Goal: Task Accomplishment & Management: Manage account settings

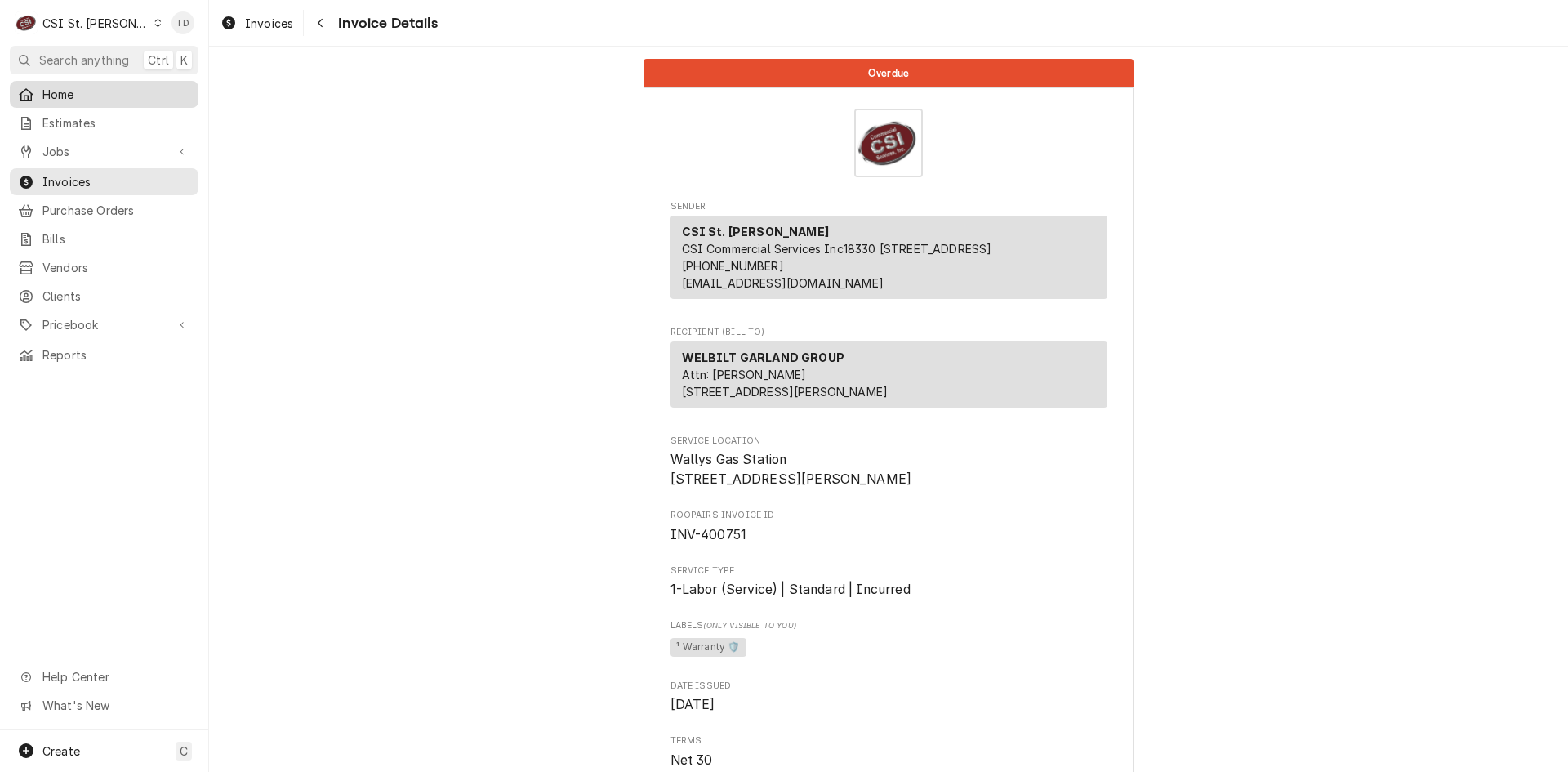
click at [127, 90] on span "Home" at bounding box center [116, 94] width 148 height 17
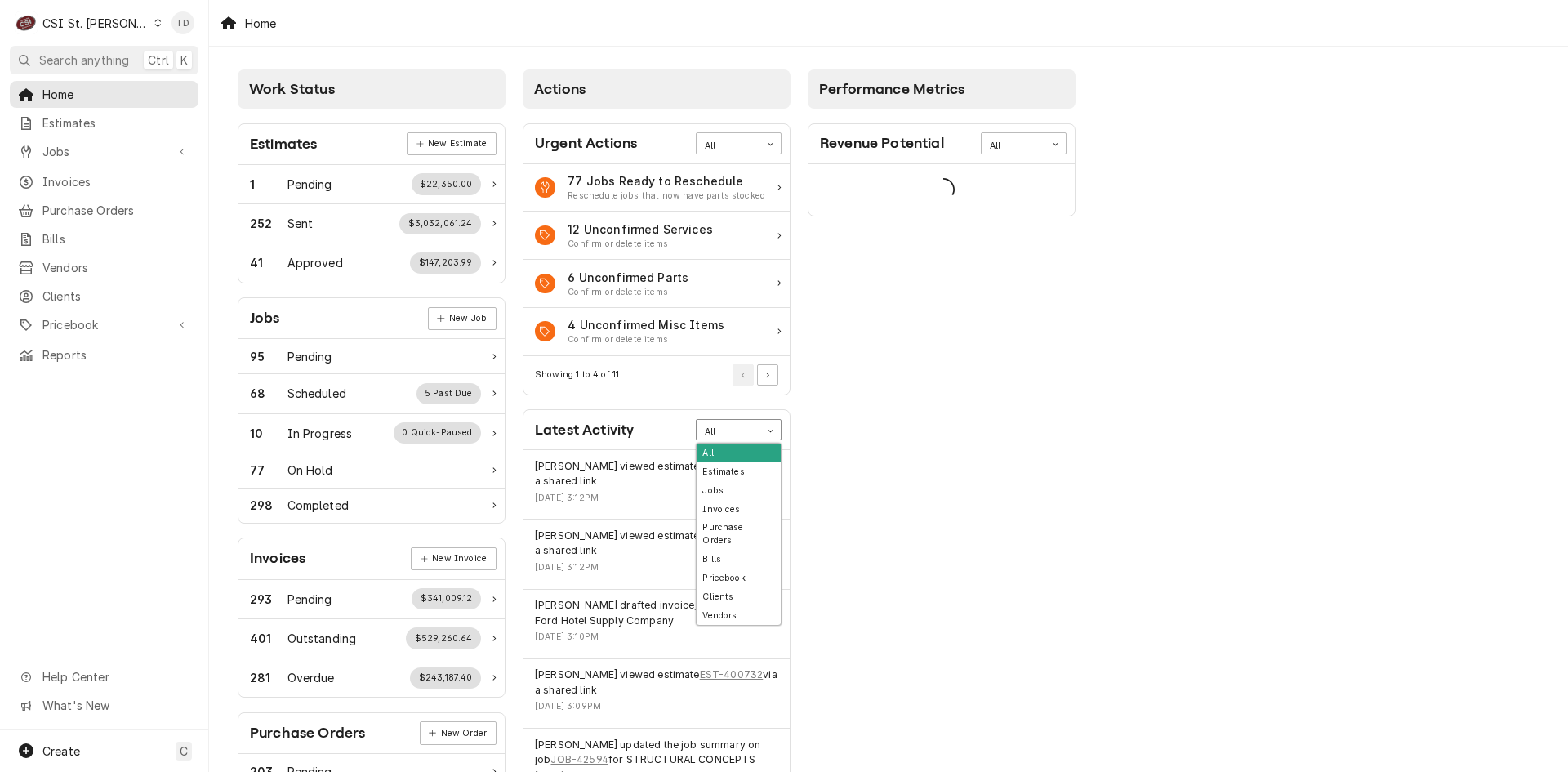
click at [747, 428] on div "All" at bounding box center [729, 432] width 48 height 13
click at [735, 550] on div "Bills" at bounding box center [738, 559] width 85 height 19
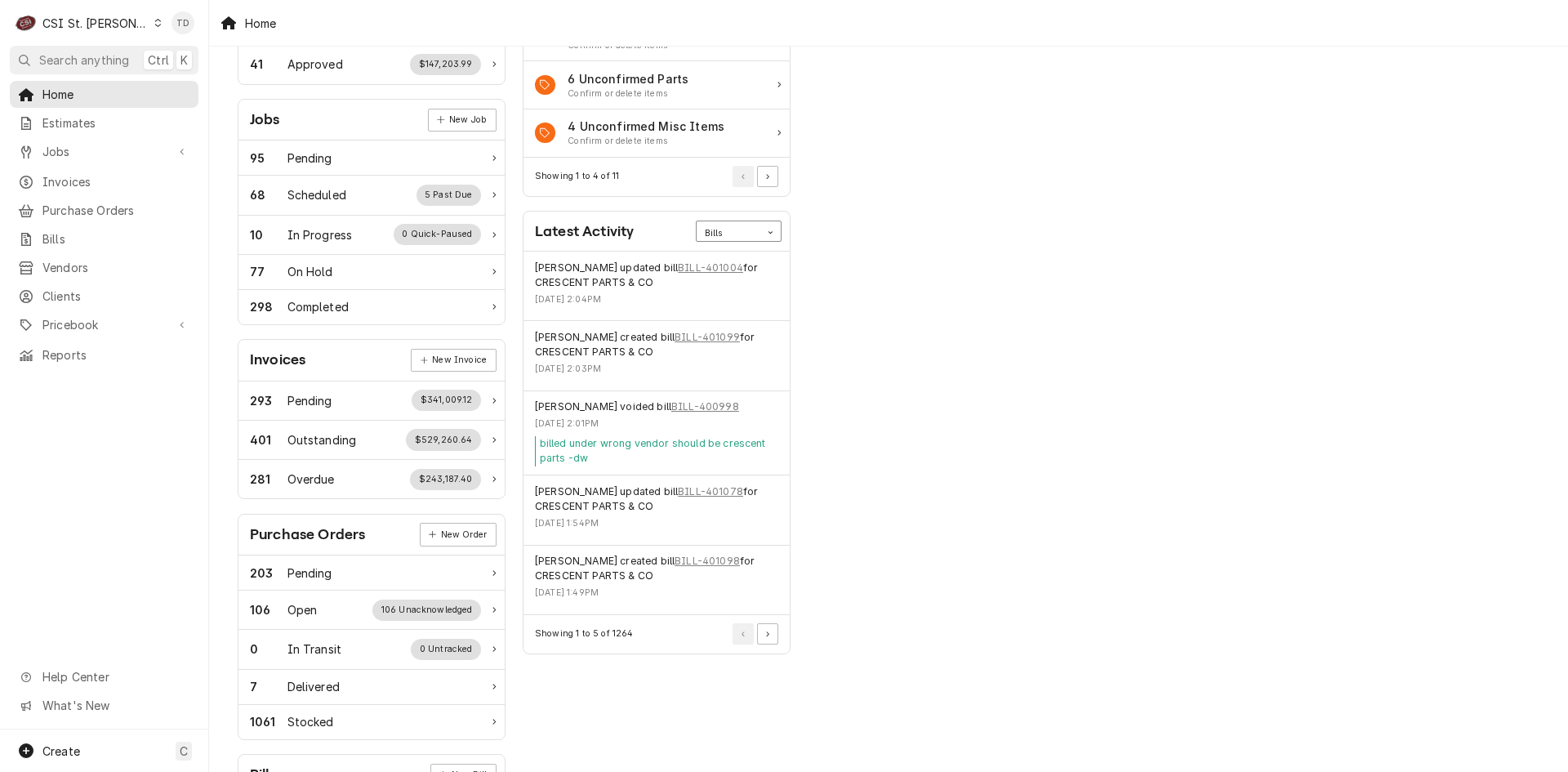
scroll to position [245, 0]
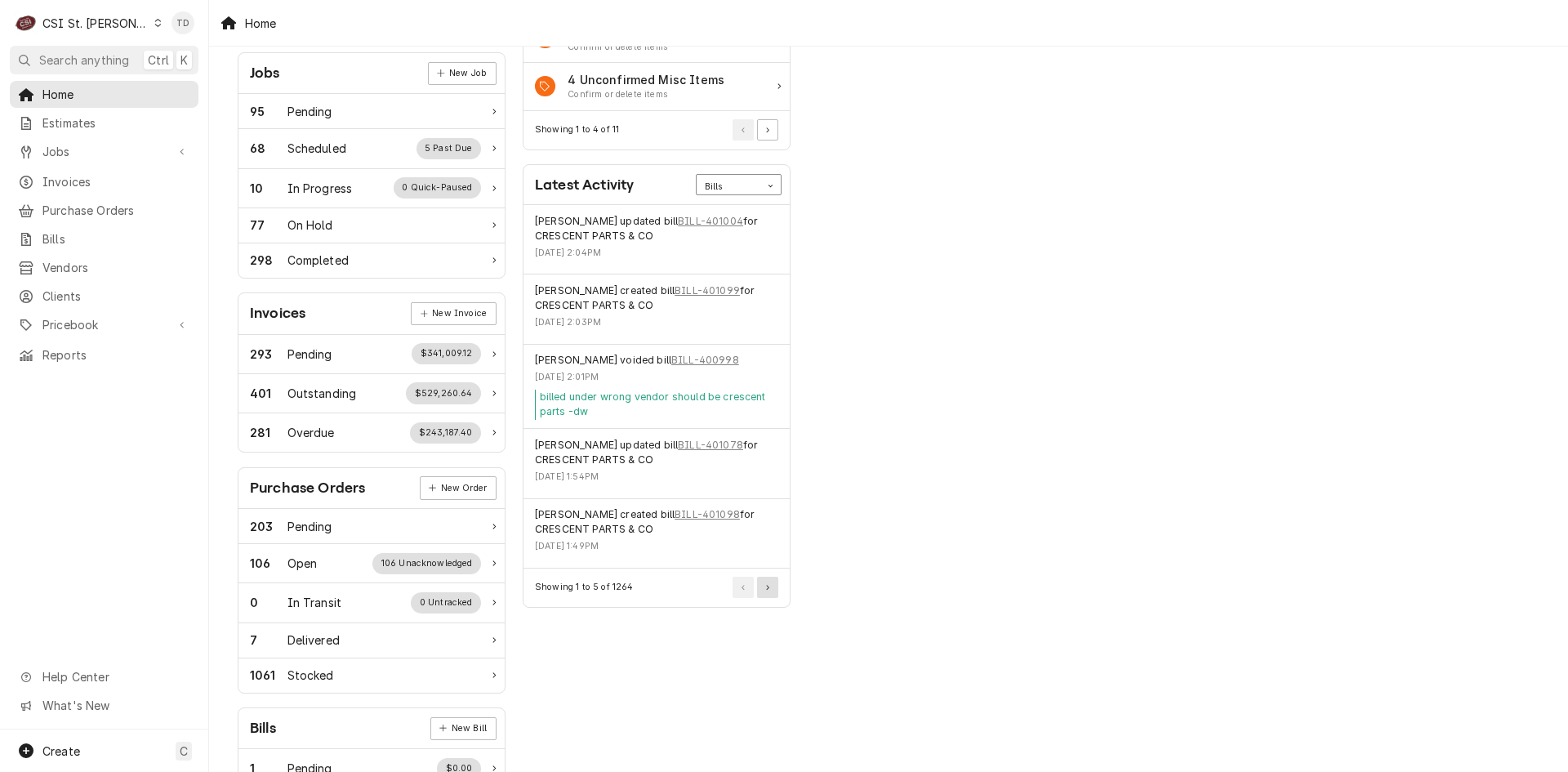
click at [770, 589] on icon "Pagination Controls" at bounding box center [767, 588] width 3 height 6
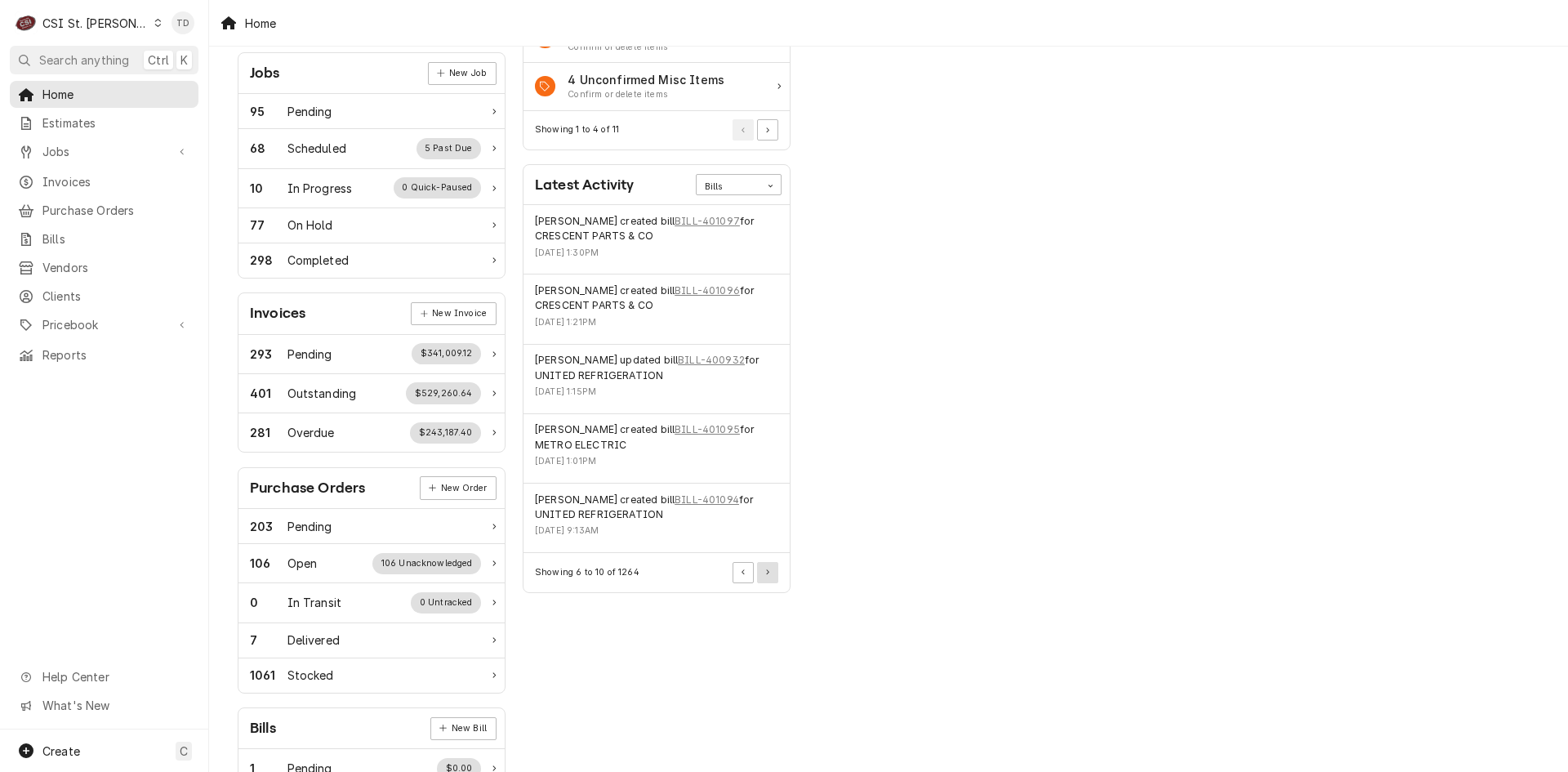
click at [770, 574] on icon "Pagination Controls" at bounding box center [767, 572] width 3 height 6
click at [770, 571] on icon "Pagination Controls" at bounding box center [767, 572] width 3 height 6
click at [770, 570] on icon "Pagination Controls" at bounding box center [767, 572] width 3 height 6
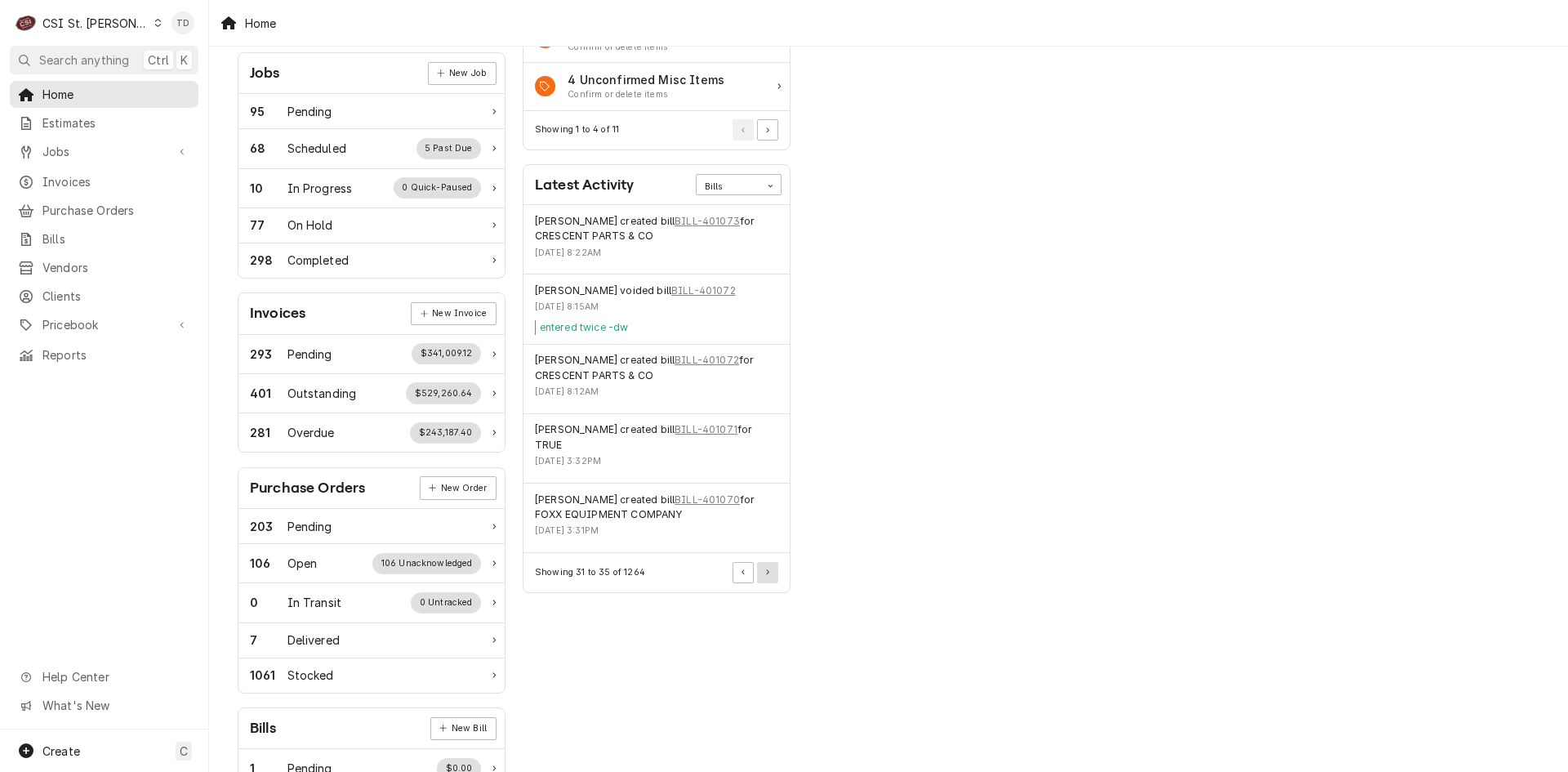
click at [769, 570] on icon "Pagination Controls" at bounding box center [767, 572] width 3 height 6
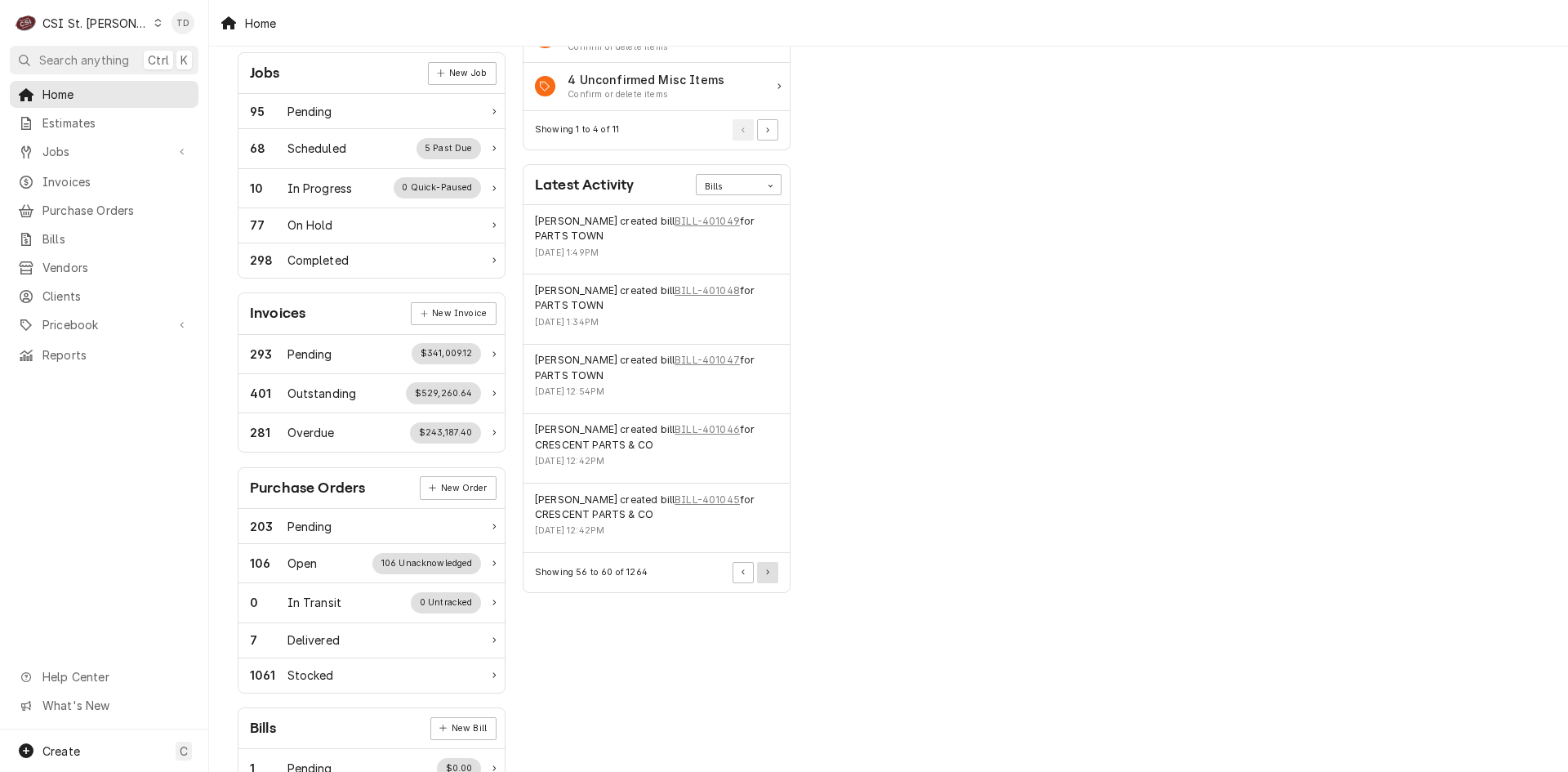
click at [768, 569] on icon "Pagination Controls" at bounding box center [767, 572] width 3 height 6
click at [766, 570] on icon "Pagination Controls" at bounding box center [767, 572] width 3 height 6
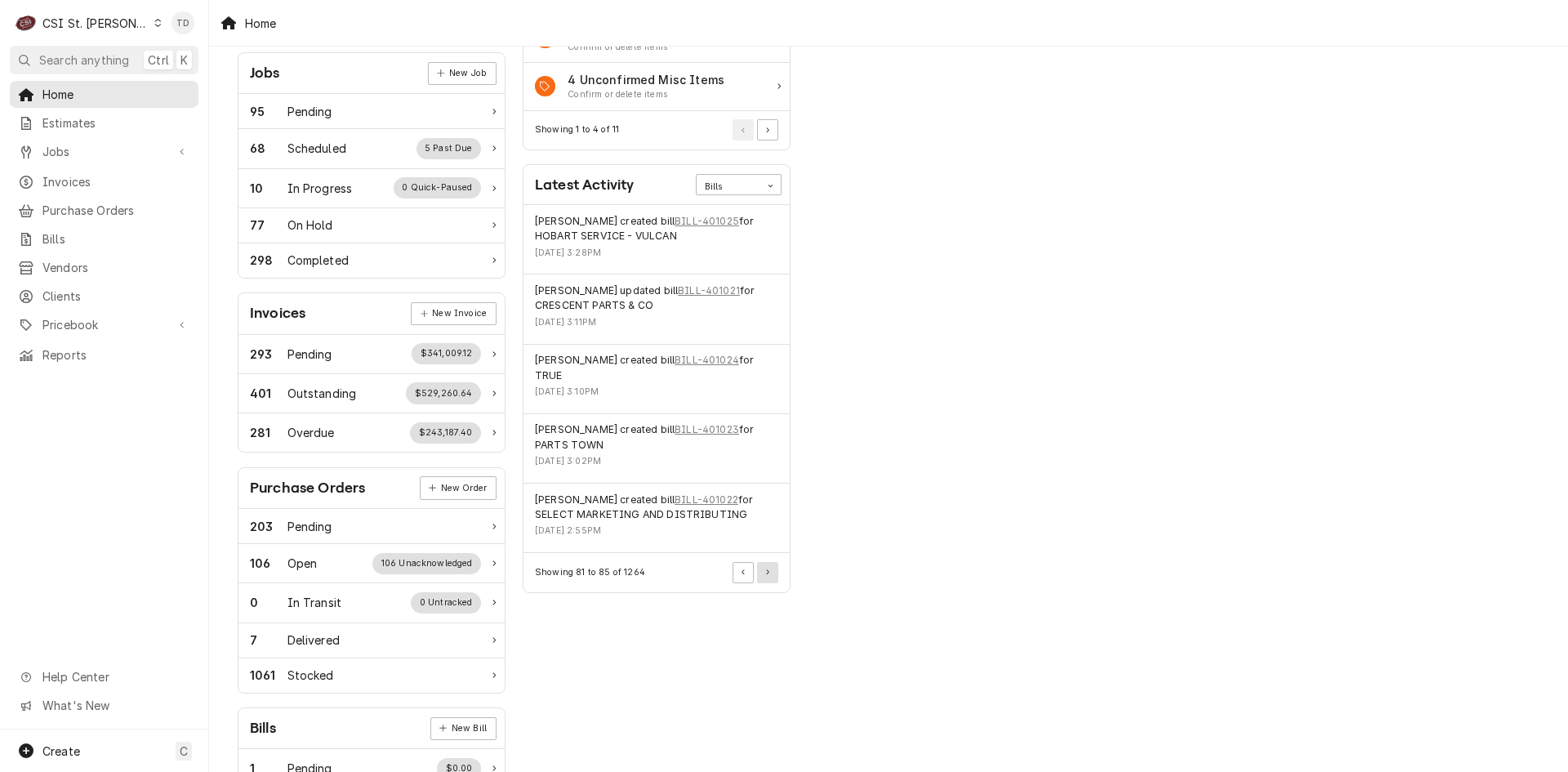
click at [766, 570] on icon "Pagination Controls" at bounding box center [767, 572] width 3 height 6
click at [766, 569] on icon "Pagination Controls" at bounding box center [767, 572] width 3 height 6
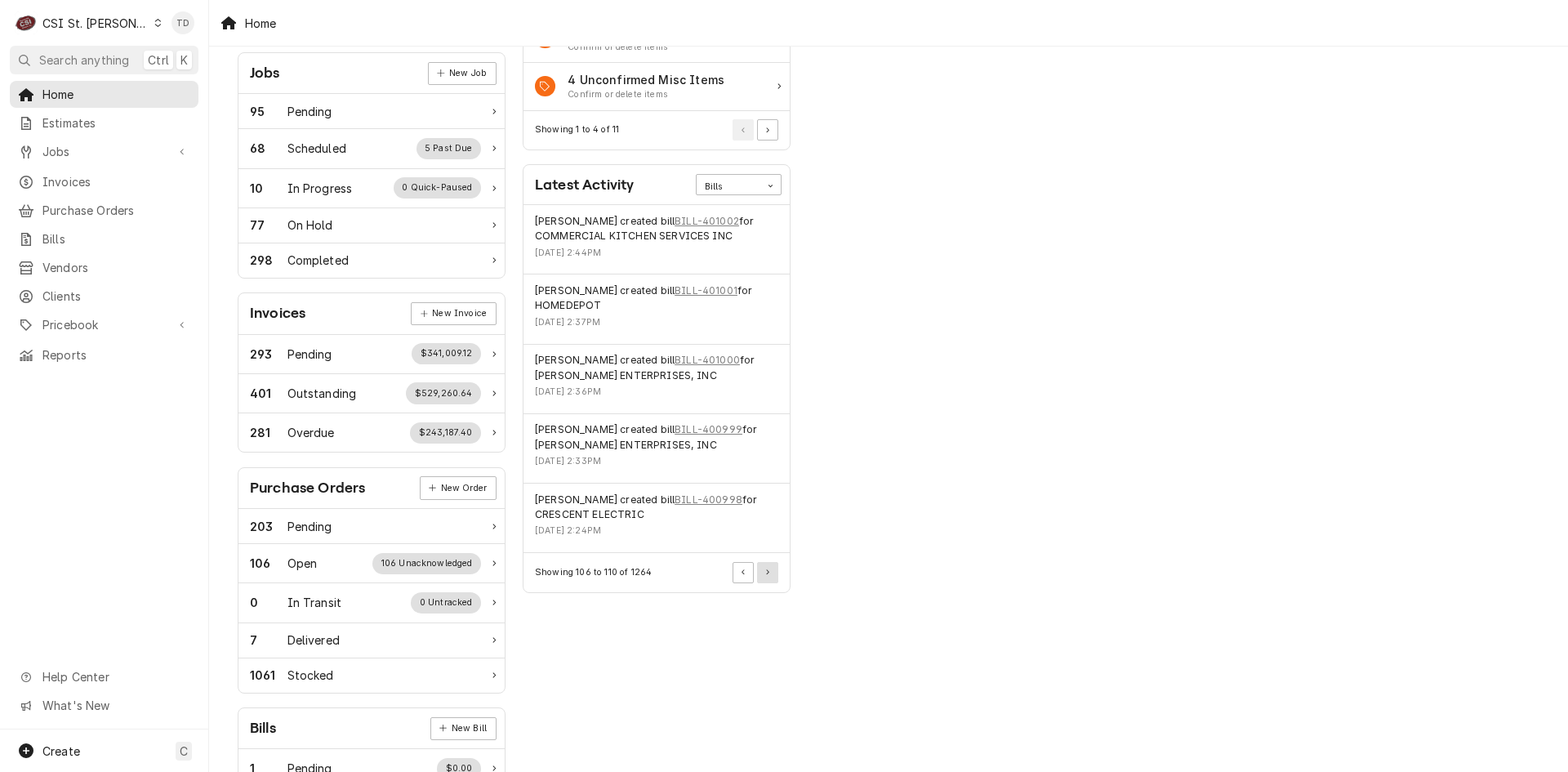
click at [766, 568] on button "Pagination Controls" at bounding box center [767, 572] width 21 height 21
click at [766, 567] on button "Pagination Controls" at bounding box center [767, 572] width 21 height 21
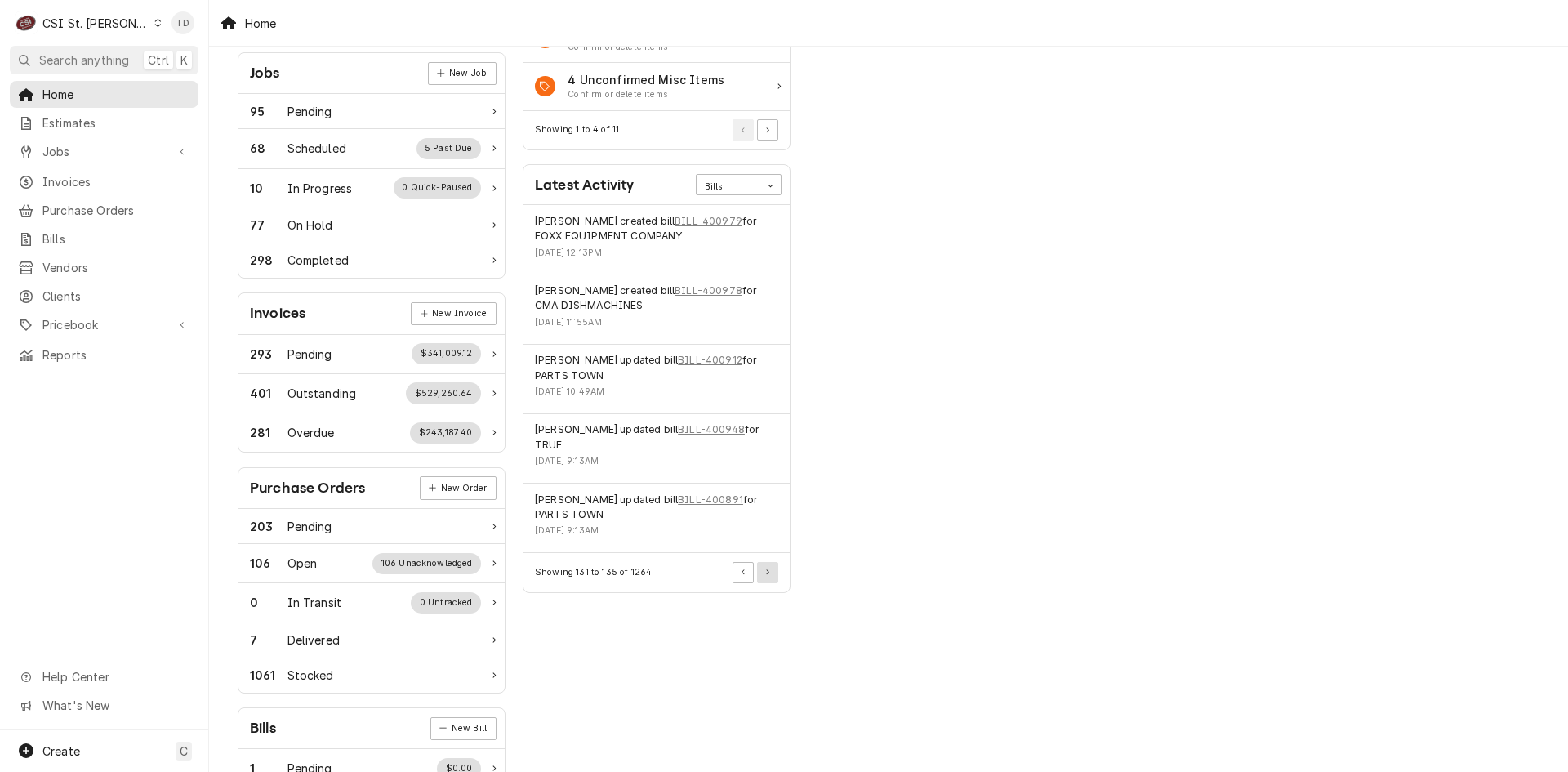
click at [766, 567] on button "Pagination Controls" at bounding box center [767, 572] width 21 height 21
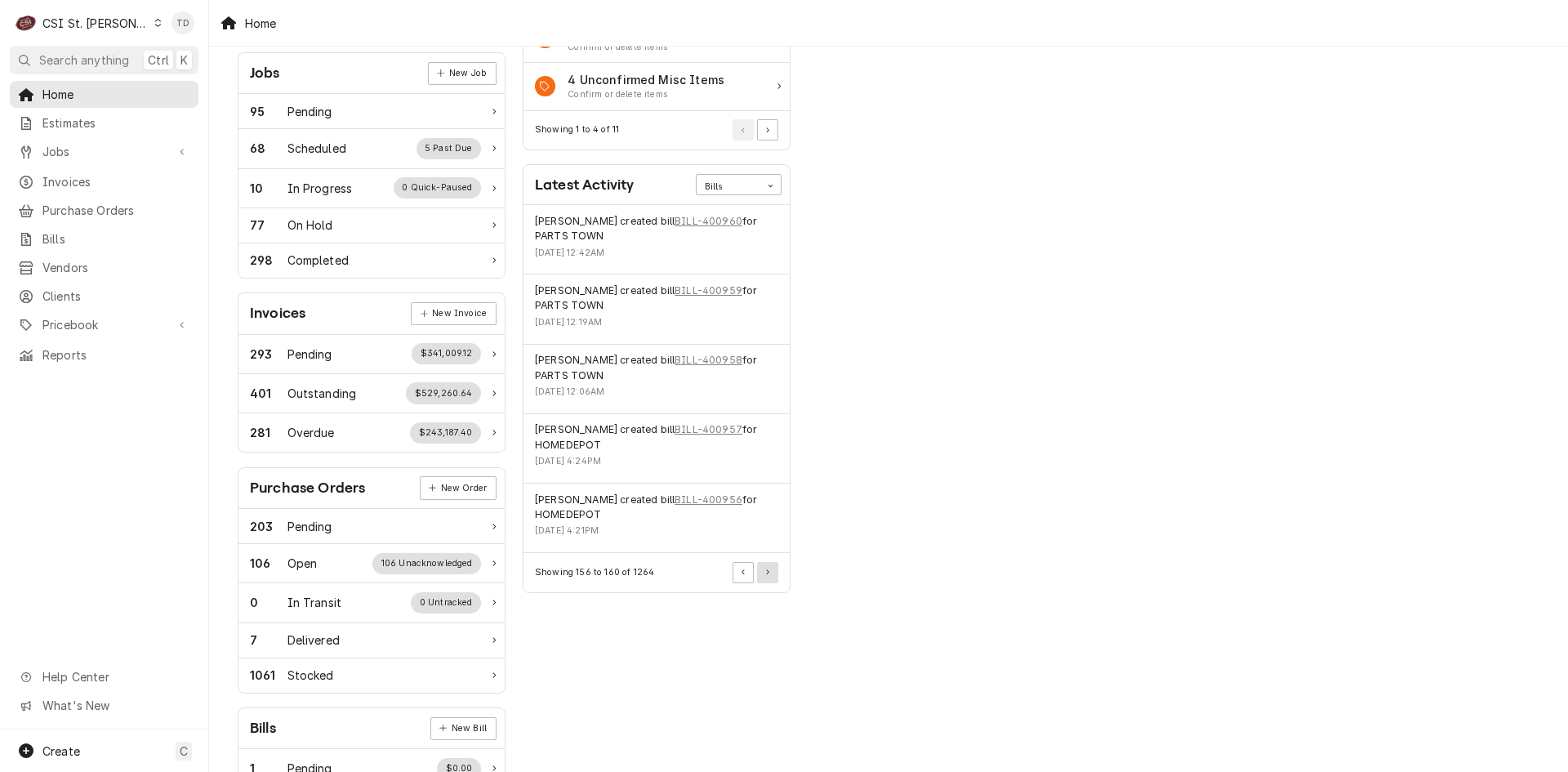
click at [766, 567] on button "Pagination Controls" at bounding box center [767, 572] width 21 height 21
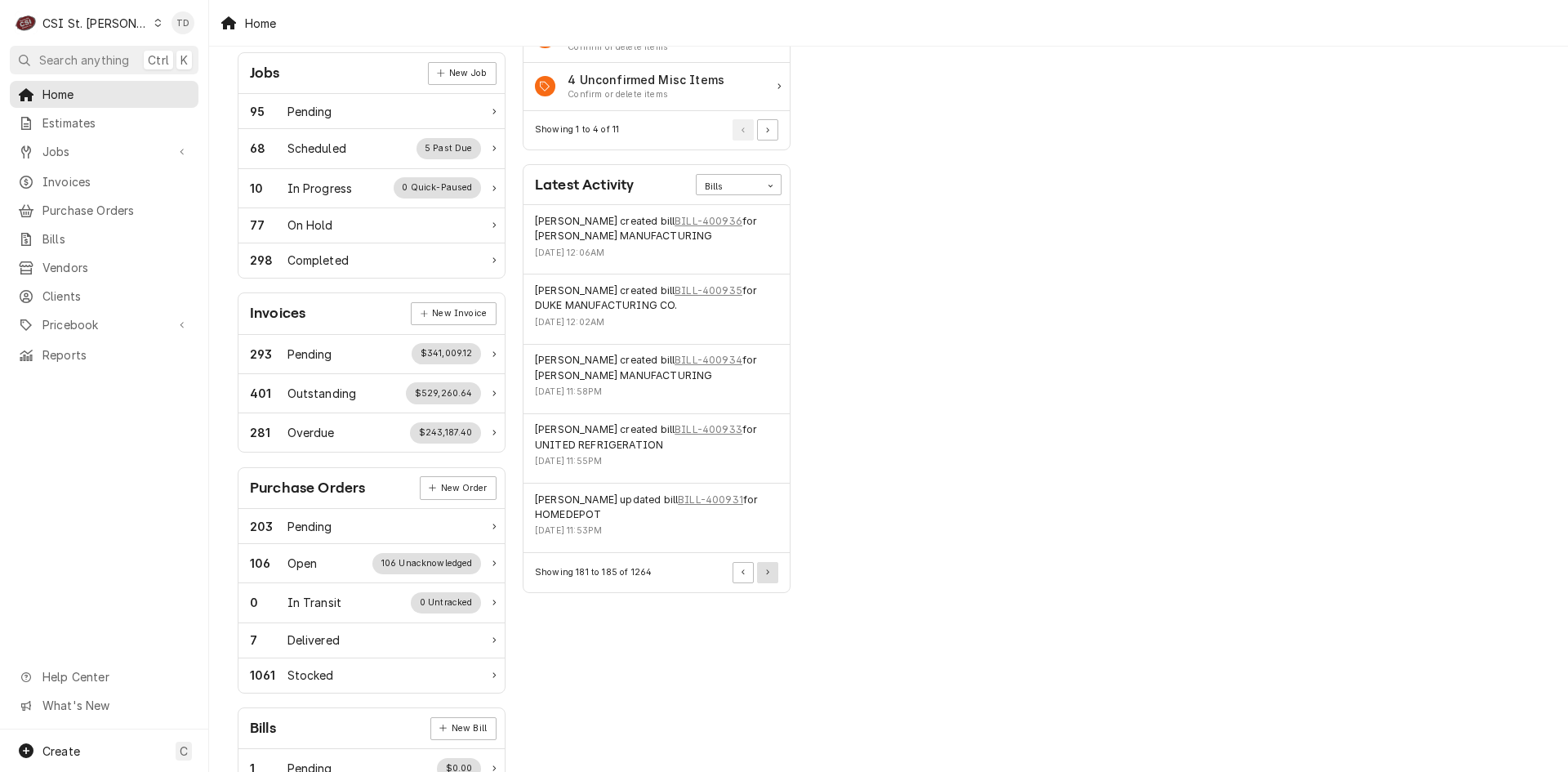
click at [766, 567] on button "Pagination Controls" at bounding box center [767, 572] width 21 height 21
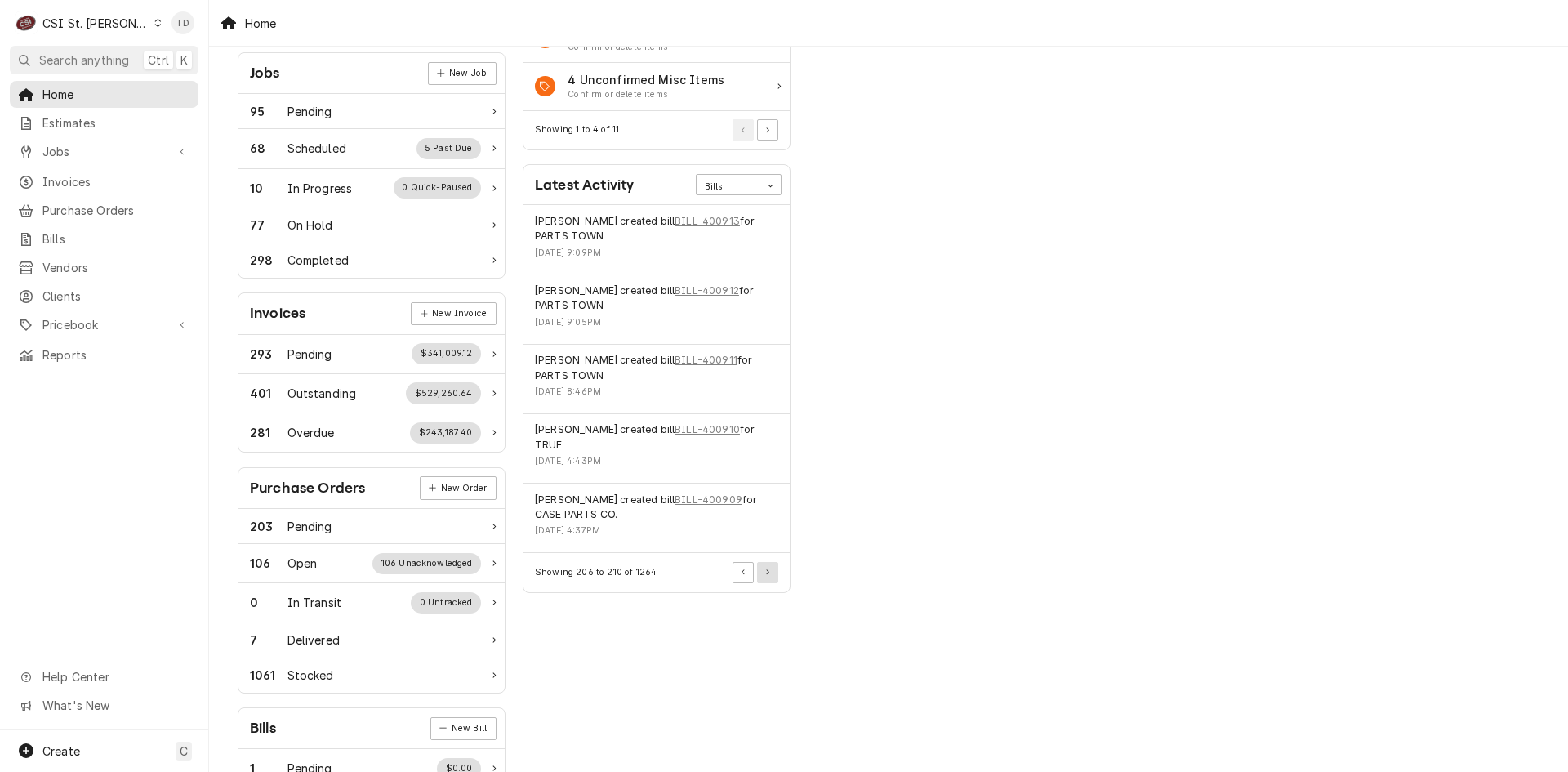
click at [766, 567] on button "Pagination Controls" at bounding box center [767, 572] width 21 height 21
click at [120, 183] on span "Invoices" at bounding box center [116, 181] width 148 height 17
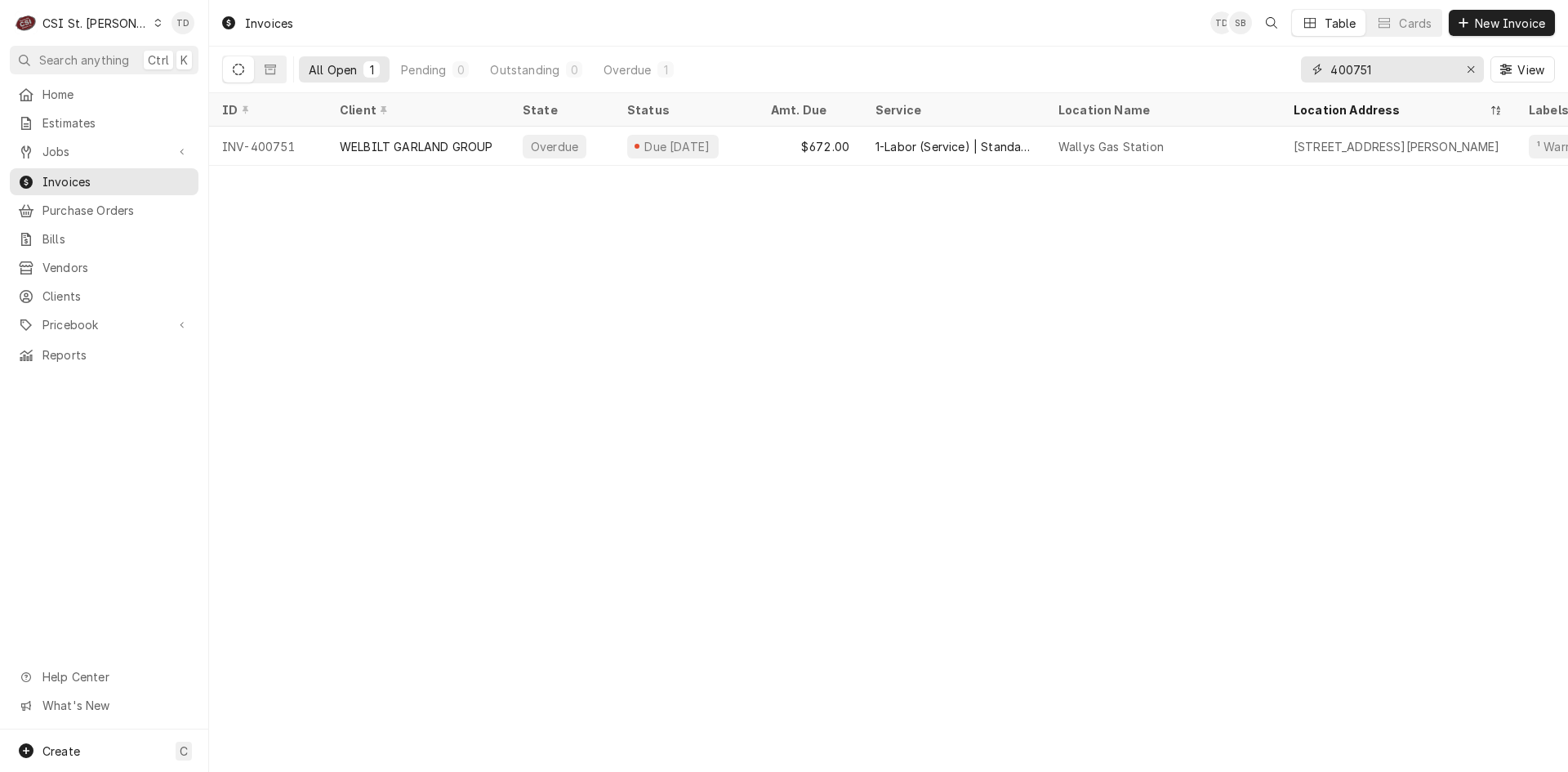
click at [1399, 68] on input "400751" at bounding box center [1391, 70] width 122 height 26
click at [133, 173] on span "Invoices" at bounding box center [116, 181] width 148 height 17
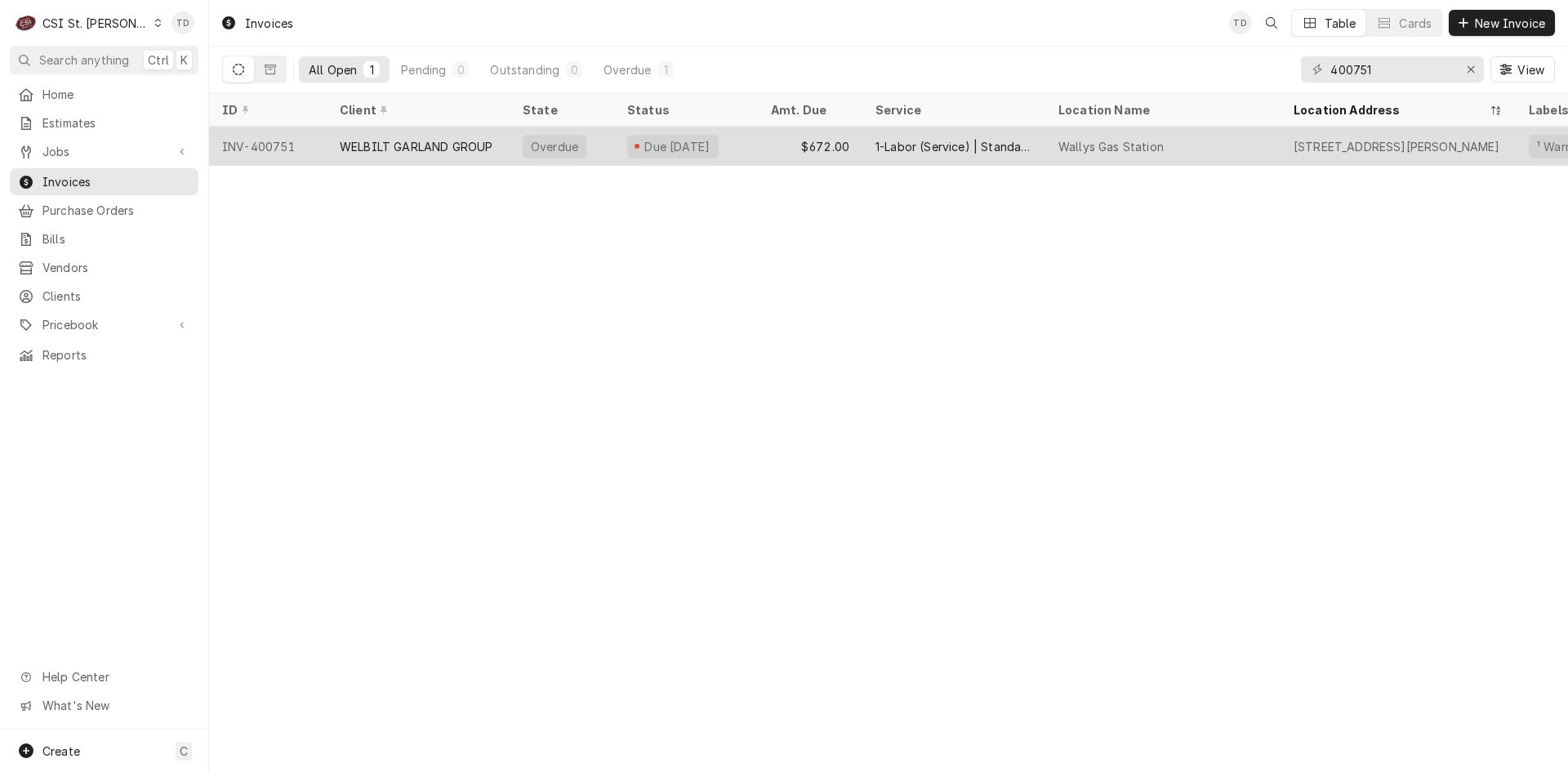
click at [435, 144] on div "WELBILT GARLAND GROUP" at bounding box center [417, 146] width 153 height 17
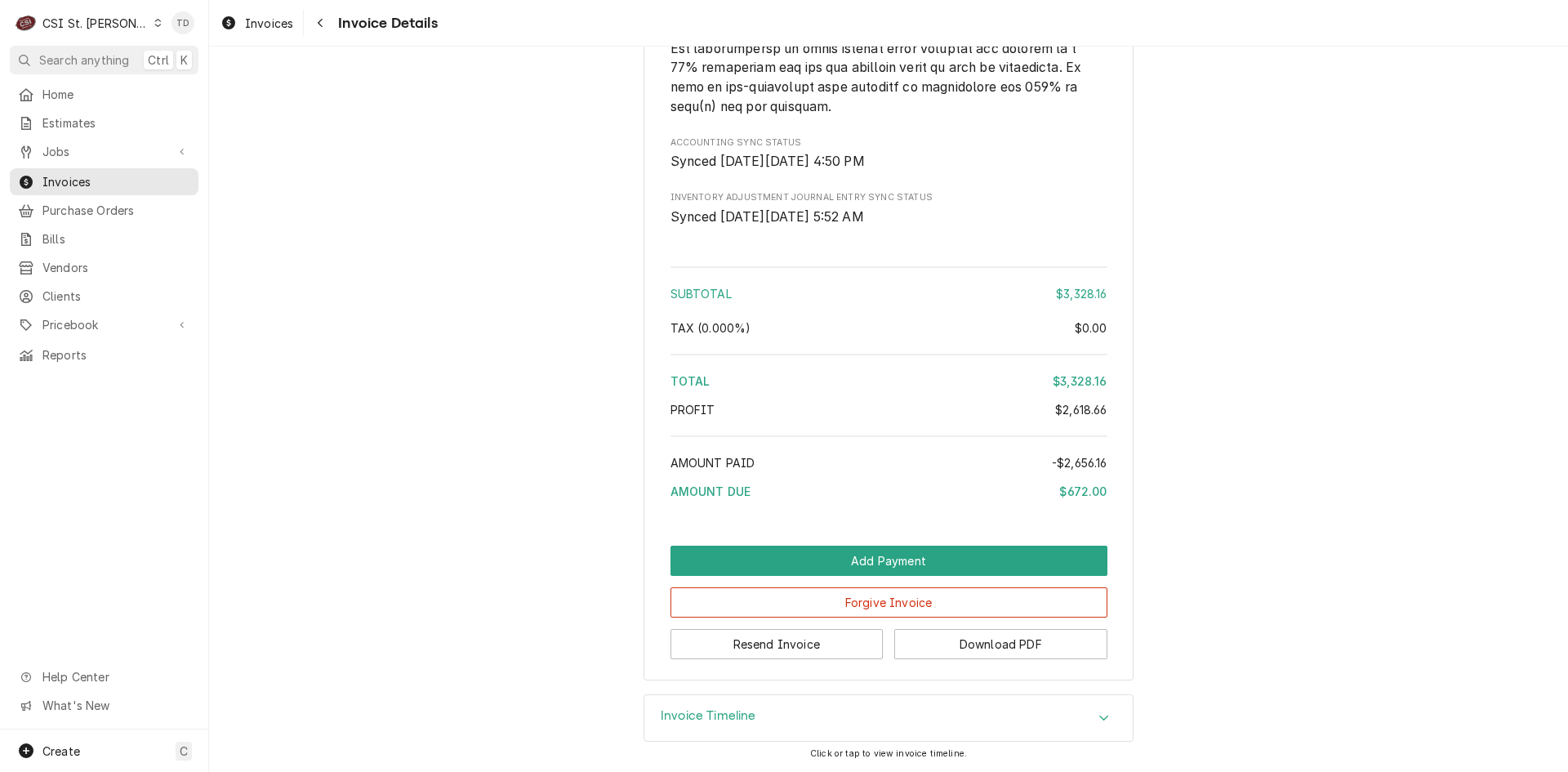
scroll to position [4225, 0]
click at [842, 604] on button "Forgive Invoice" at bounding box center [888, 602] width 436 height 30
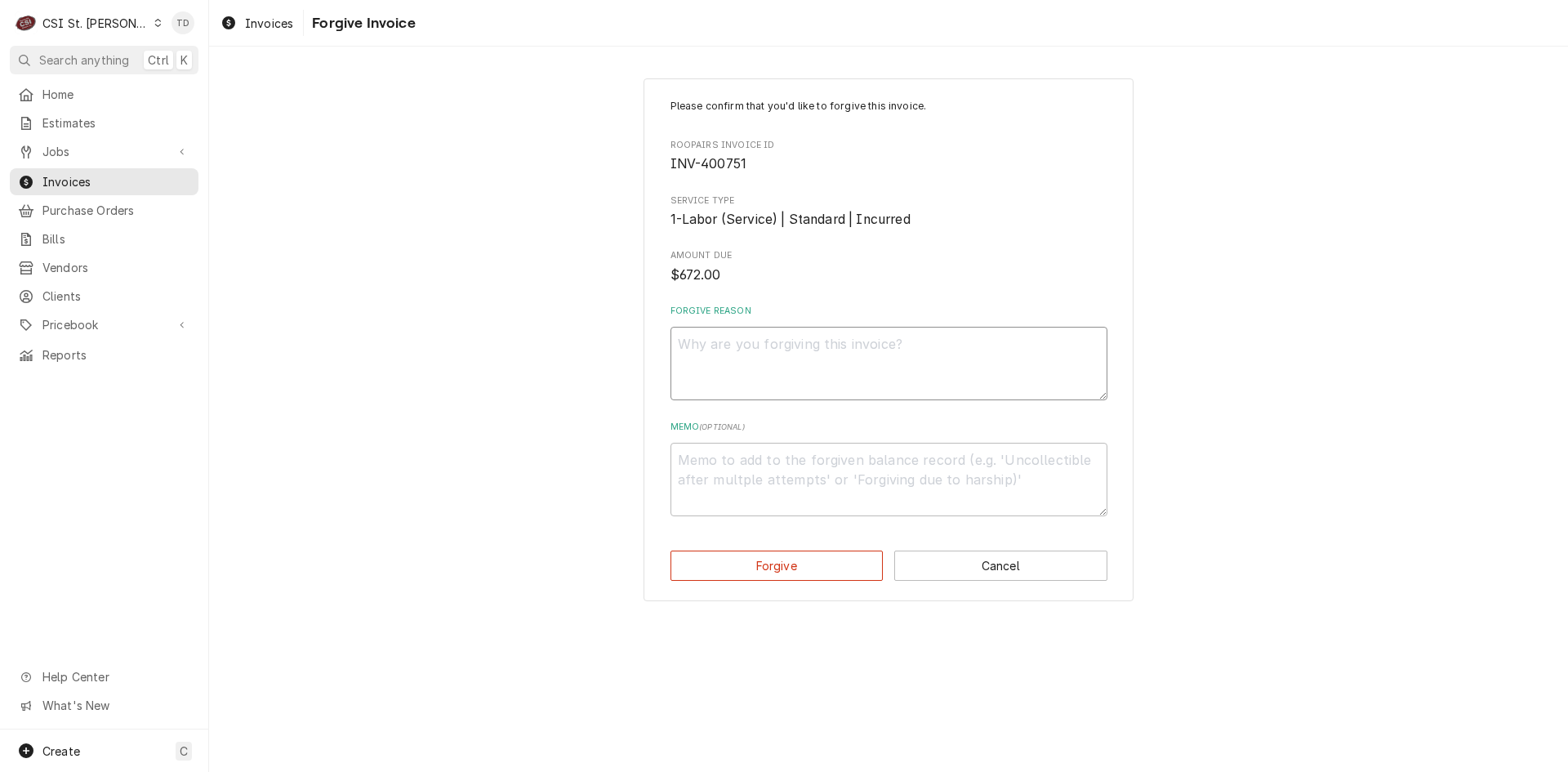
click at [738, 367] on textarea "Forgive Reason" at bounding box center [888, 363] width 436 height 74
paste textarea "credit - td"
type textarea "x"
type textarea "credit - td"
click at [704, 474] on textarea "Memo ( optional )" at bounding box center [888, 480] width 436 height 74
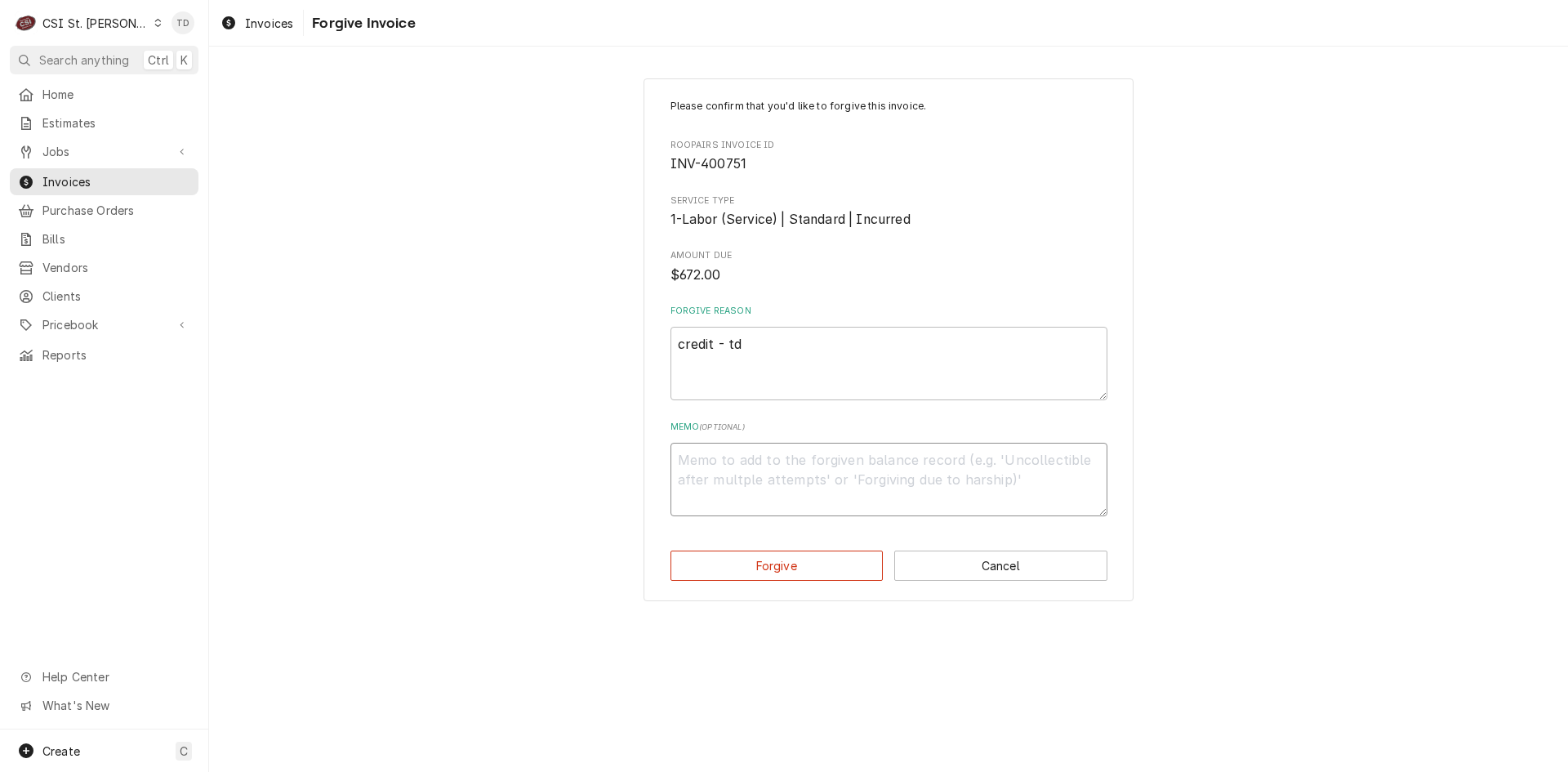
paste textarea "credit - td"
type textarea "x"
type textarea "credit - td"
click at [712, 558] on button "Forgive" at bounding box center [777, 565] width 213 height 30
type textarea "x"
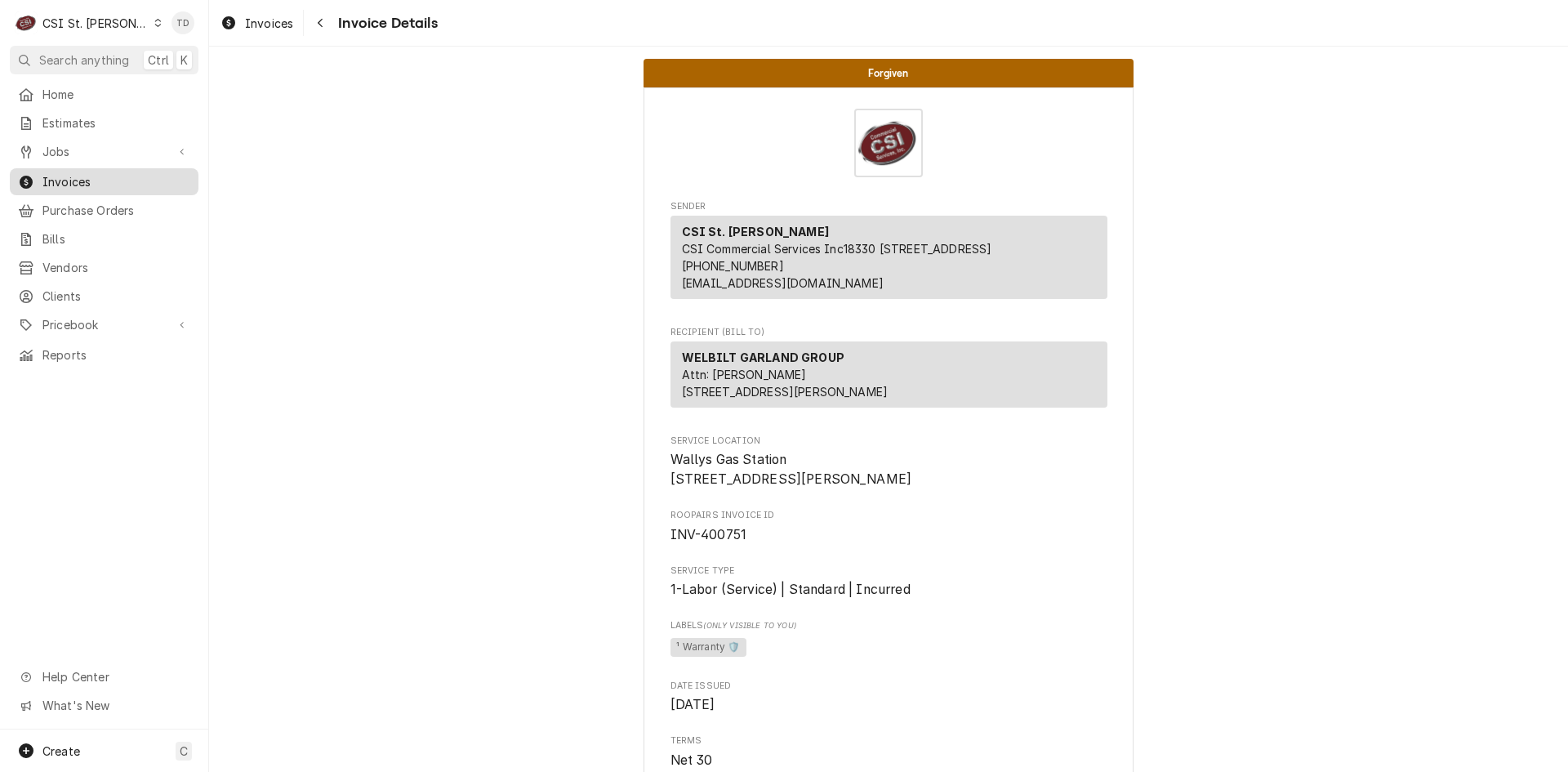
click at [97, 180] on span "Invoices" at bounding box center [116, 181] width 148 height 17
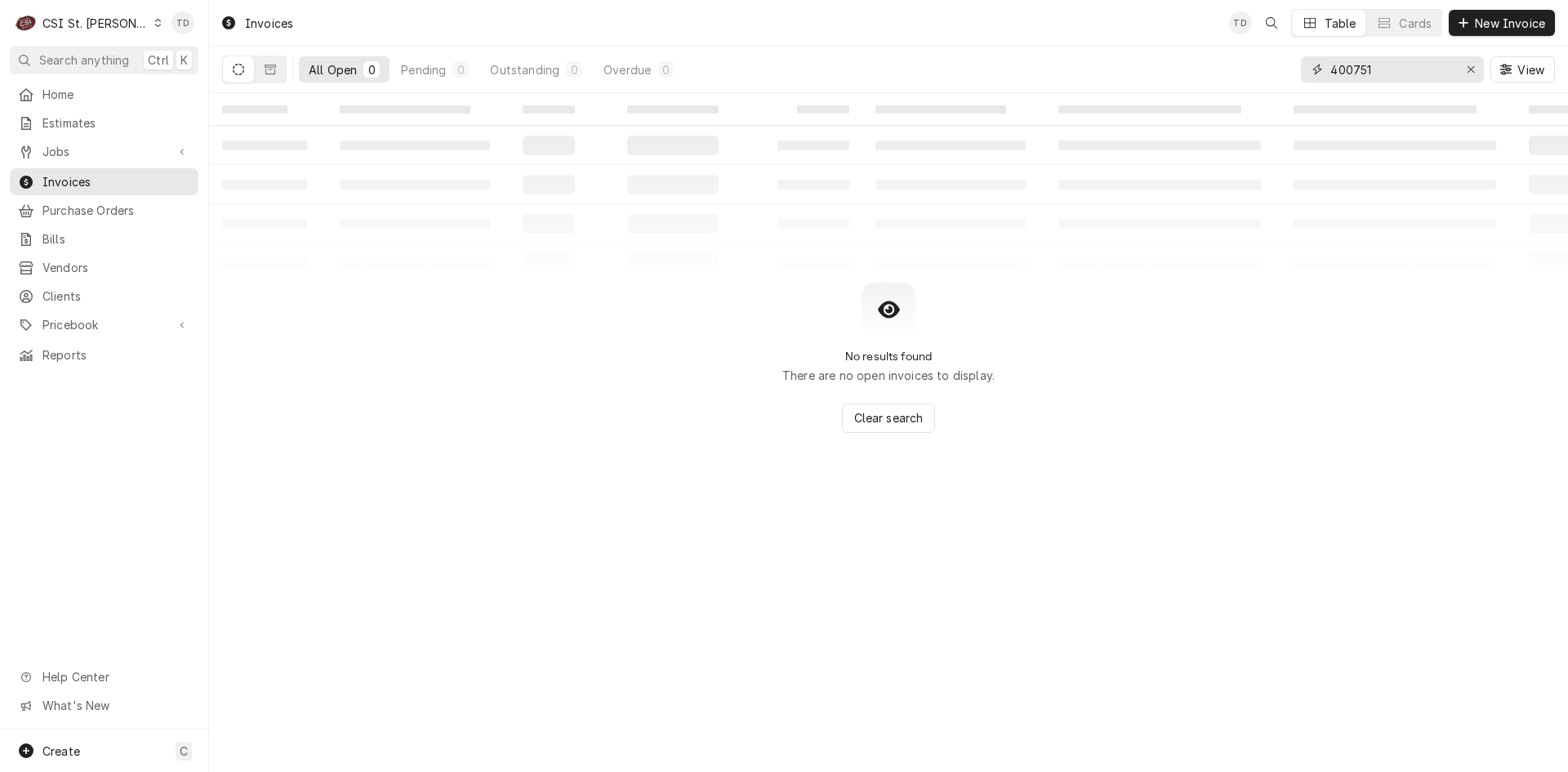
click at [1381, 74] on input "400751" at bounding box center [1391, 70] width 122 height 26
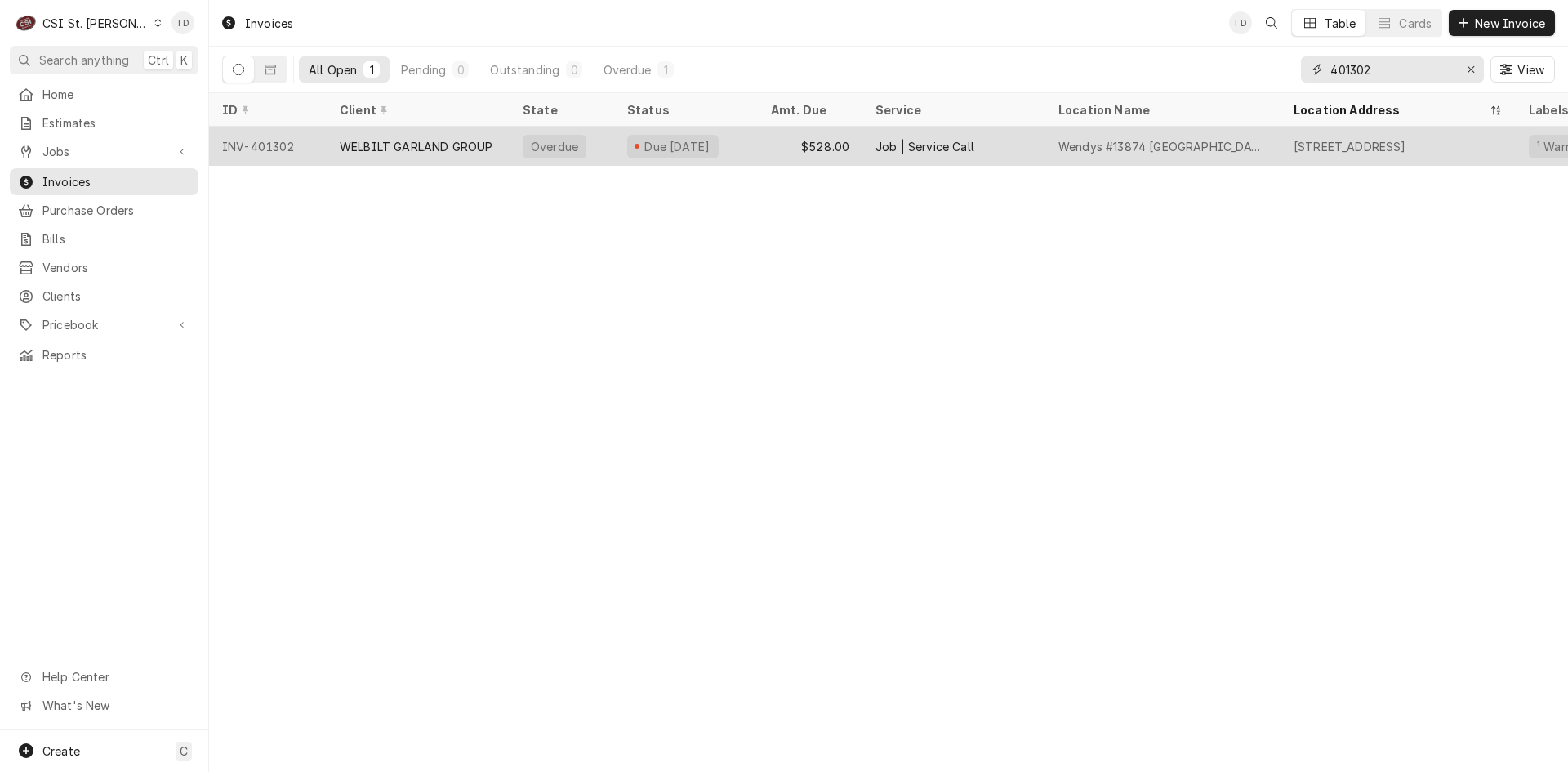
type input "401302"
click at [453, 144] on div "WELBILT GARLAND GROUP" at bounding box center [417, 146] width 153 height 17
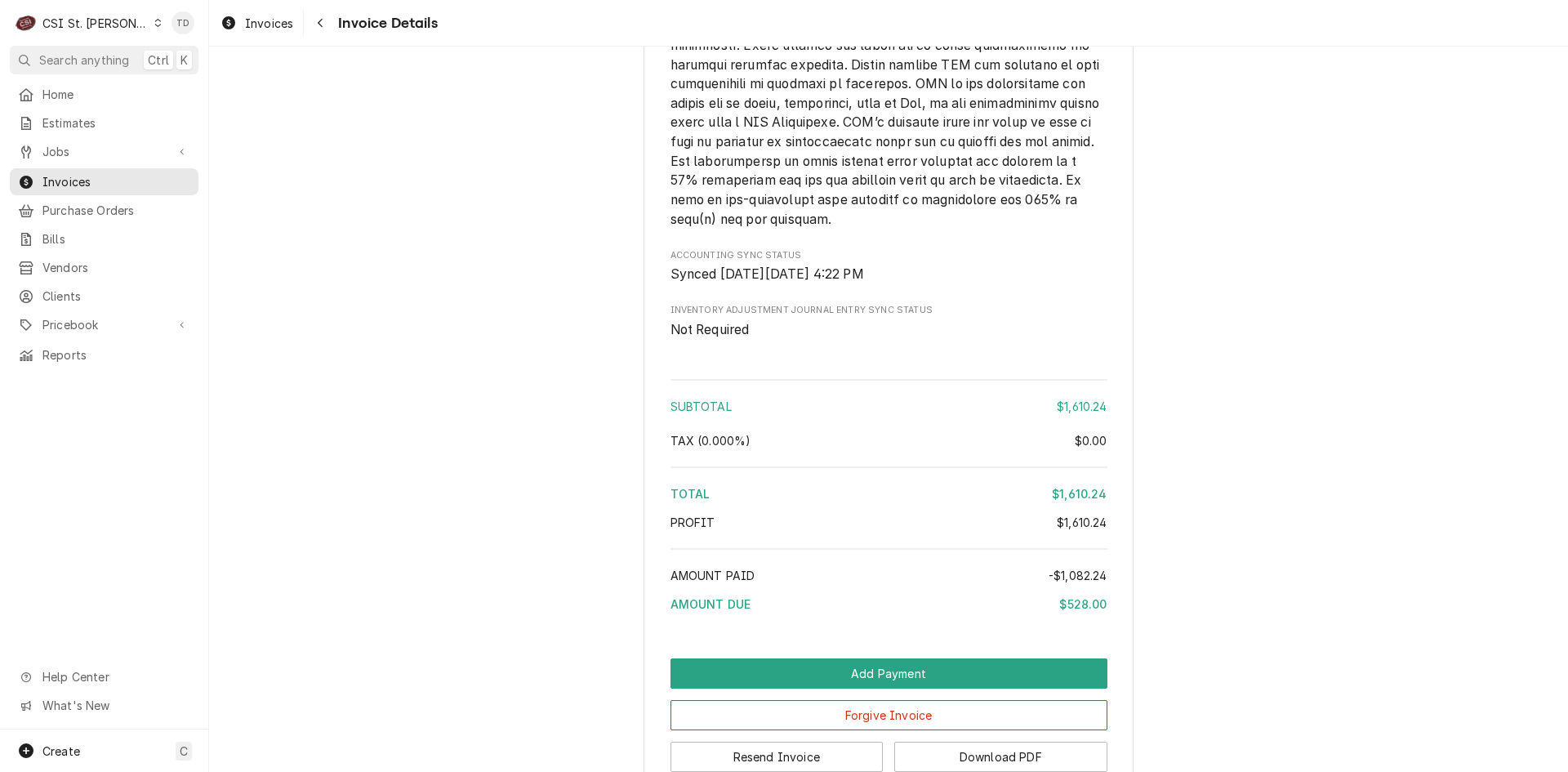
scroll to position [3172, 0]
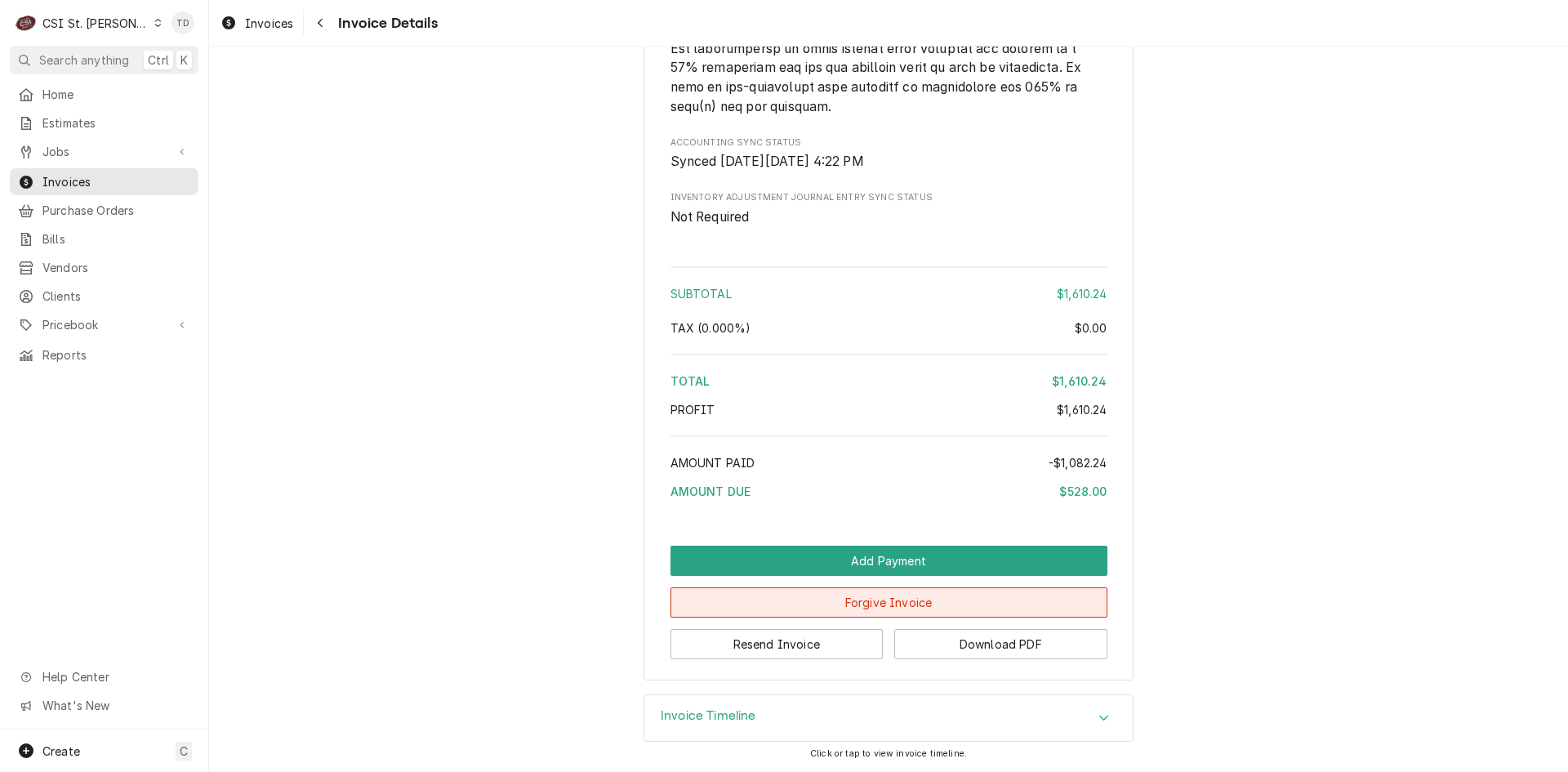
click at [851, 605] on button "Forgive Invoice" at bounding box center [888, 602] width 436 height 30
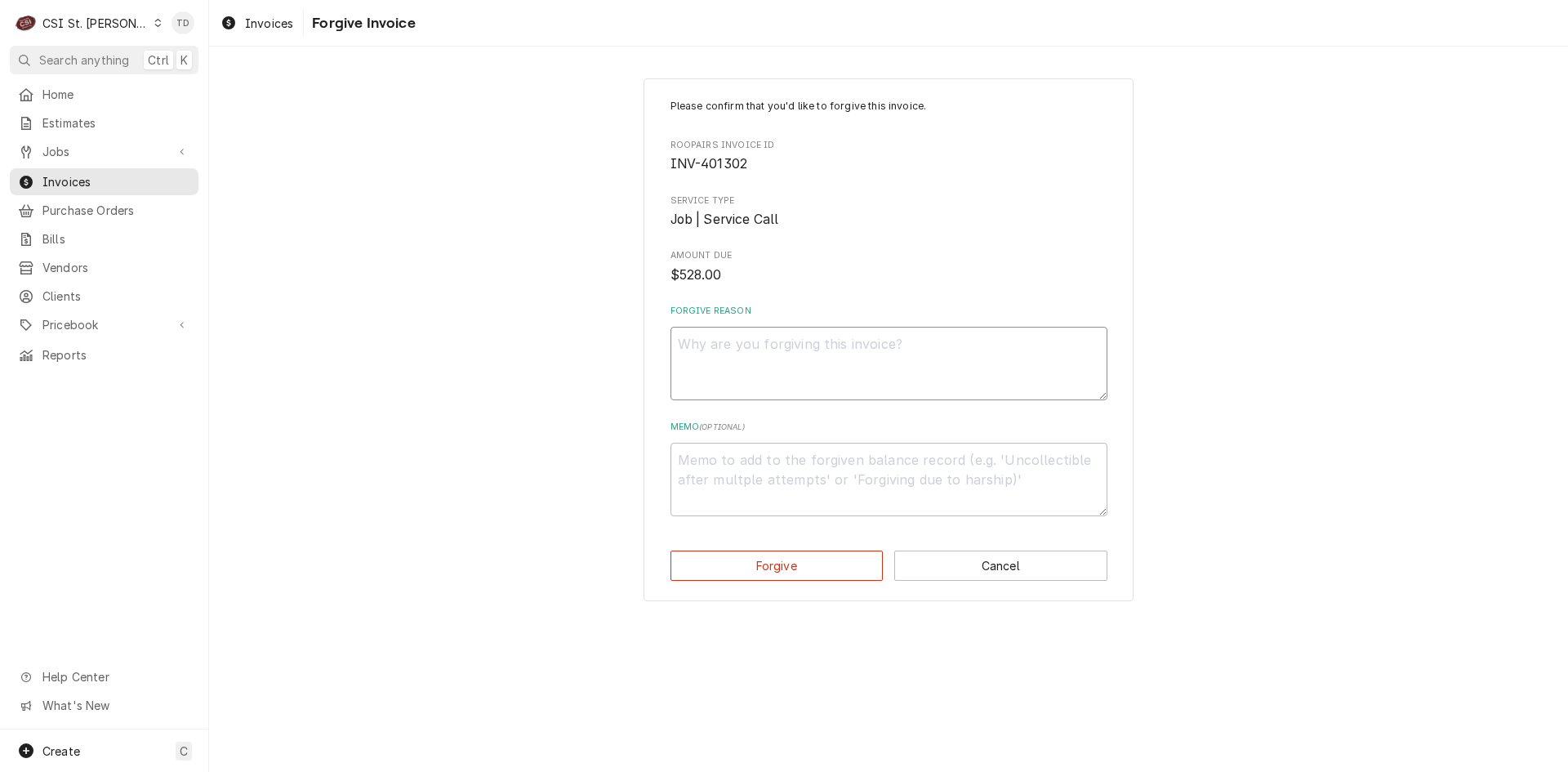
click at [781, 359] on textarea "Forgive Reason" at bounding box center [888, 363] width 436 height 74
paste textarea "credit - td"
type textarea "x"
type textarea "credit - td"
click at [721, 436] on div "Memo ( optional )" at bounding box center [888, 469] width 436 height 96
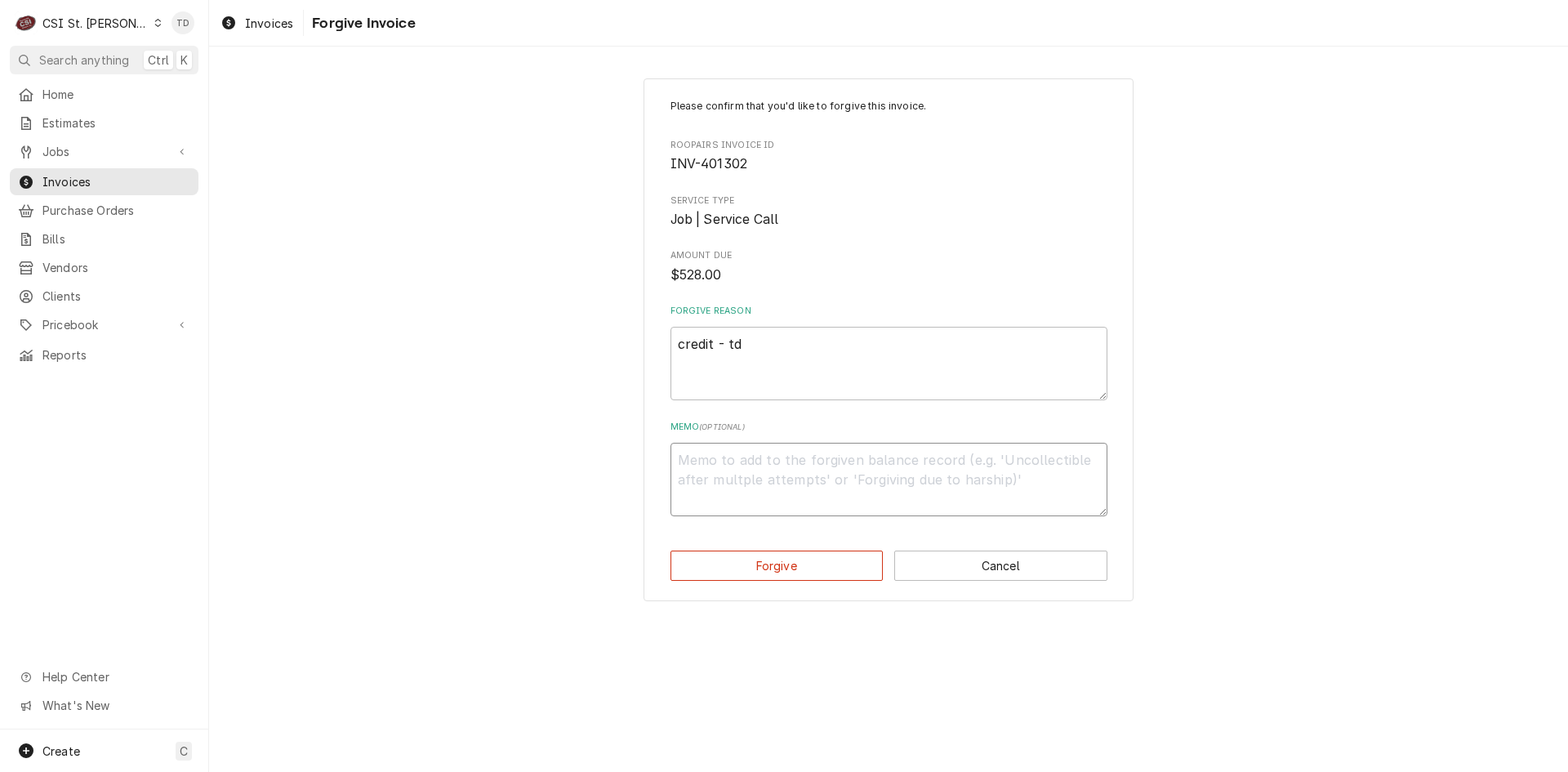
click at [723, 462] on textarea "Memo ( optional )" at bounding box center [888, 480] width 436 height 74
paste textarea "credit - td"
type textarea "x"
type textarea "credit - td"
click at [733, 558] on button "Forgive" at bounding box center [777, 565] width 213 height 30
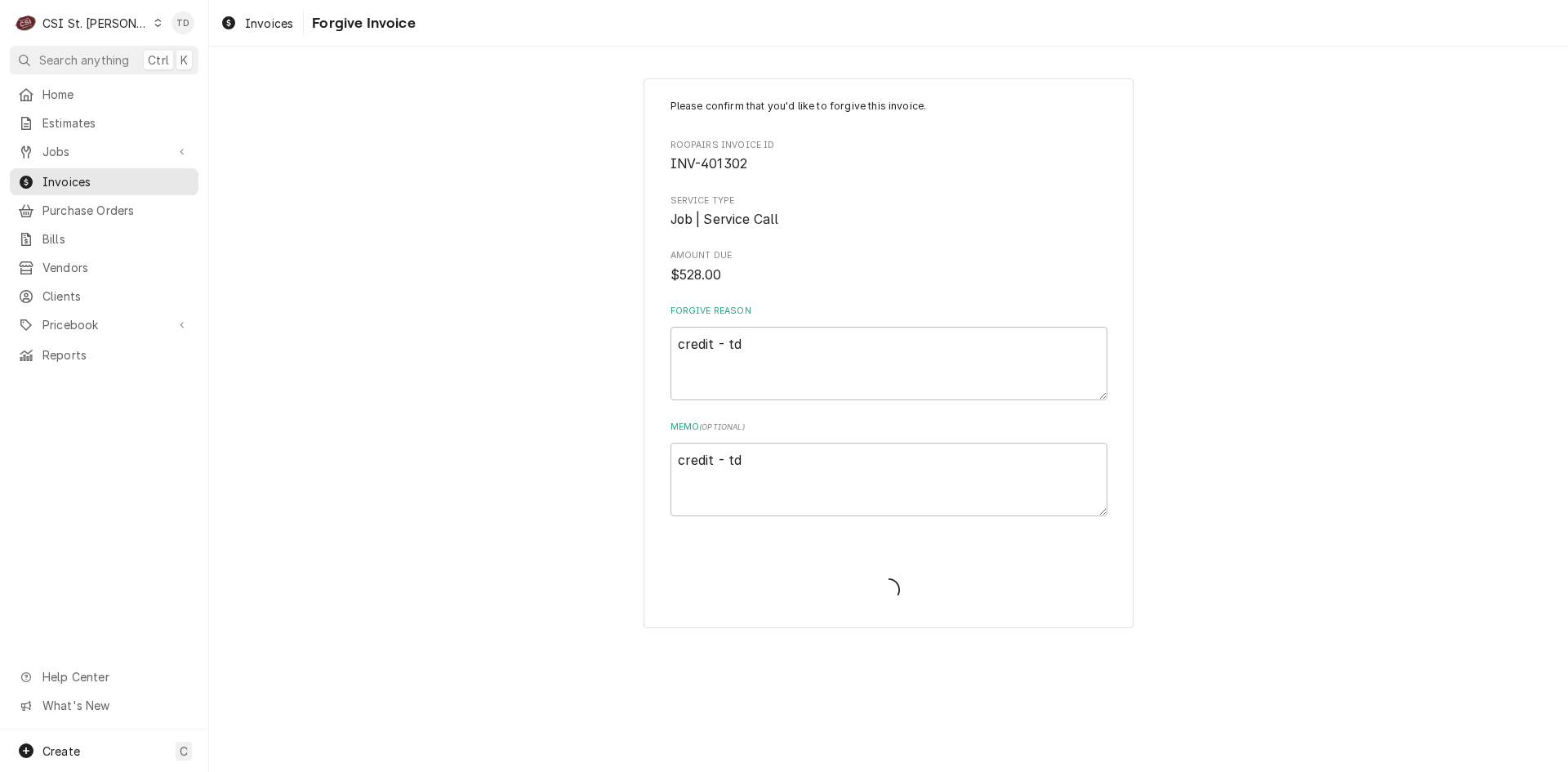
type textarea "x"
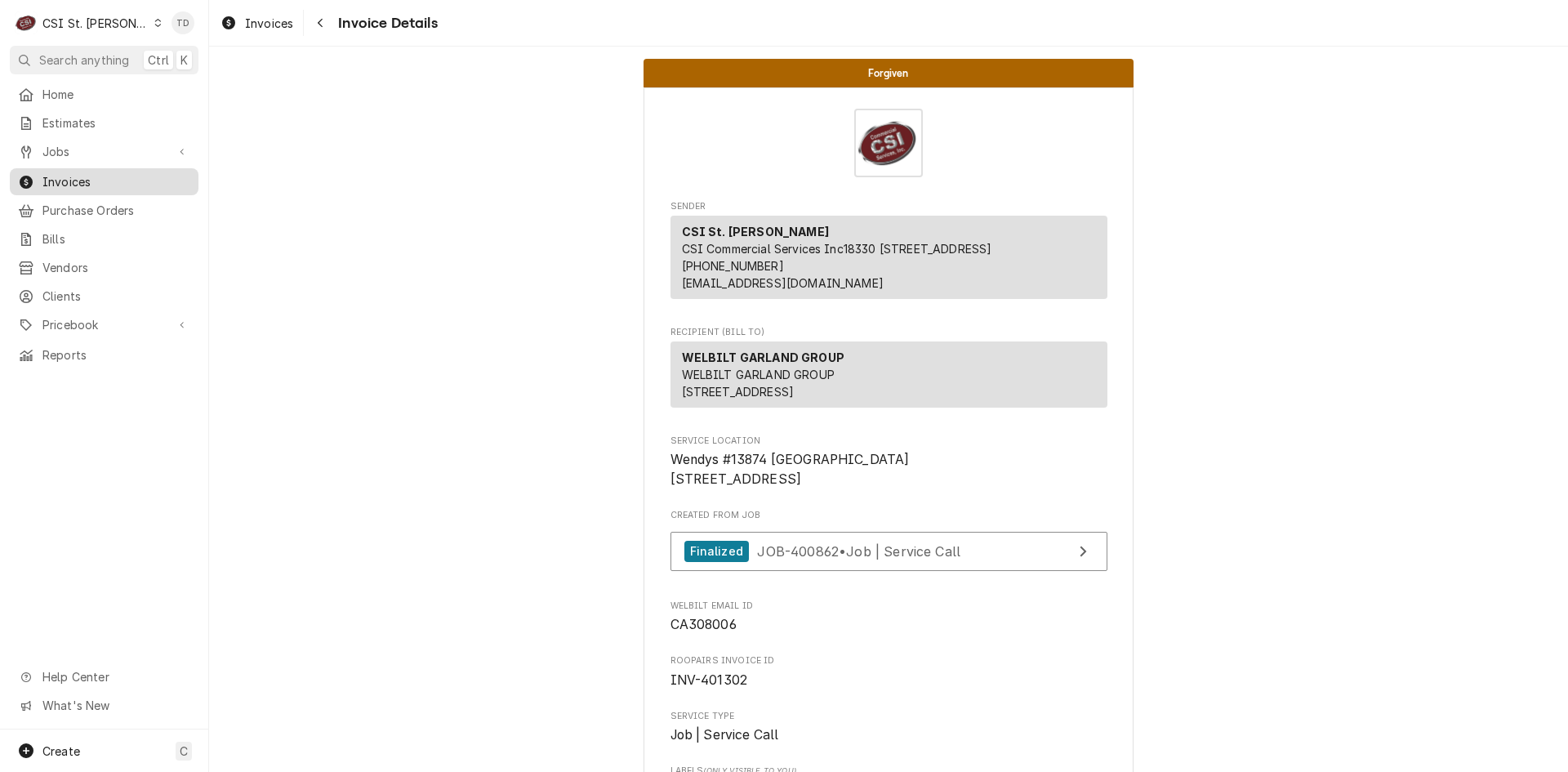
click at [148, 175] on span "Invoices" at bounding box center [116, 181] width 148 height 17
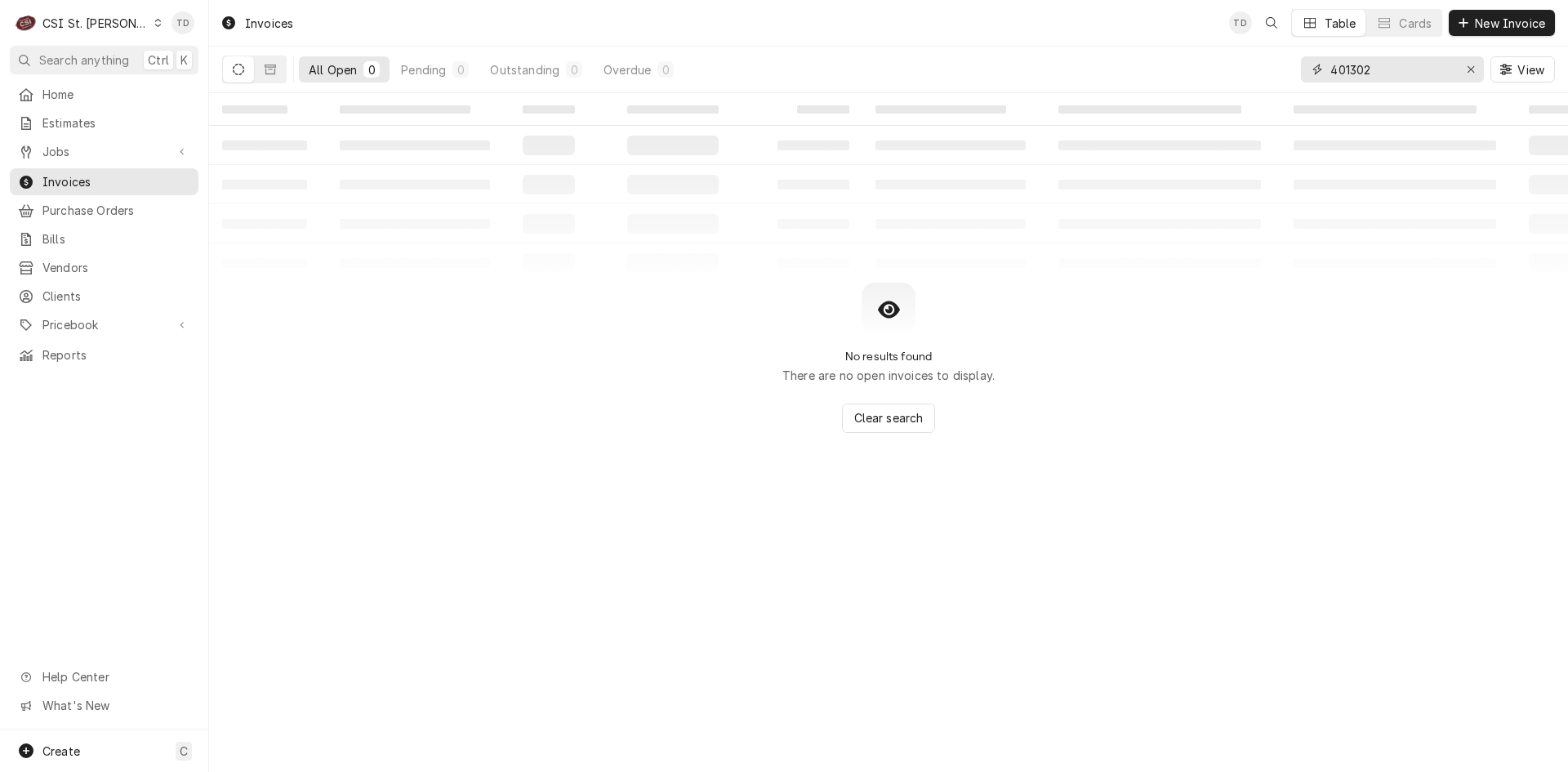
click at [1376, 77] on input "401302" at bounding box center [1391, 70] width 122 height 26
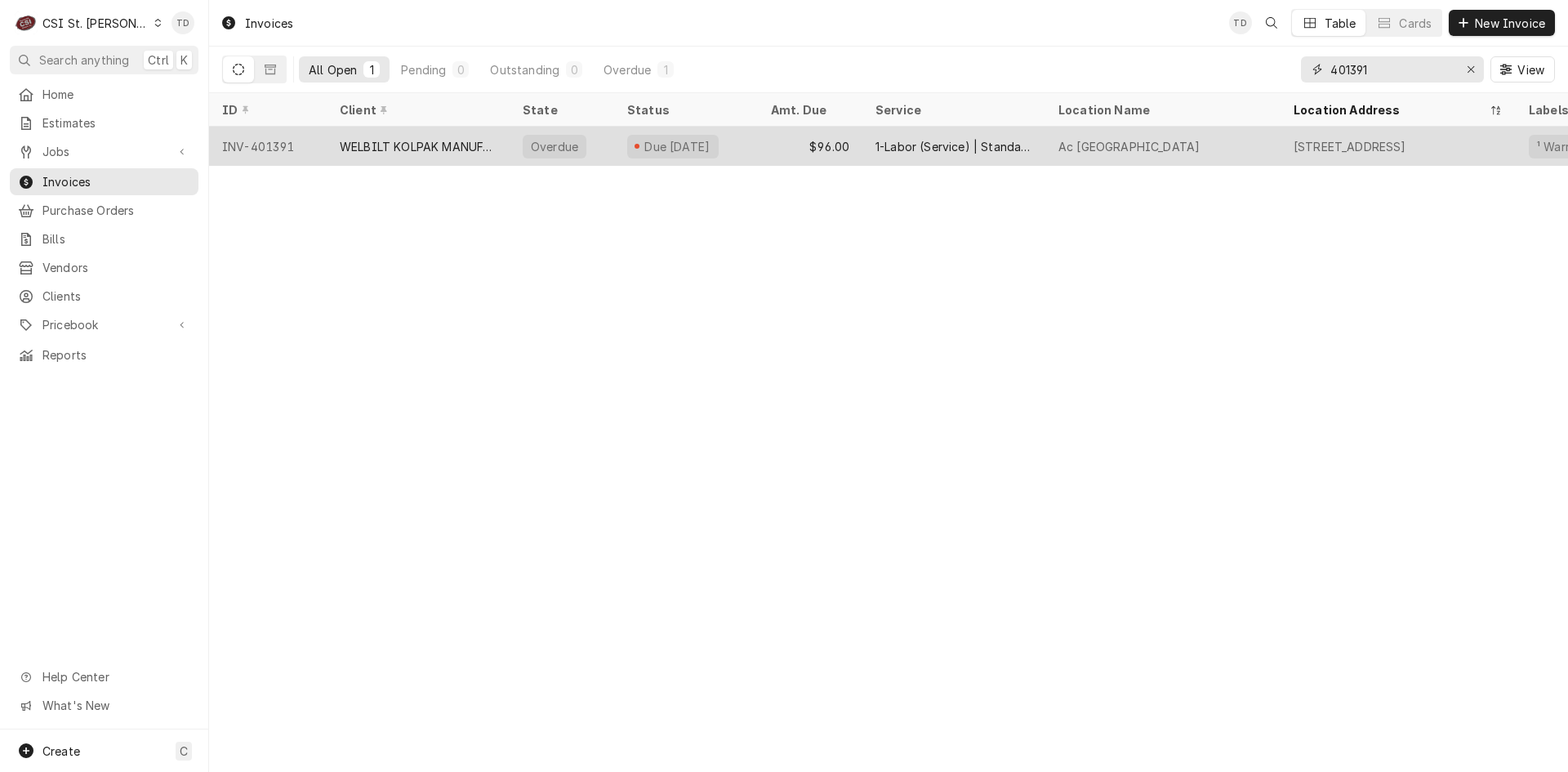
type input "401391"
click at [268, 141] on div "INV-401391" at bounding box center [267, 145] width 117 height 39
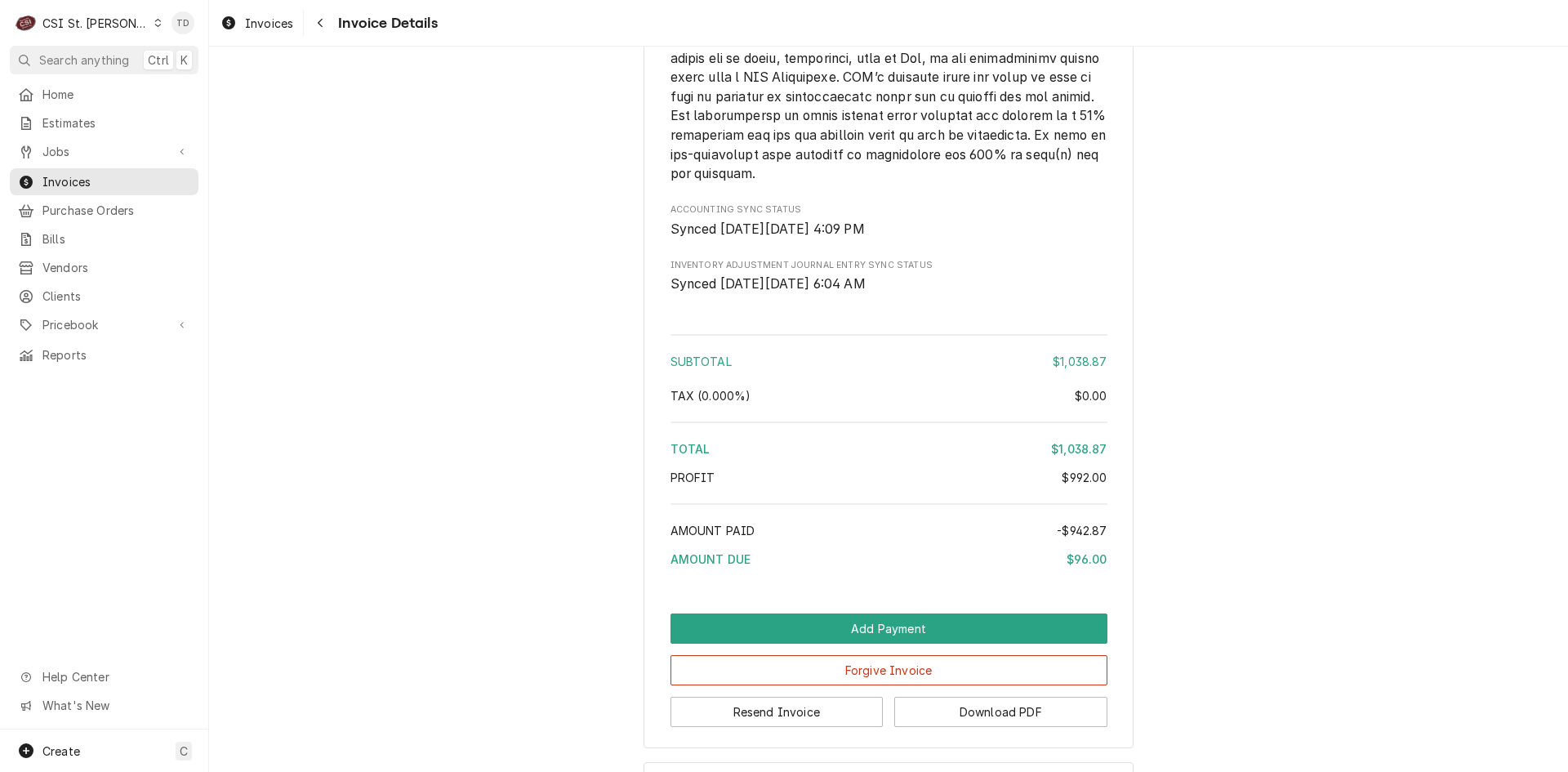
scroll to position [3129, 0]
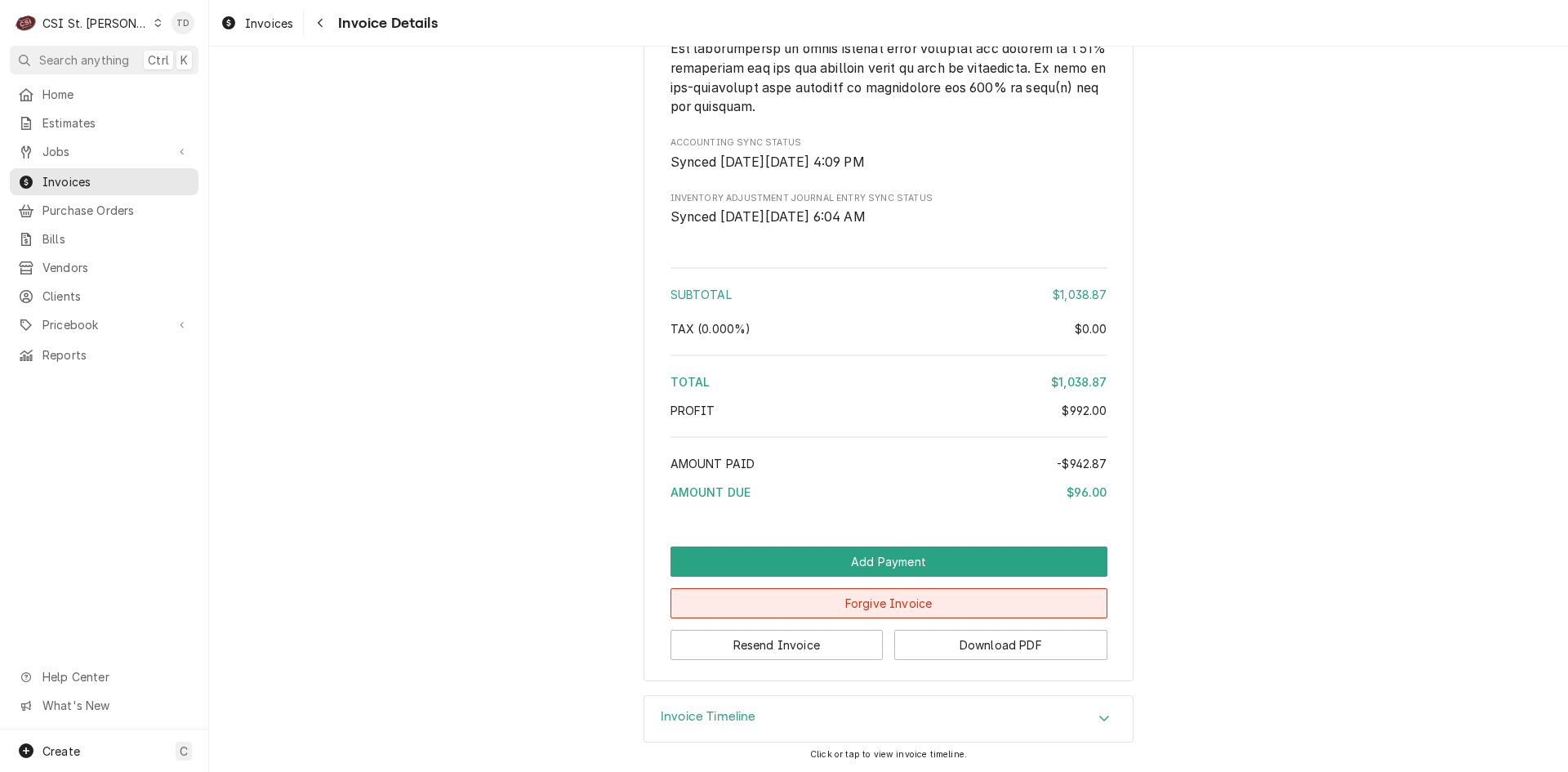
click at [742, 598] on button "Forgive Invoice" at bounding box center [888, 603] width 436 height 30
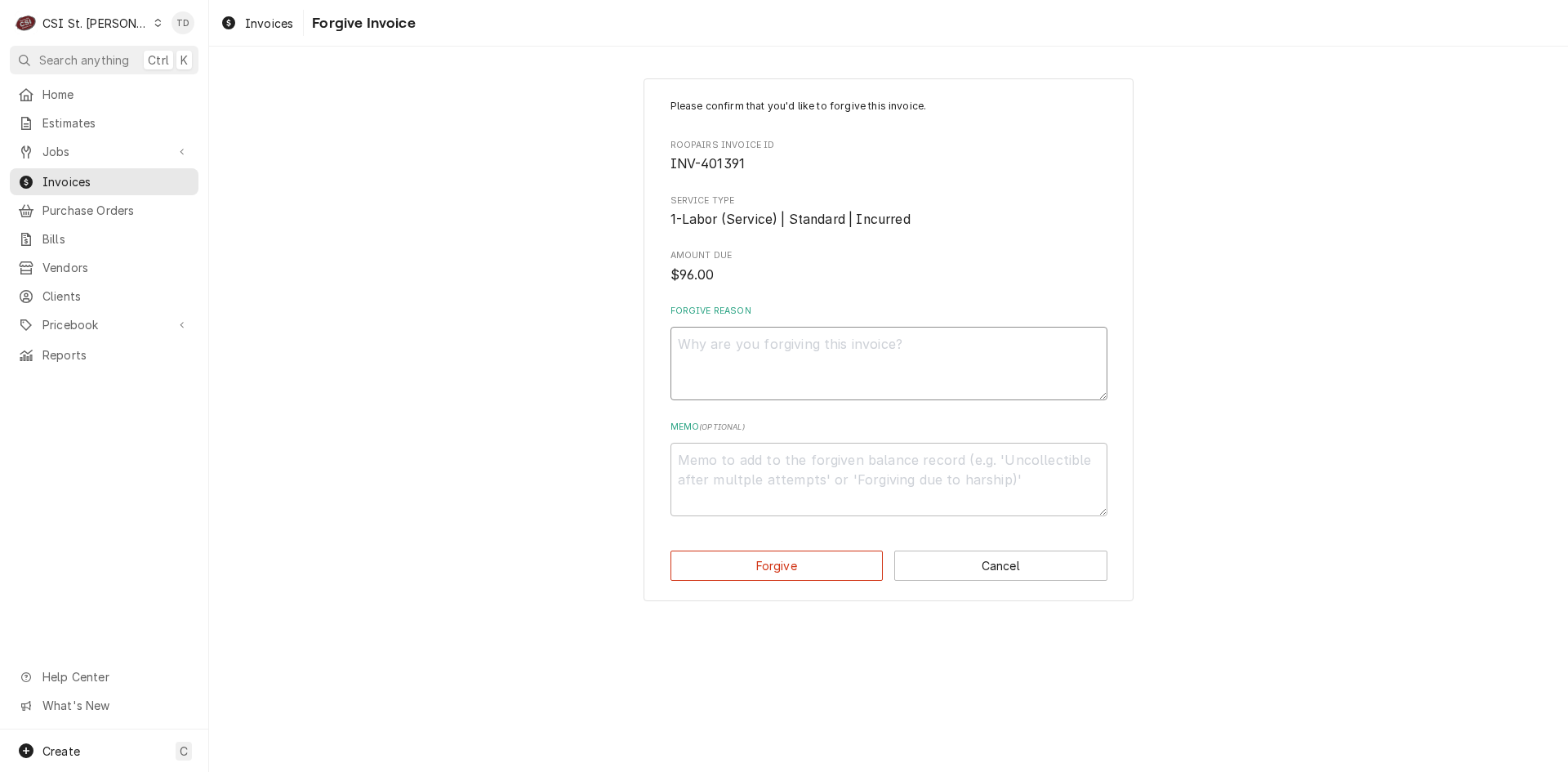
click at [742, 349] on textarea "Forgive Reason" at bounding box center [888, 363] width 436 height 74
paste textarea "credit - td"
type textarea "x"
type textarea "credit - td"
click at [719, 482] on textarea "Memo ( optional )" at bounding box center [888, 480] width 436 height 74
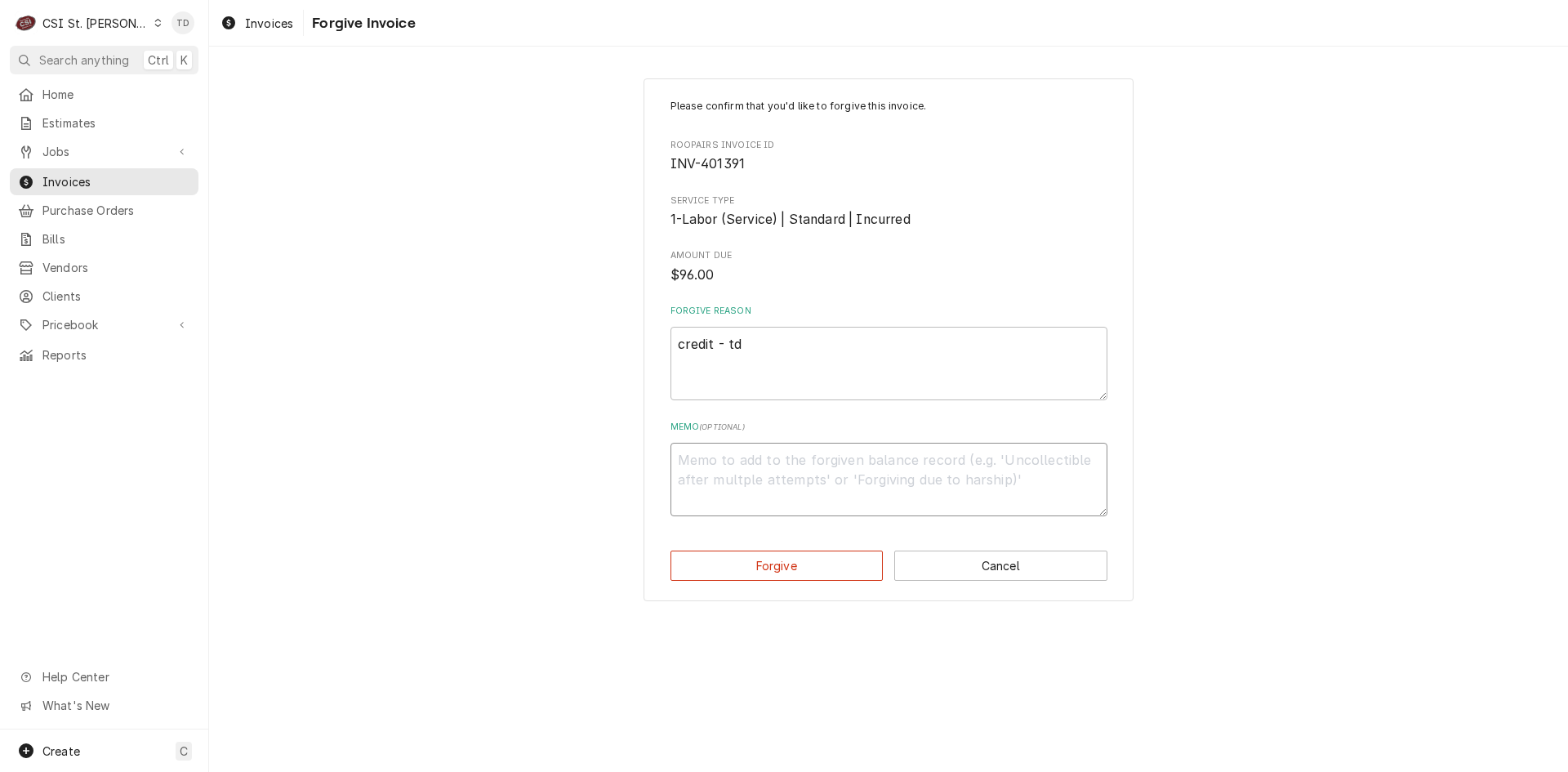
paste textarea "credit - td"
type textarea "x"
type textarea "credit - td"
click at [737, 567] on button "Forgive" at bounding box center [777, 565] width 213 height 30
type textarea "x"
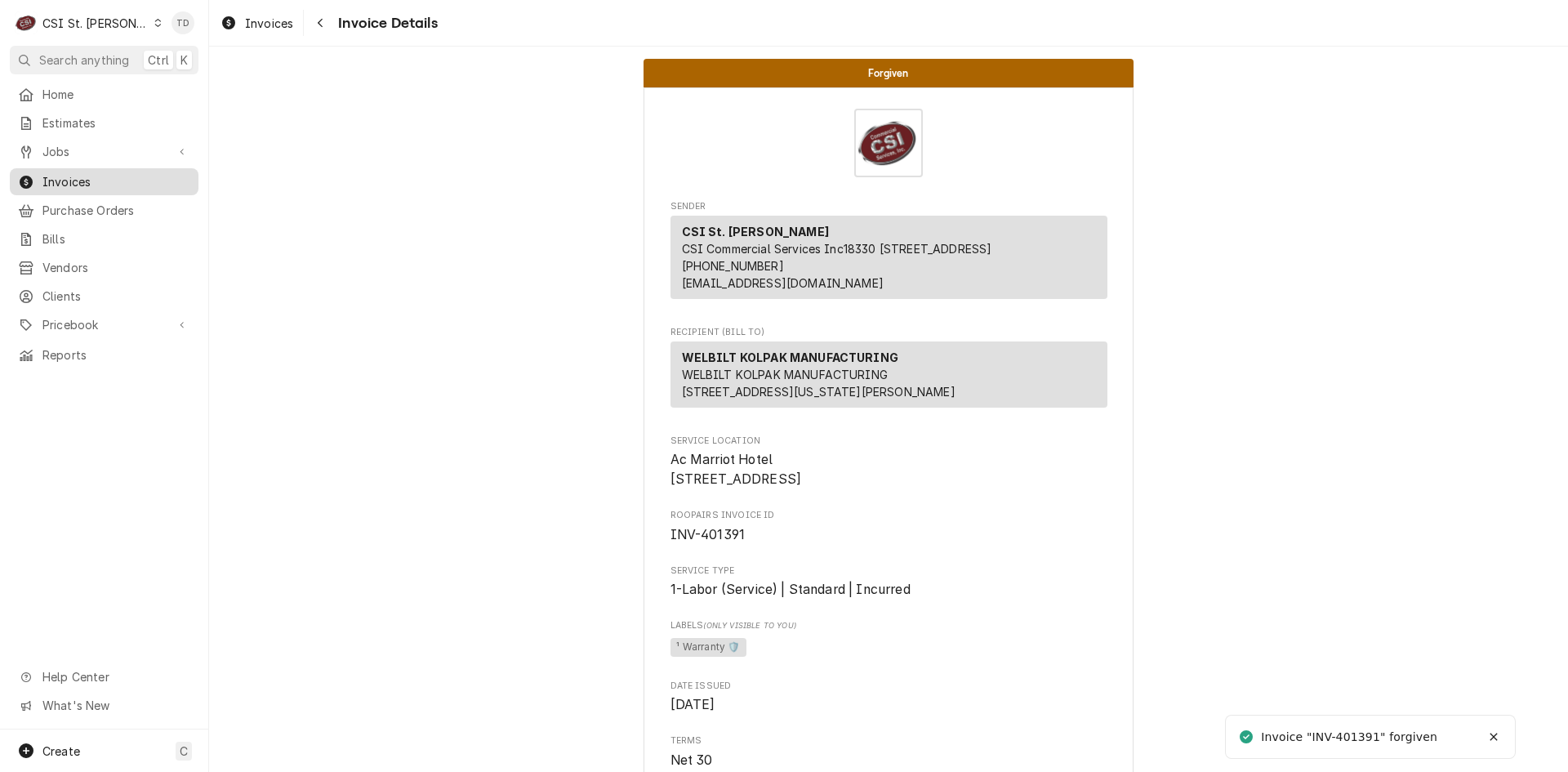
click at [104, 185] on div "Invoices" at bounding box center [103, 181] width 182 height 21
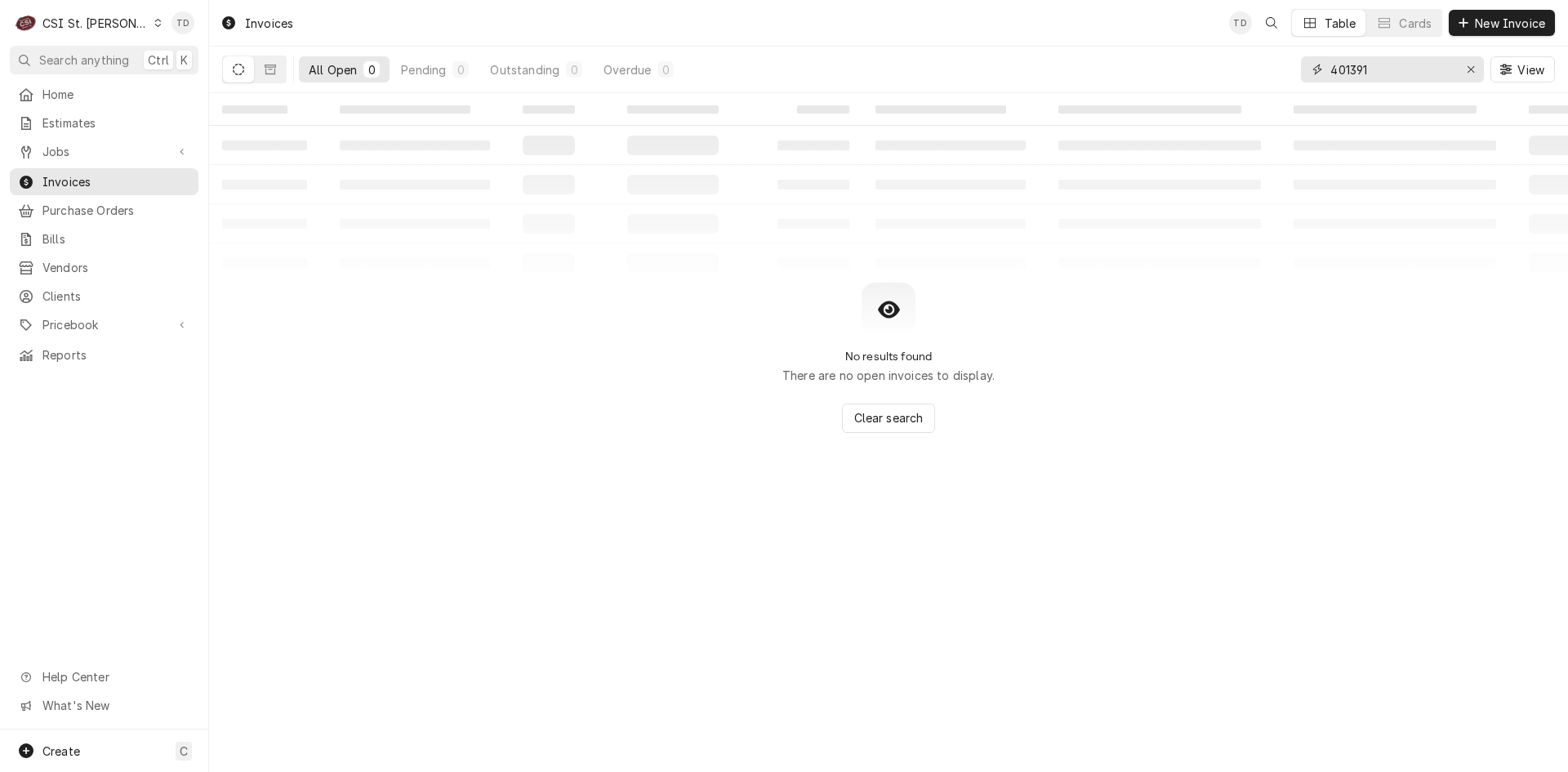
click at [1371, 67] on input "401391" at bounding box center [1391, 70] width 122 height 26
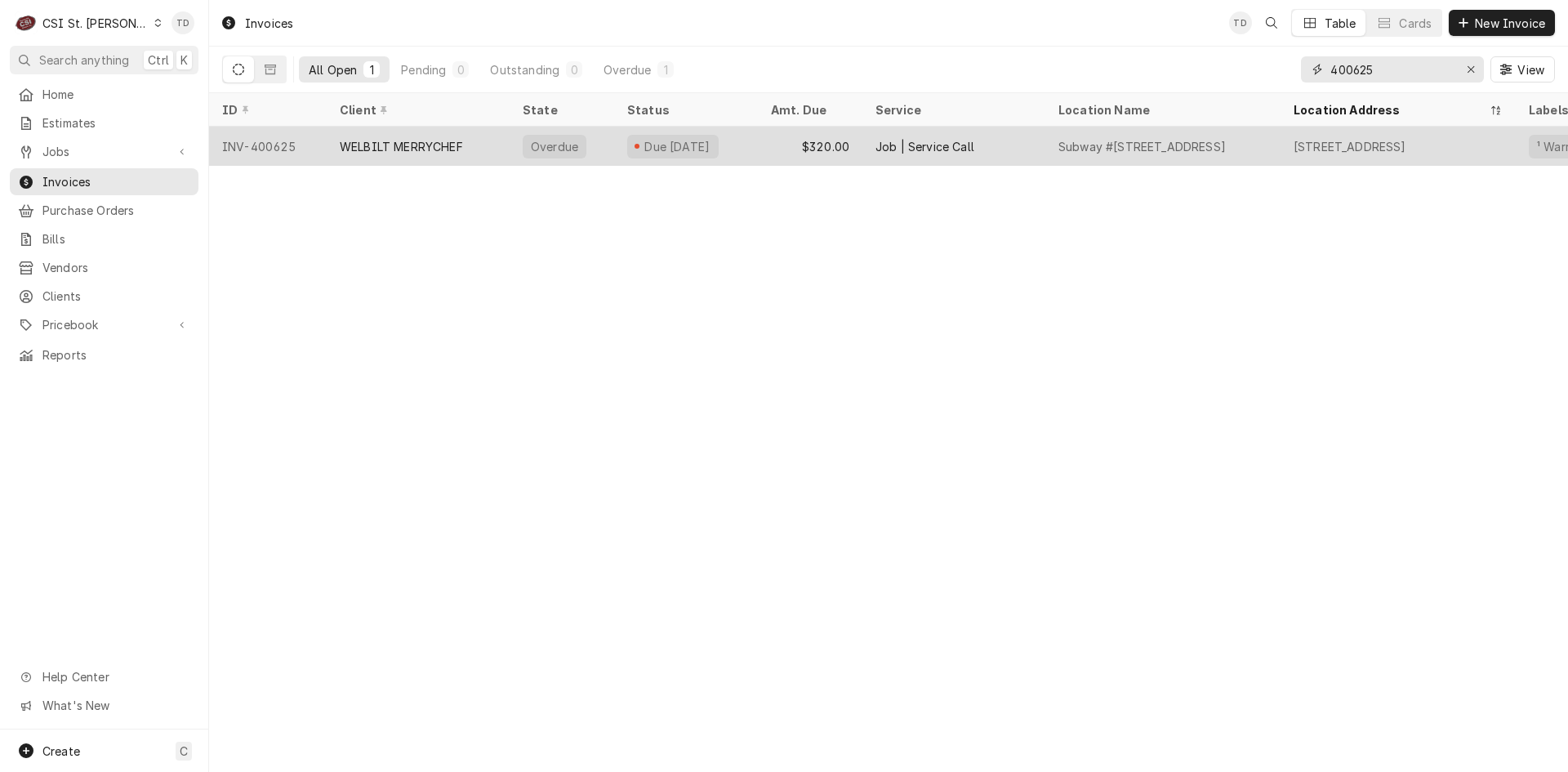
type input "400625"
click at [350, 144] on div "WELBILT MERRYCHEF" at bounding box center [402, 146] width 123 height 17
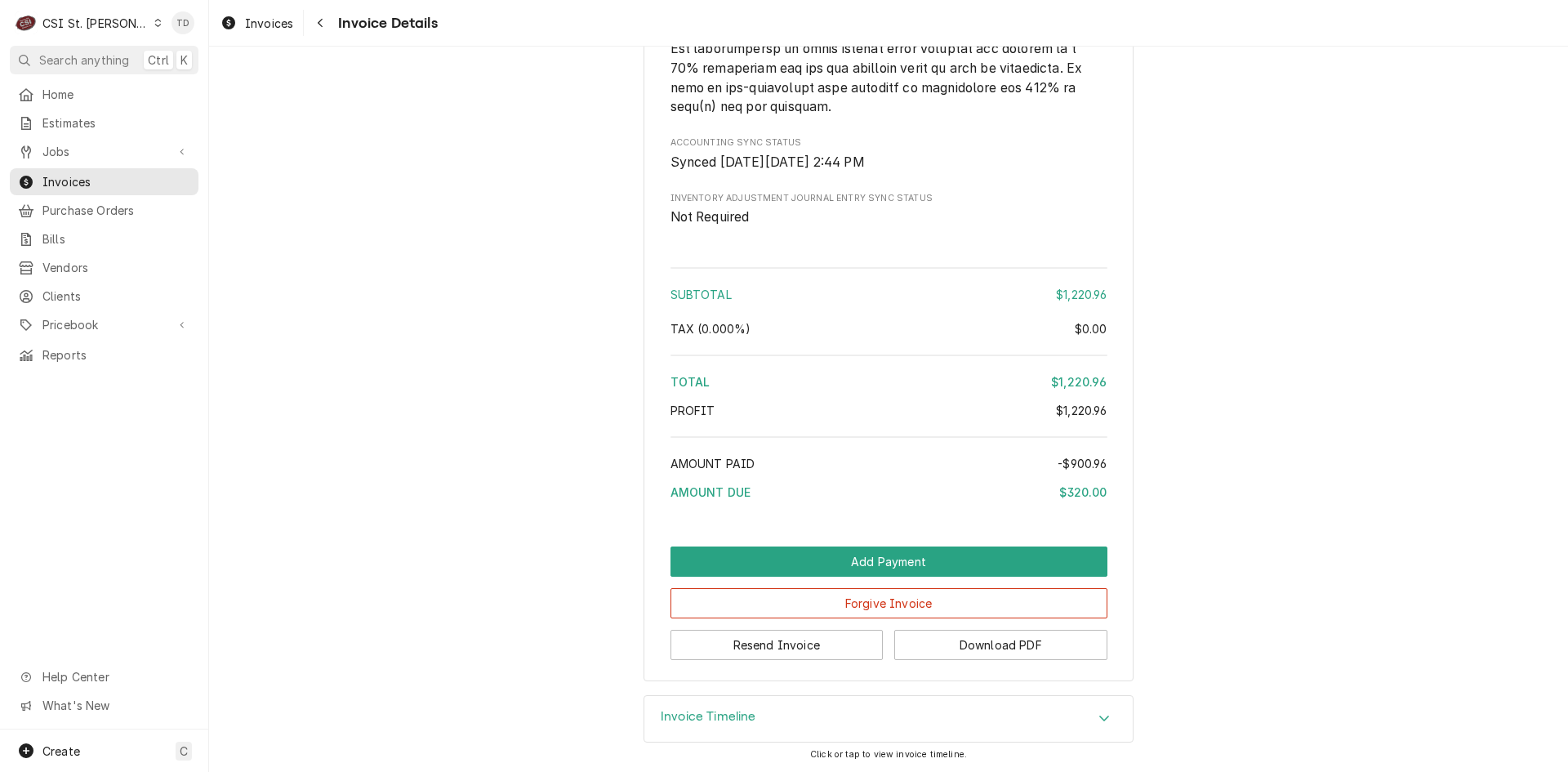
scroll to position [3611, 0]
click at [785, 607] on button "Forgive Invoice" at bounding box center [888, 603] width 436 height 30
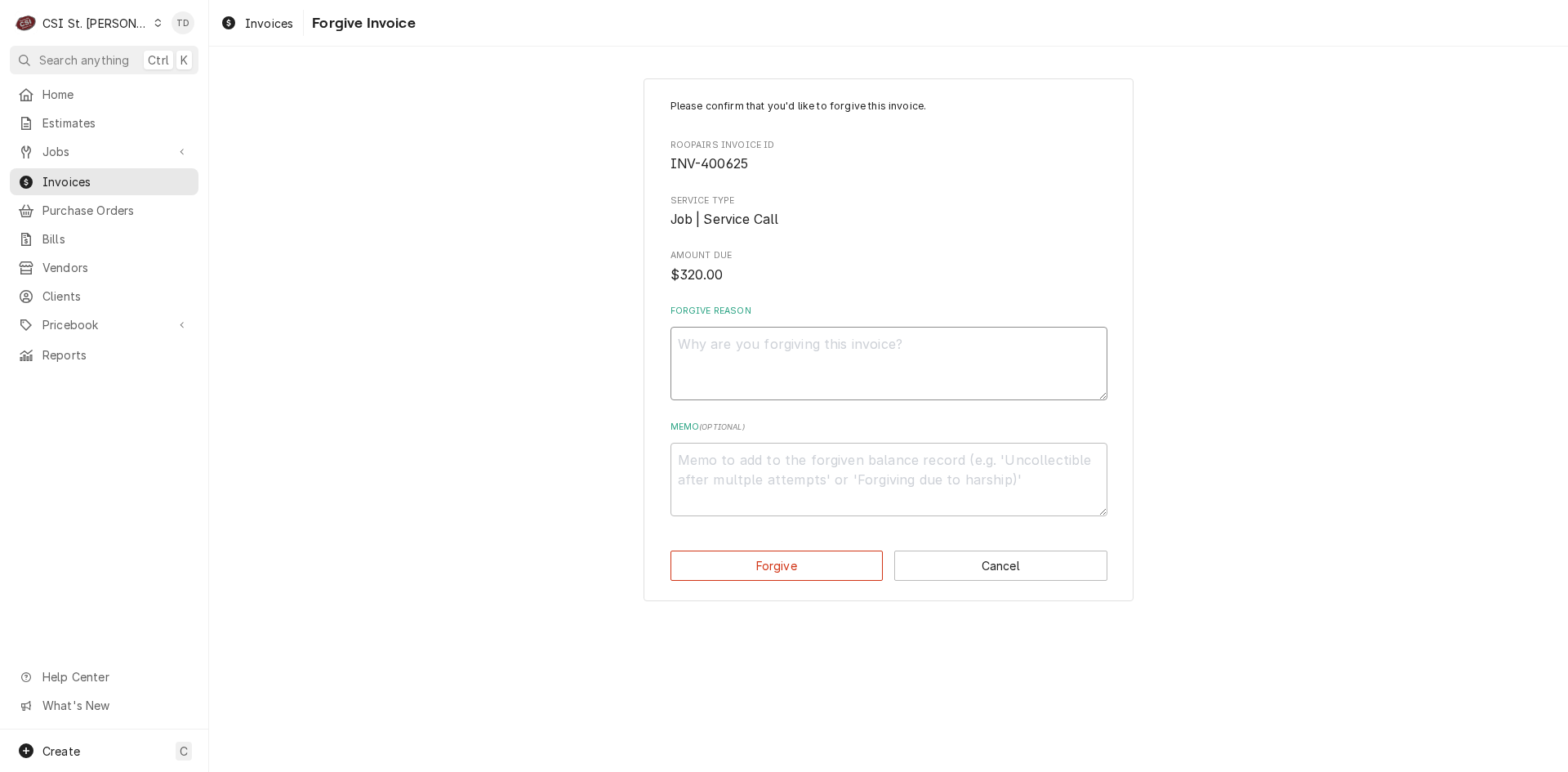
click at [729, 363] on textarea "Forgive Reason" at bounding box center [888, 363] width 436 height 74
paste textarea "credit - td"
type textarea "x"
type textarea "credit - td"
click at [705, 461] on textarea "Memo ( optional )" at bounding box center [888, 480] width 436 height 74
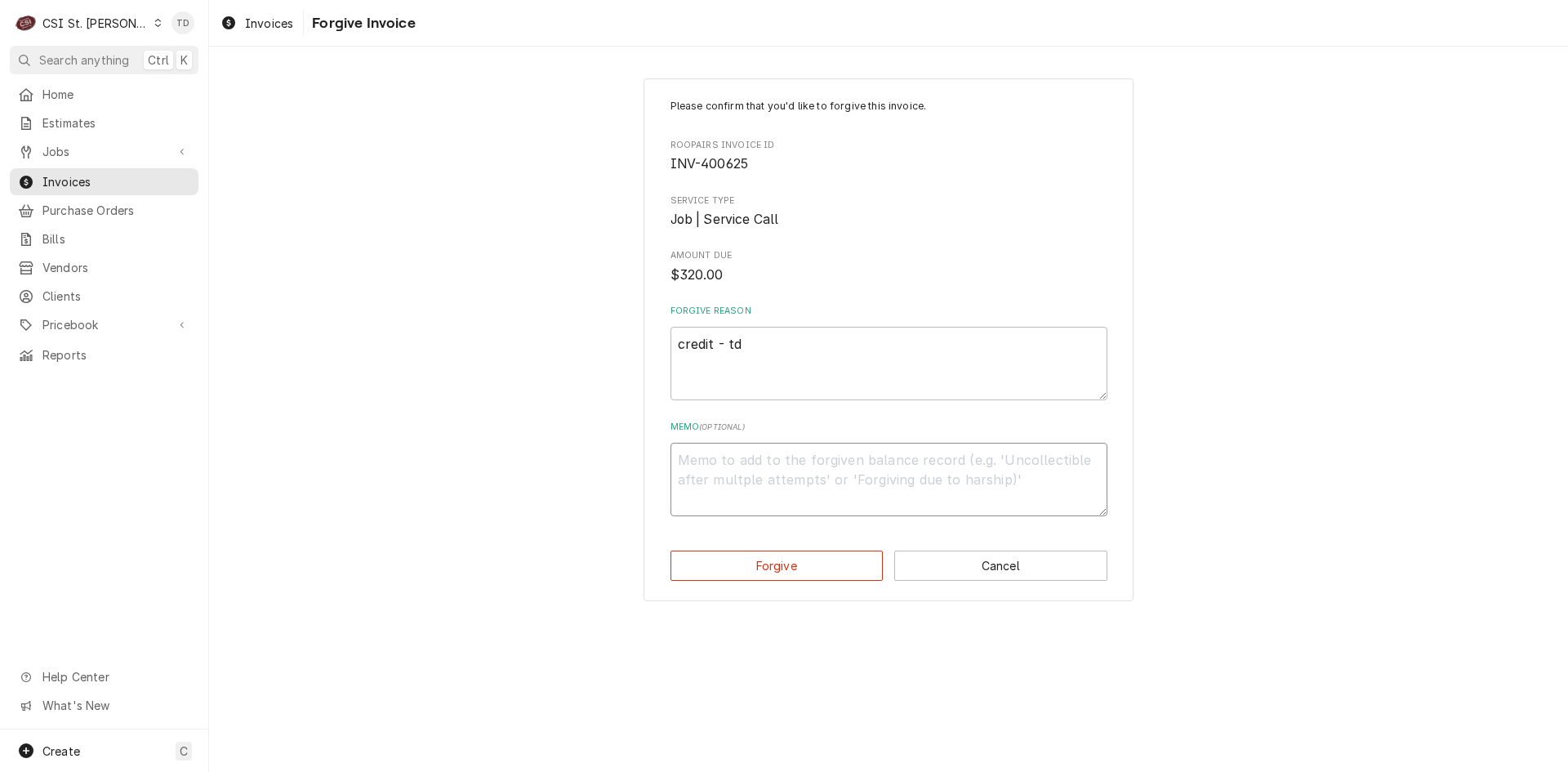
paste textarea "credit - td"
type textarea "x"
type textarea "credit - td"
click at [728, 561] on button "Forgive" at bounding box center [777, 565] width 213 height 30
type textarea "x"
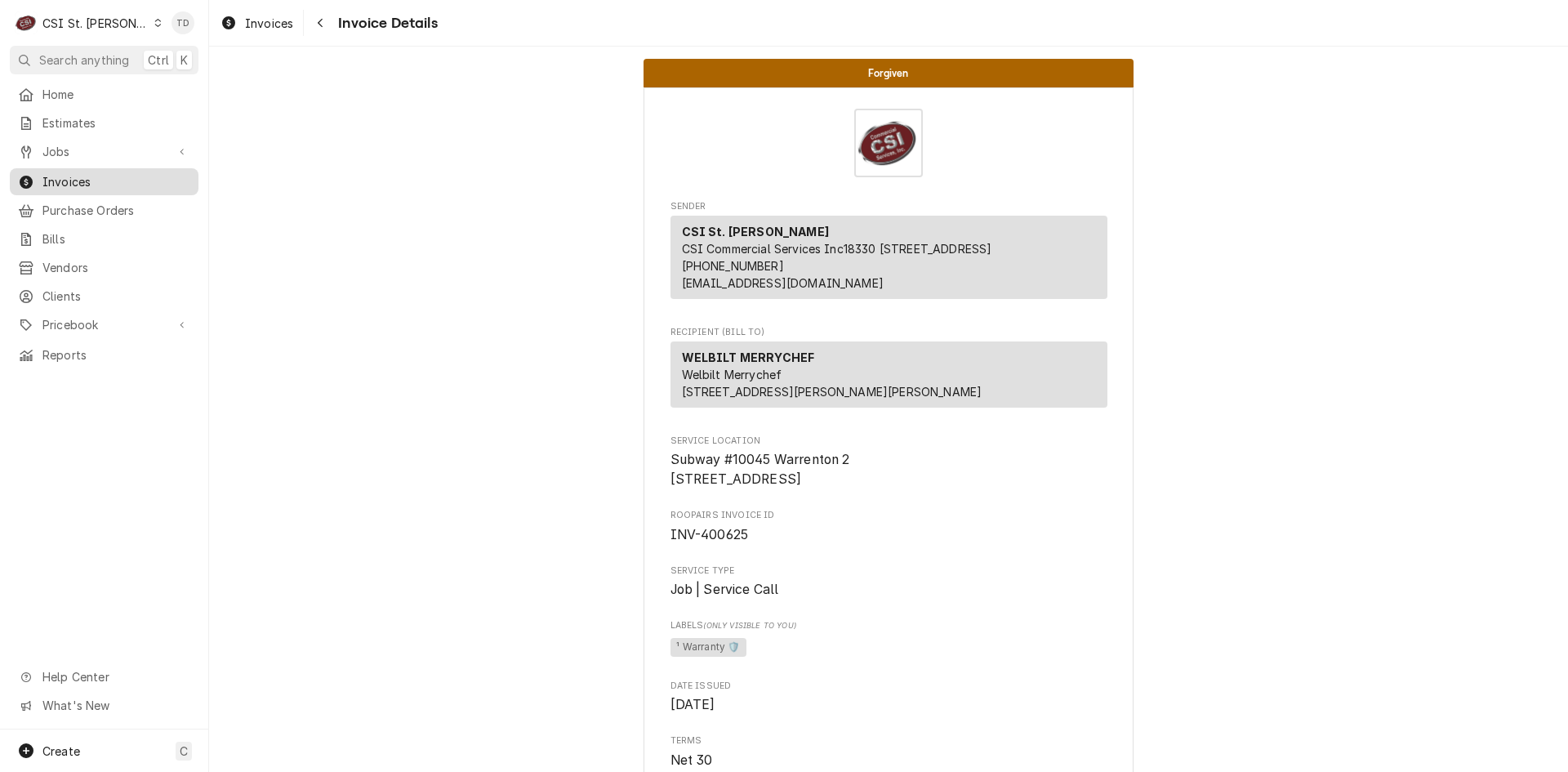
click at [115, 181] on span "Invoices" at bounding box center [116, 181] width 148 height 17
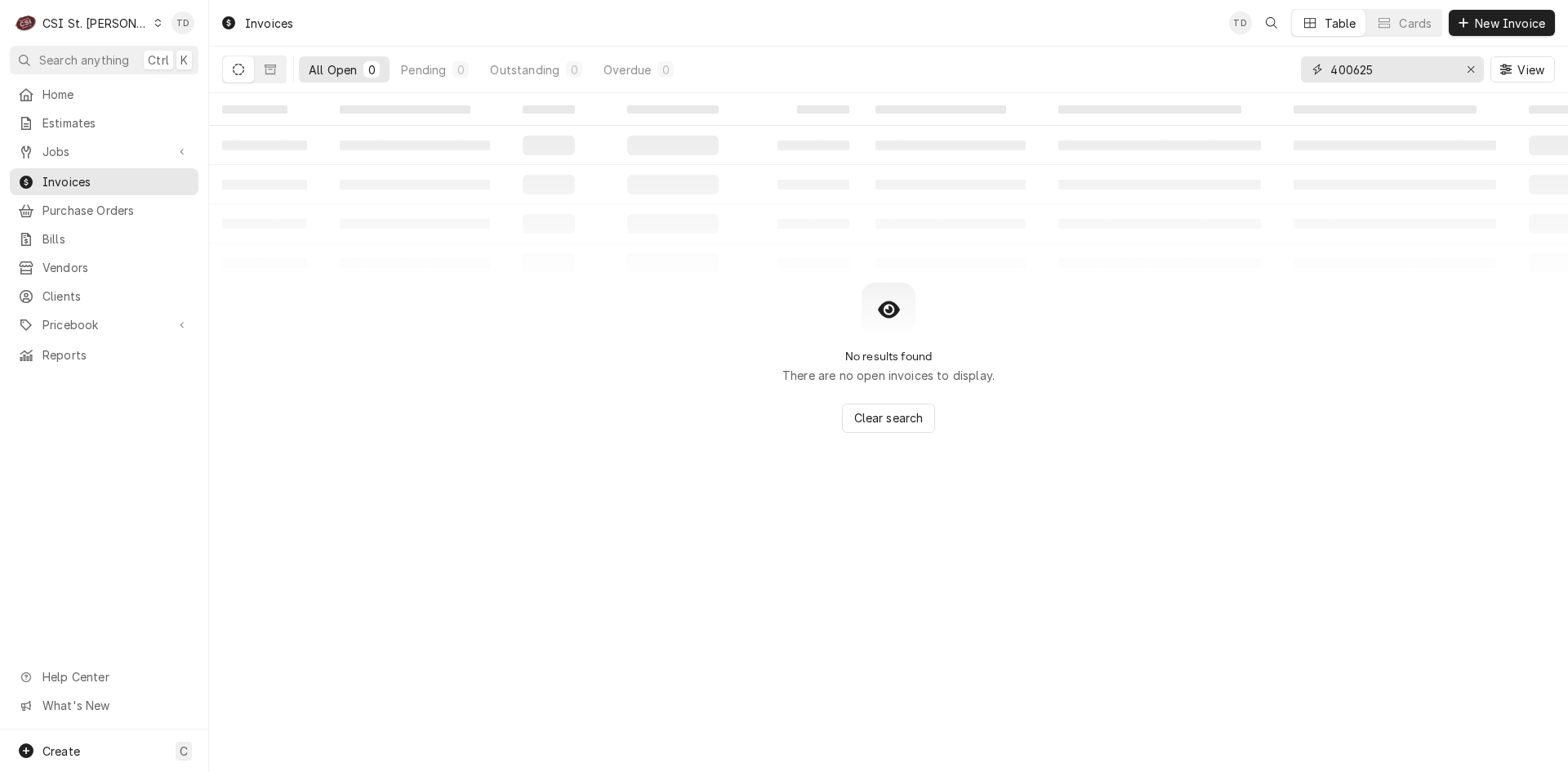
click at [1399, 74] on input "400625" at bounding box center [1391, 70] width 122 height 26
click at [1399, 73] on input "400625" at bounding box center [1391, 70] width 122 height 26
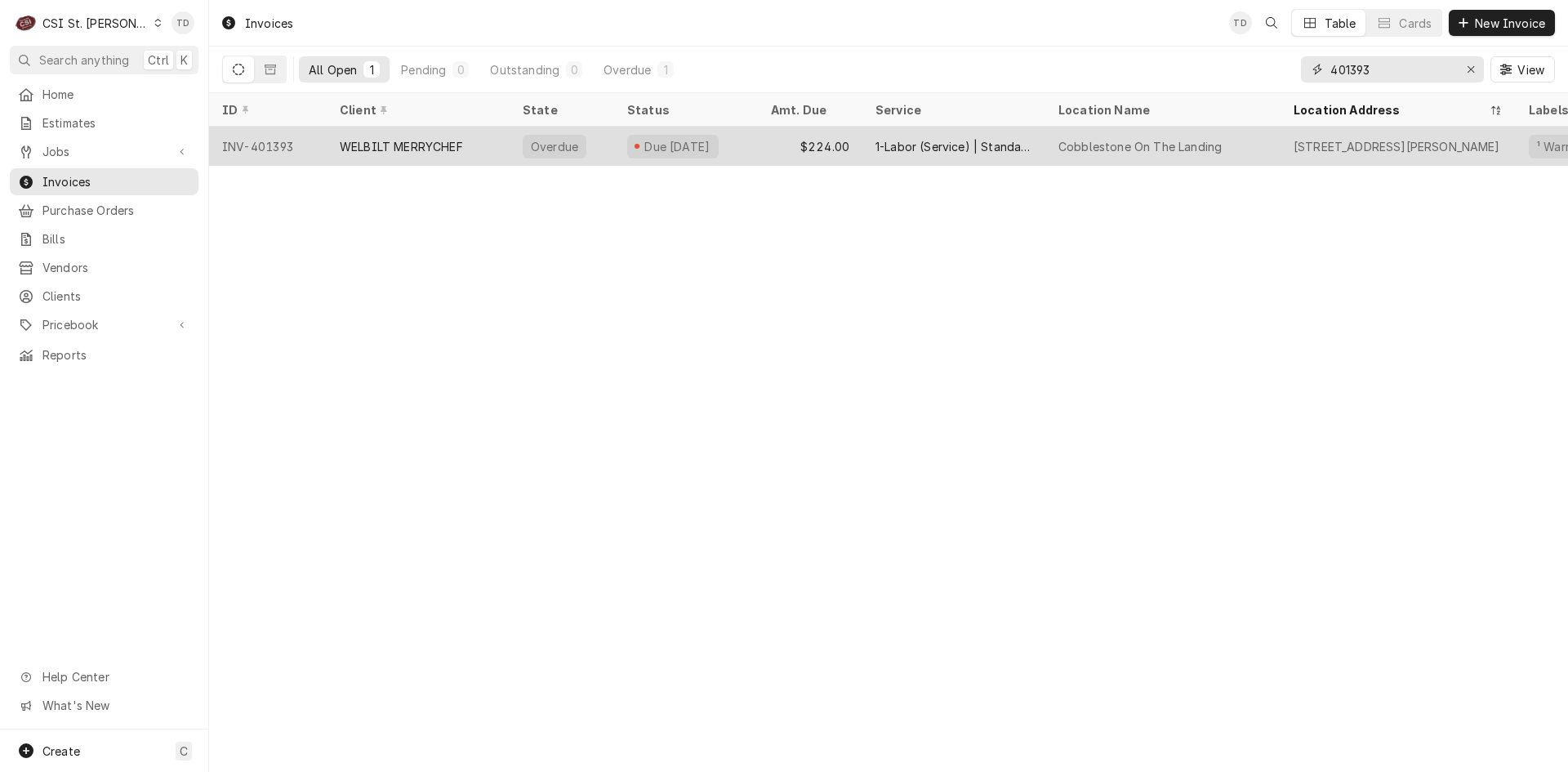
type input "401393"
click at [401, 148] on div "WELBILT MERRYCHEF" at bounding box center [402, 146] width 123 height 17
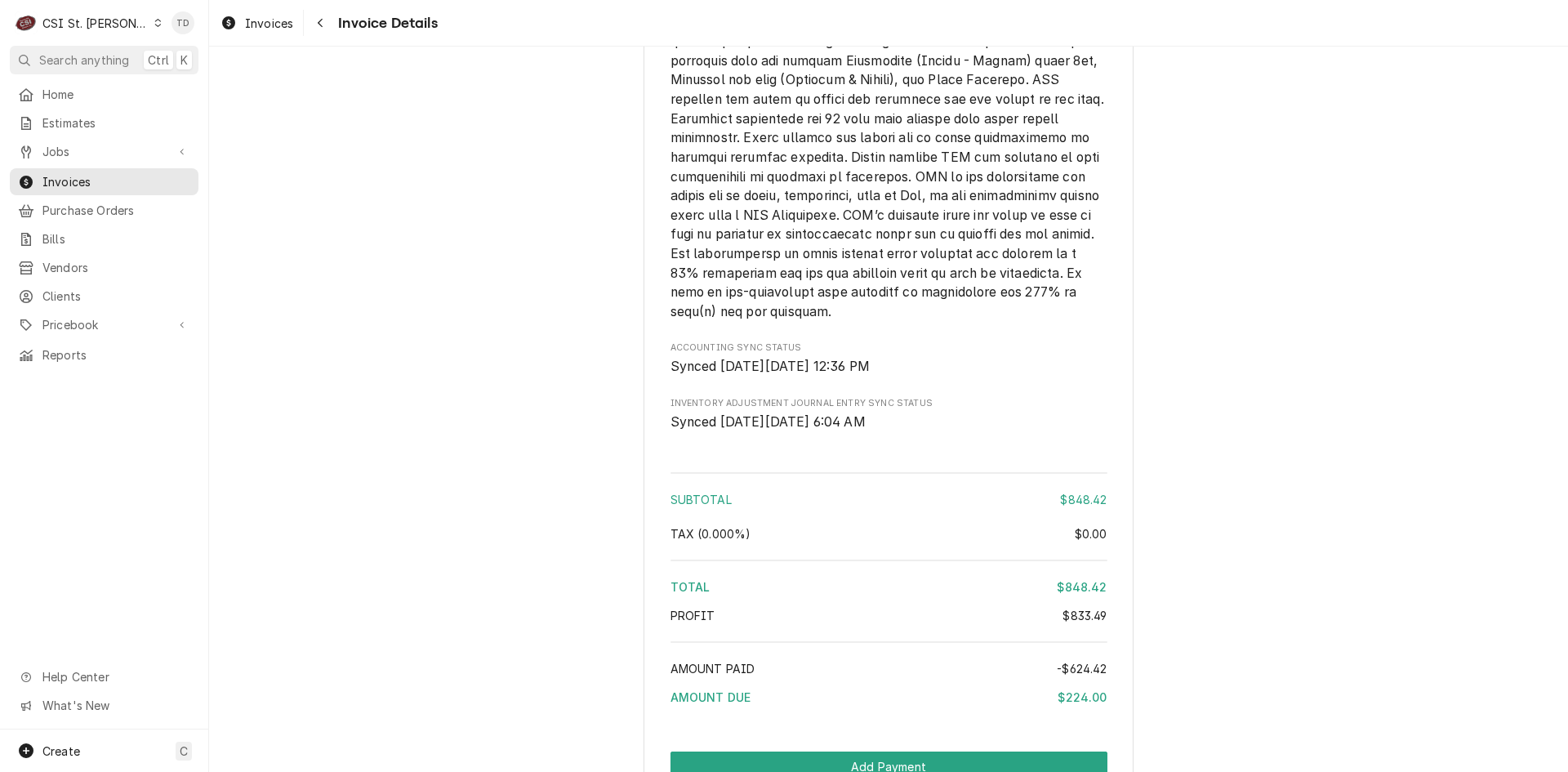
scroll to position [3551, 0]
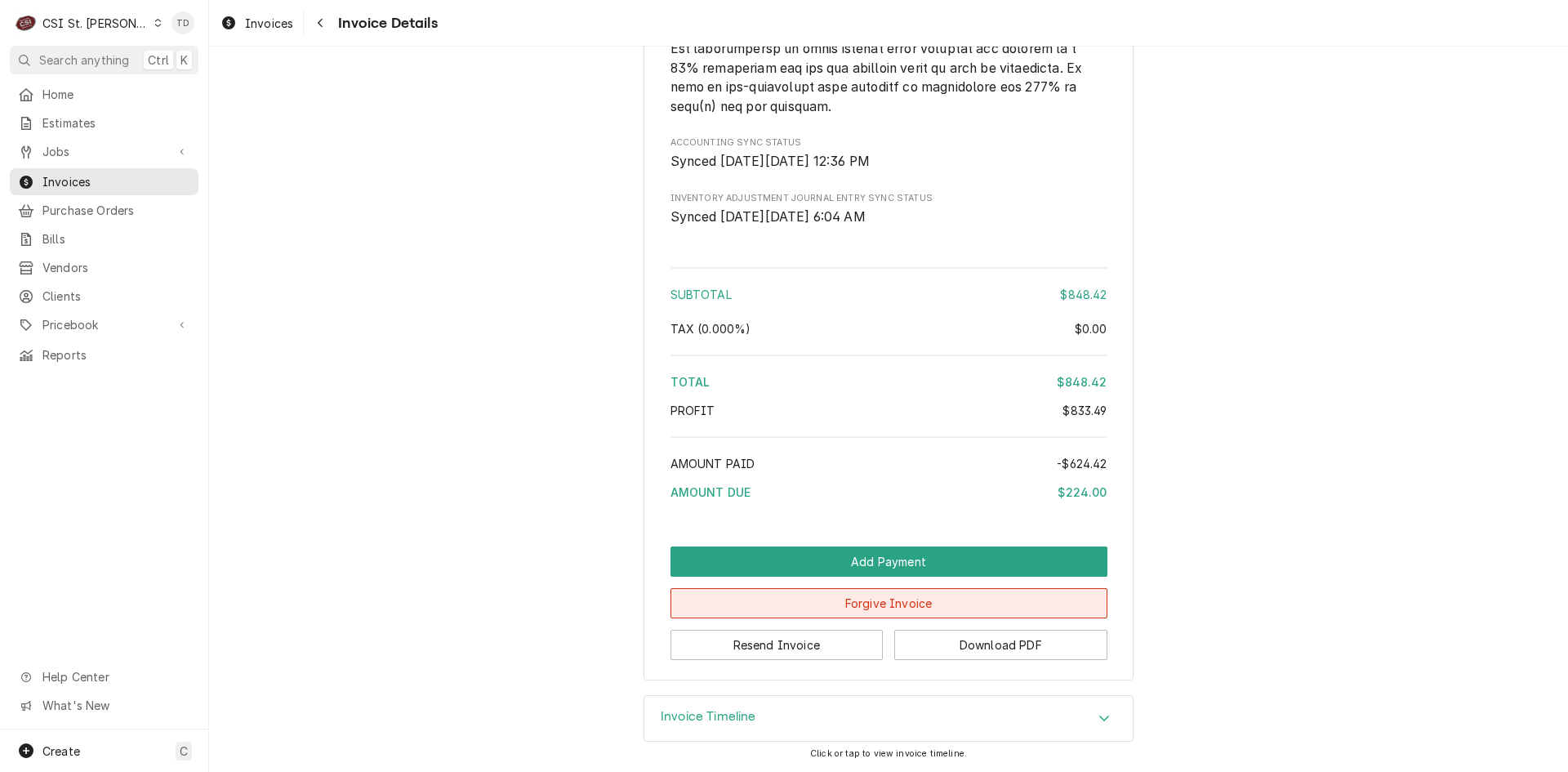
click at [715, 595] on button "Forgive Invoice" at bounding box center [888, 603] width 436 height 30
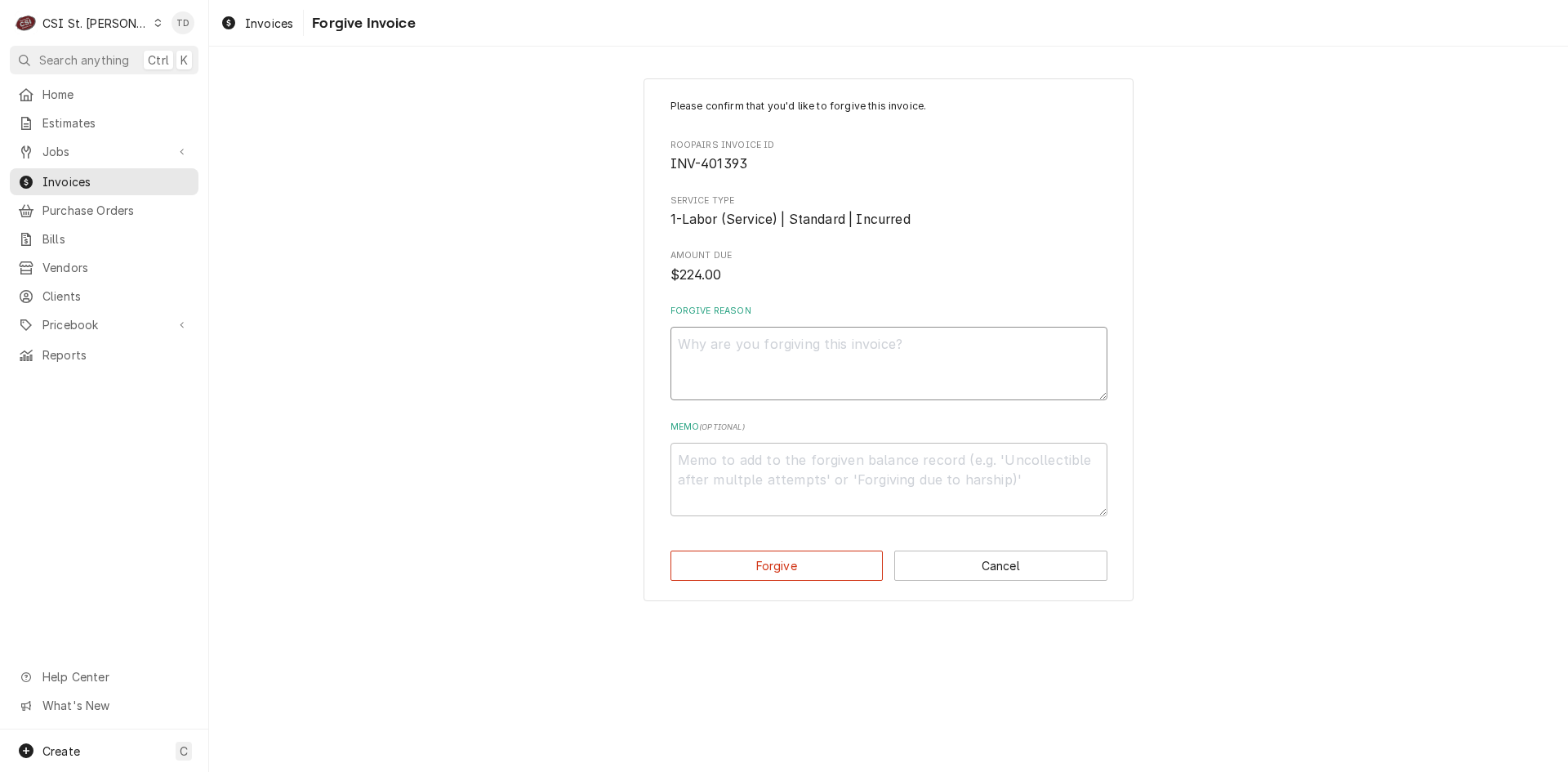
click at [751, 353] on textarea "Forgive Reason" at bounding box center [888, 363] width 436 height 74
paste textarea "credit - td"
type textarea "x"
type textarea "credit - td"
click at [721, 457] on textarea "Memo ( optional )" at bounding box center [888, 480] width 436 height 74
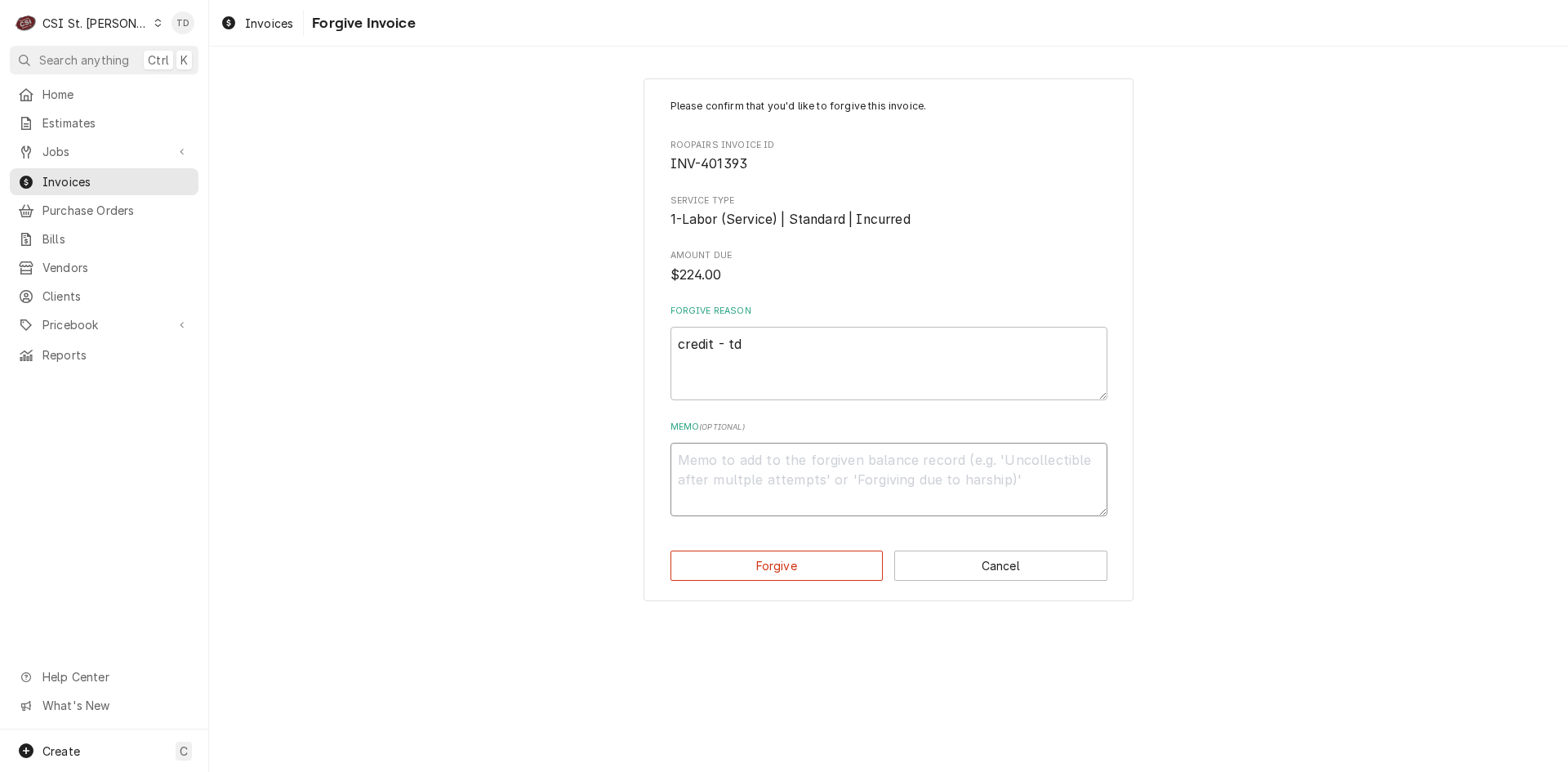
paste textarea "credit - td"
type textarea "x"
type textarea "credit - td"
click at [705, 569] on button "Forgive" at bounding box center [777, 565] width 213 height 30
type textarea "x"
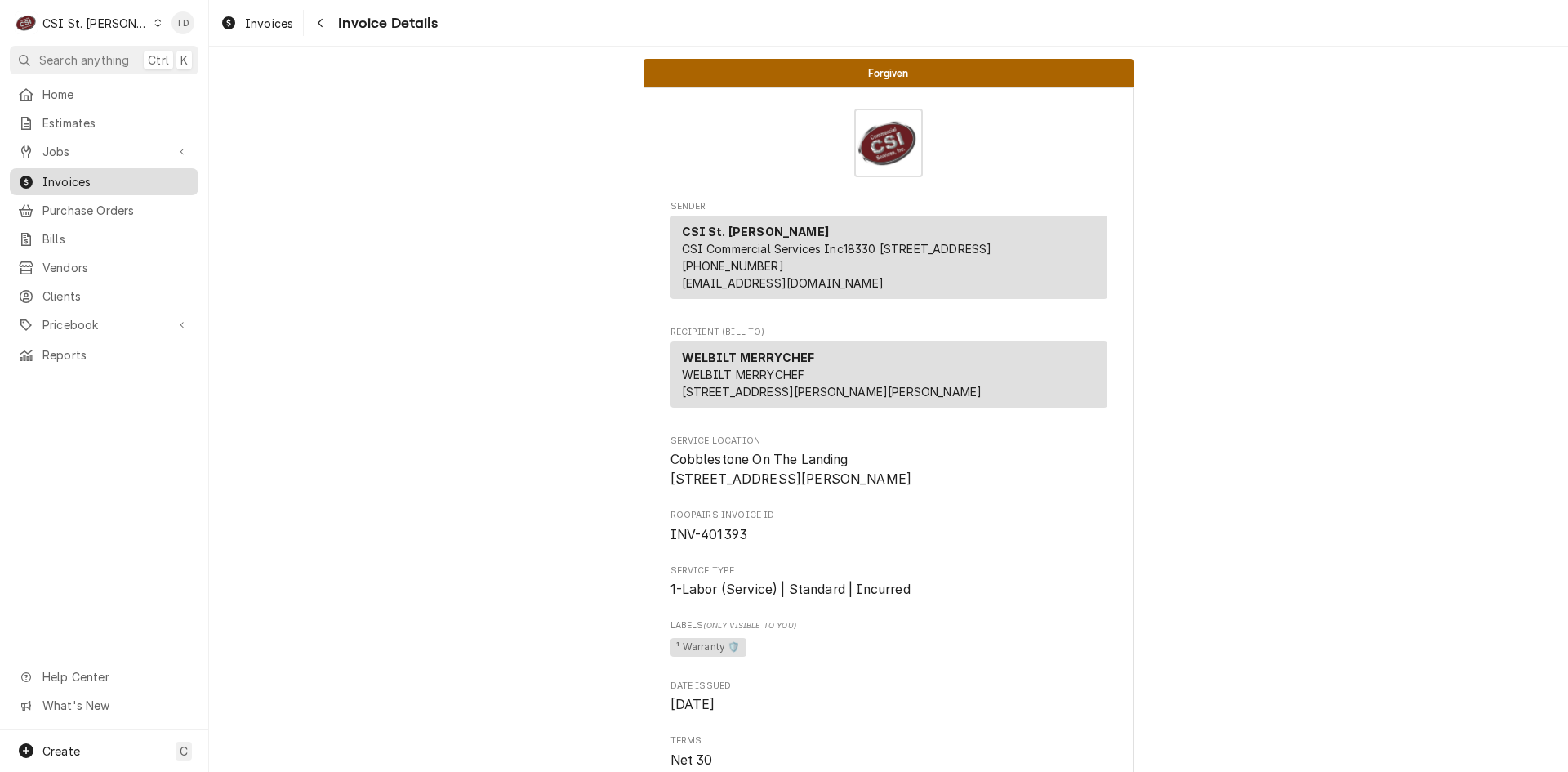
click at [97, 173] on span "Invoices" at bounding box center [116, 181] width 148 height 17
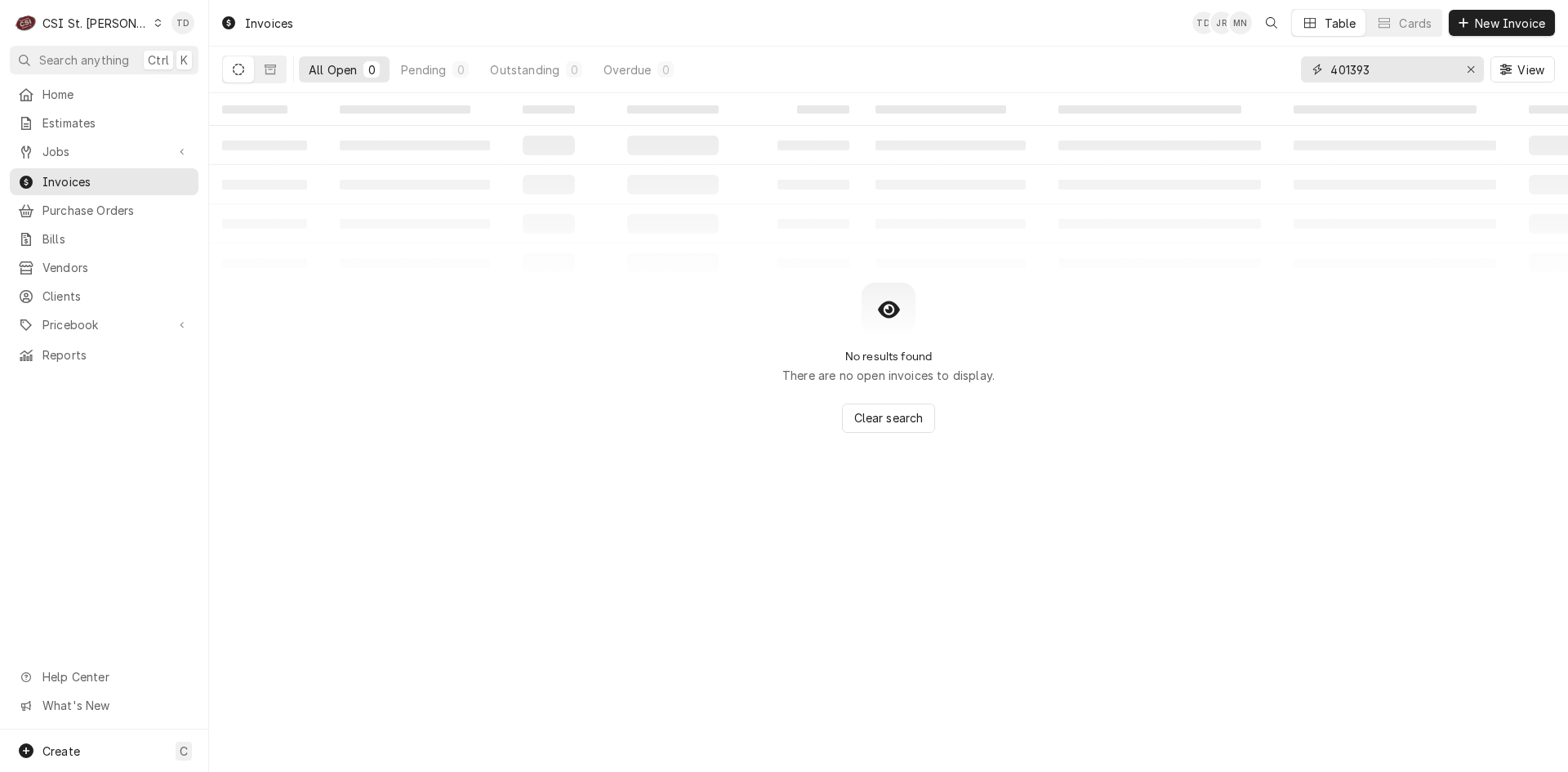
click at [1421, 69] on input "401393" at bounding box center [1391, 70] width 122 height 26
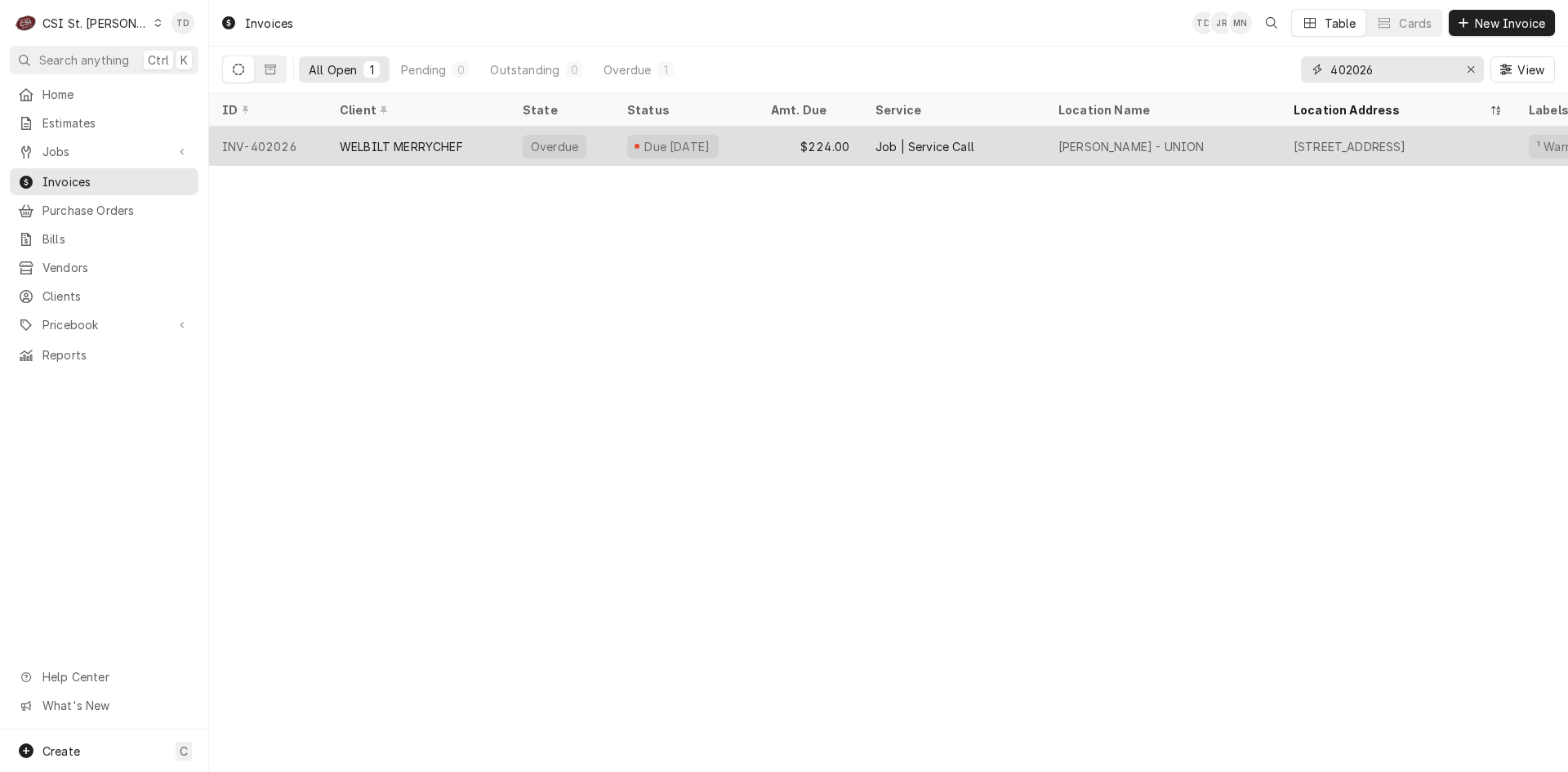
type input "402026"
click at [413, 138] on div "WELBILT MERRYCHEF" at bounding box center [402, 146] width 123 height 17
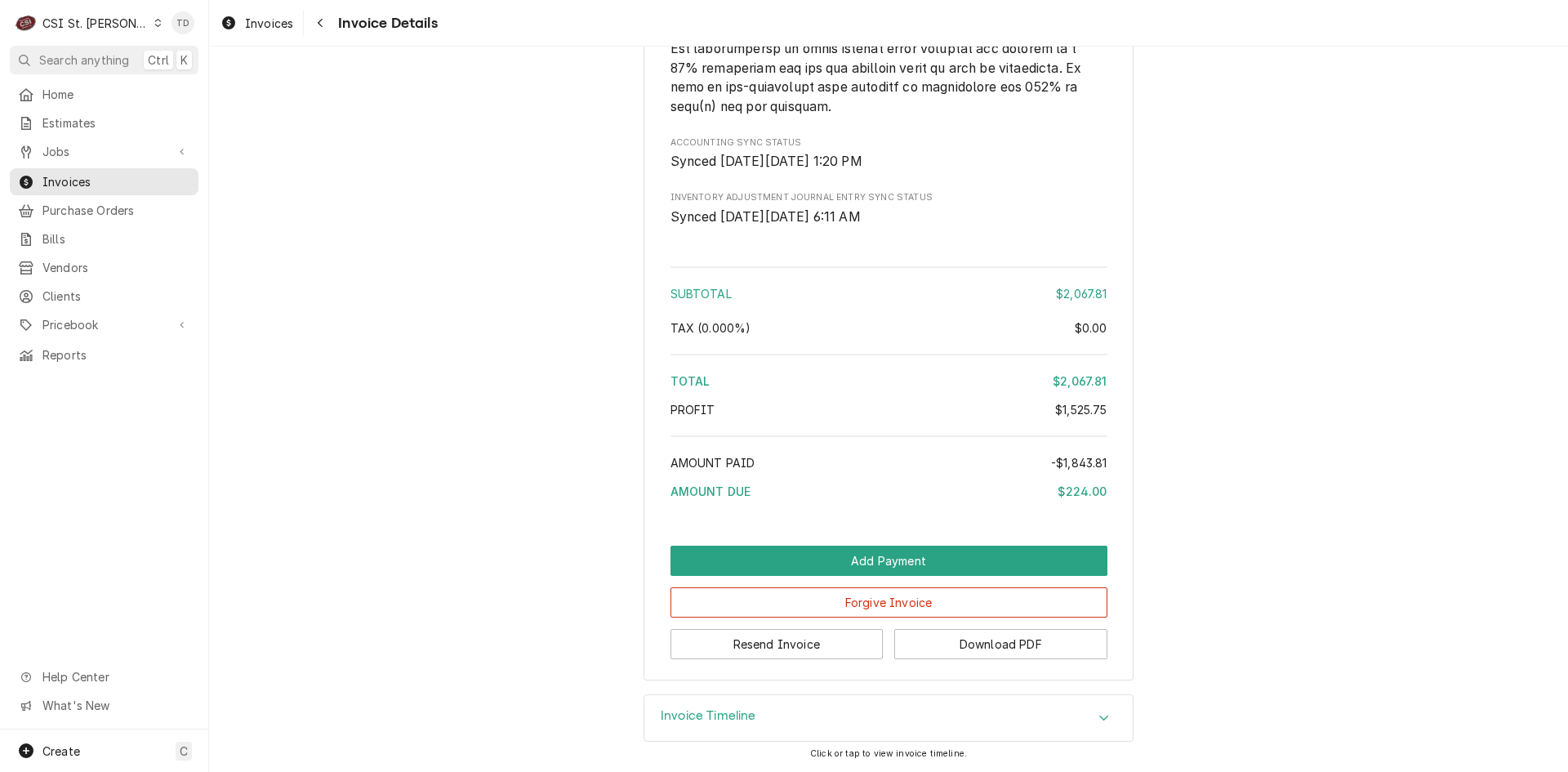
scroll to position [3911, 0]
click at [768, 607] on button "Forgive Invoice" at bounding box center [888, 602] width 436 height 30
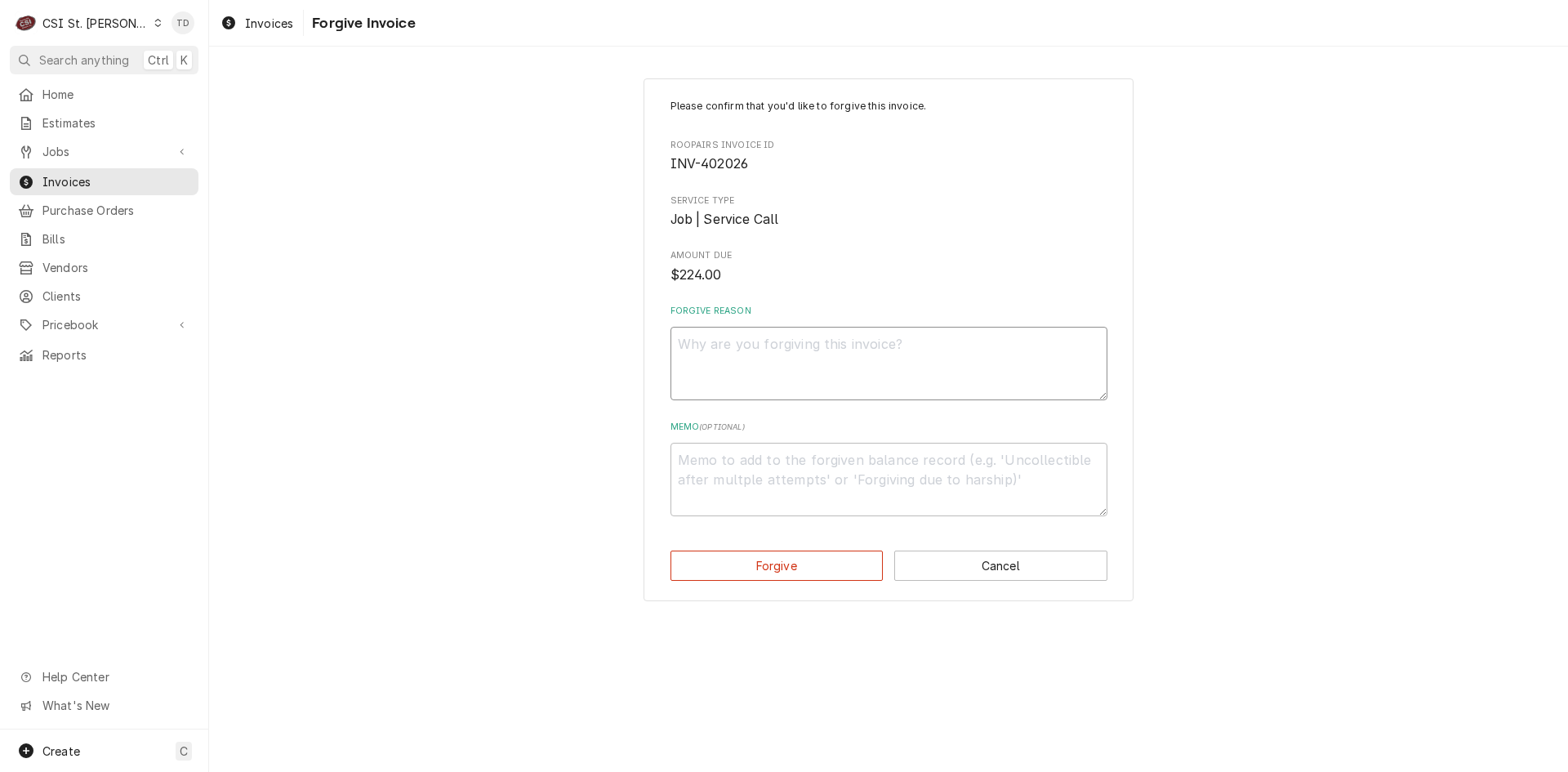
click at [741, 363] on textarea "Forgive Reason" at bounding box center [888, 363] width 436 height 74
paste textarea "credit - td"
type textarea "x"
type textarea "credit - td"
click at [720, 479] on textarea "Memo ( optional )" at bounding box center [888, 480] width 436 height 74
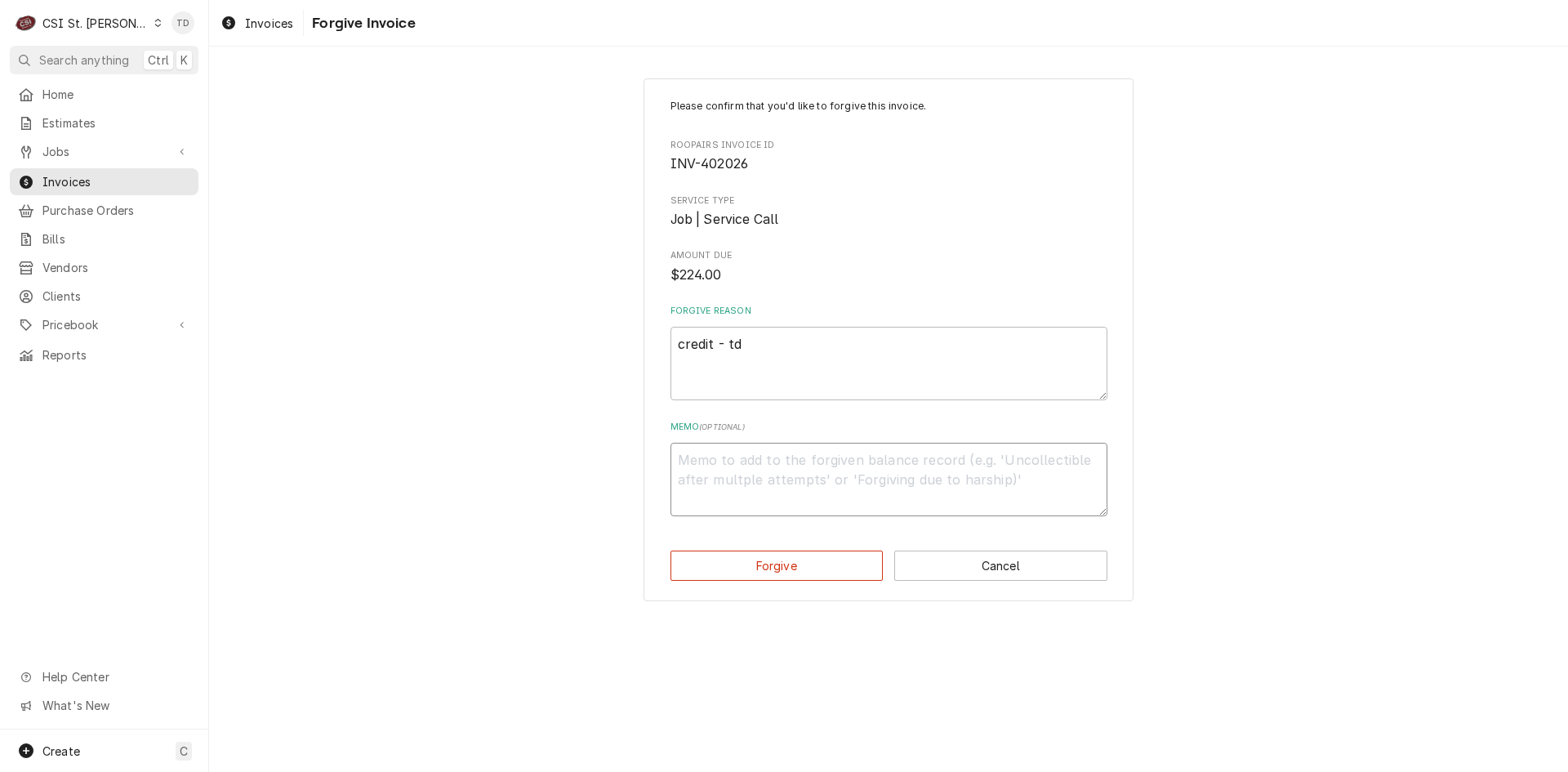
paste textarea "credit - td"
type textarea "x"
type textarea "credit - td"
click at [737, 570] on button "Forgive" at bounding box center [777, 565] width 213 height 30
type textarea "x"
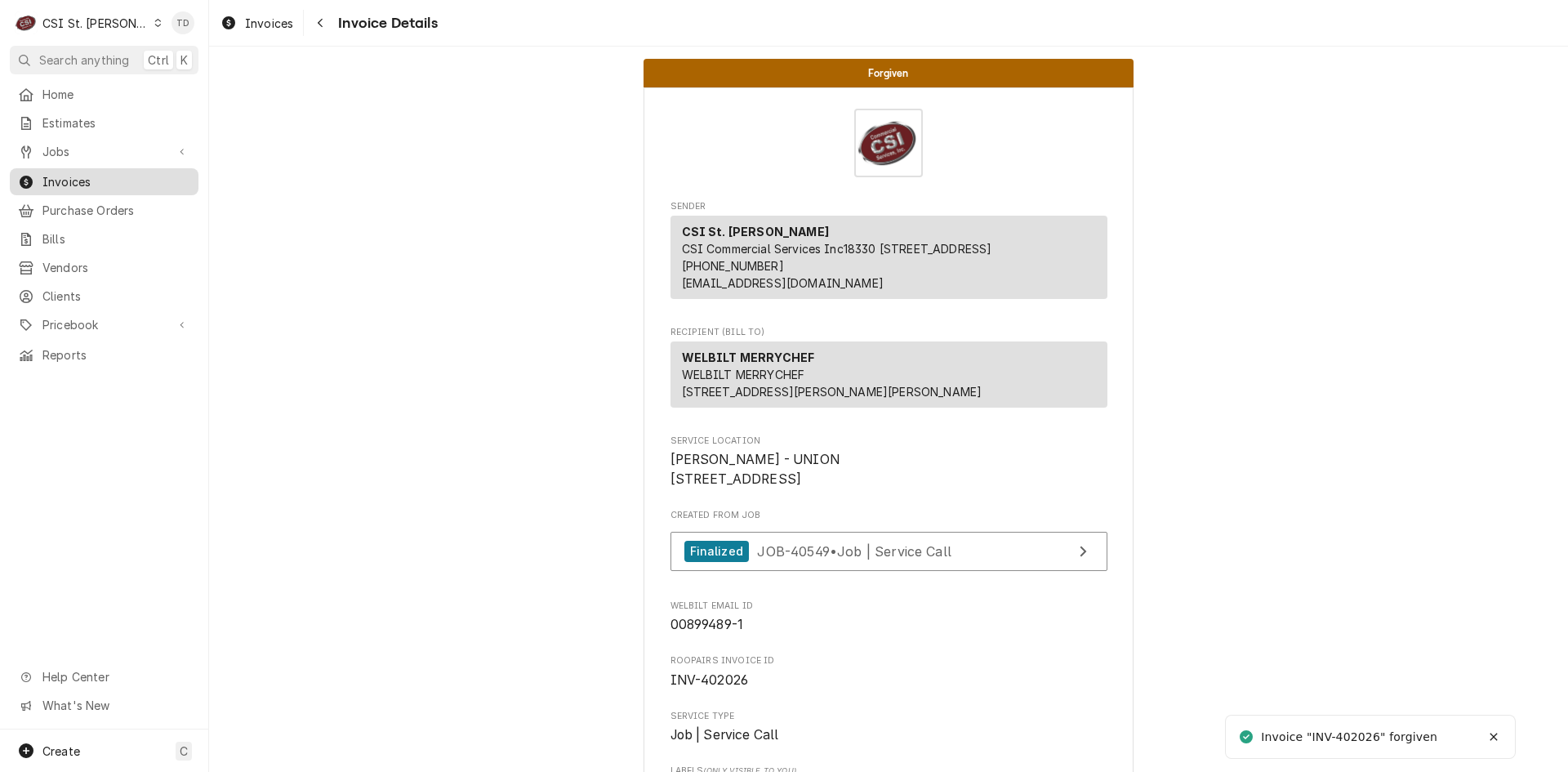
click at [100, 177] on span "Invoices" at bounding box center [116, 181] width 148 height 17
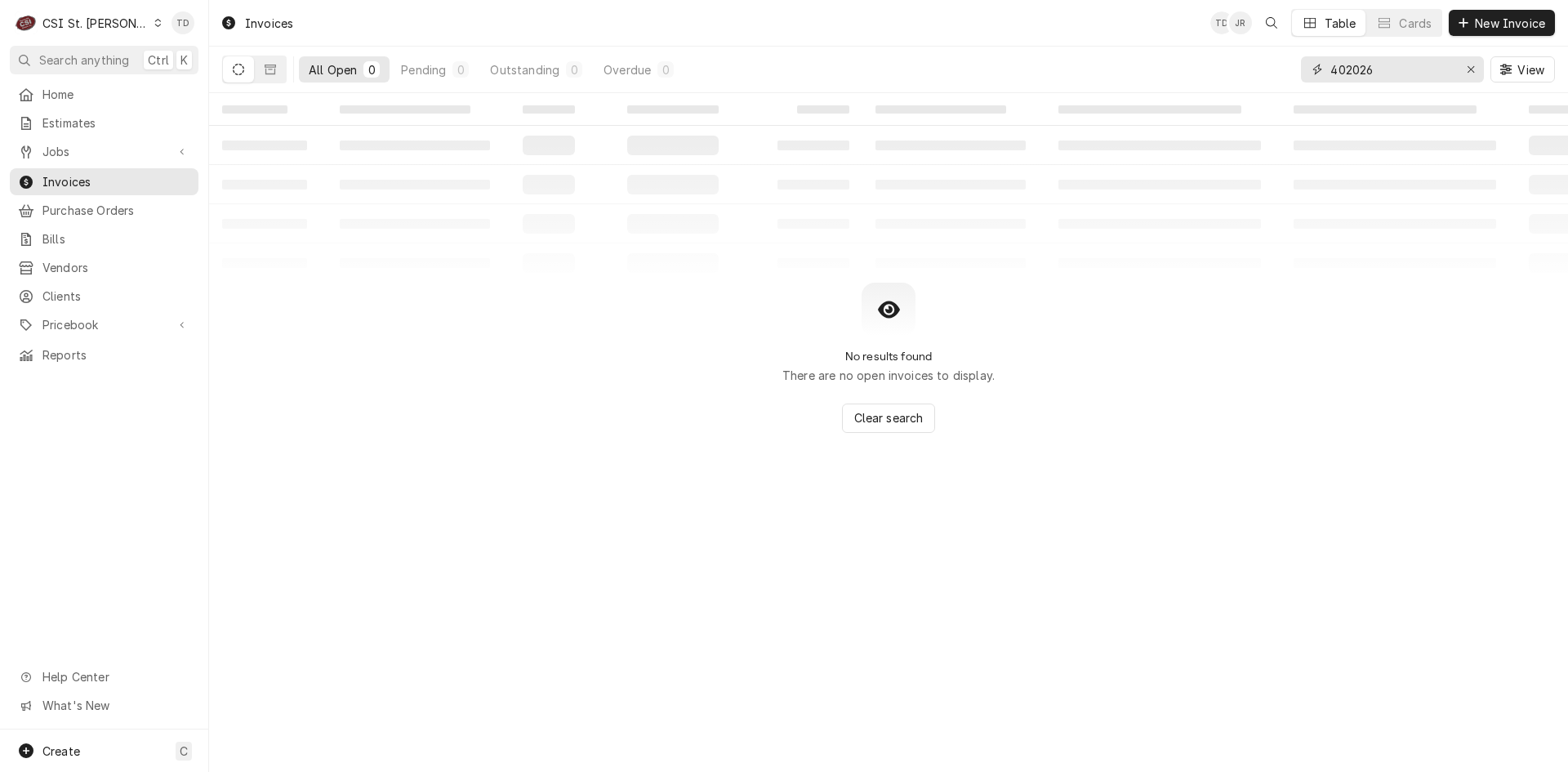
click at [1397, 79] on input "402026" at bounding box center [1391, 70] width 122 height 26
click at [1397, 78] on input "402026" at bounding box center [1391, 70] width 122 height 26
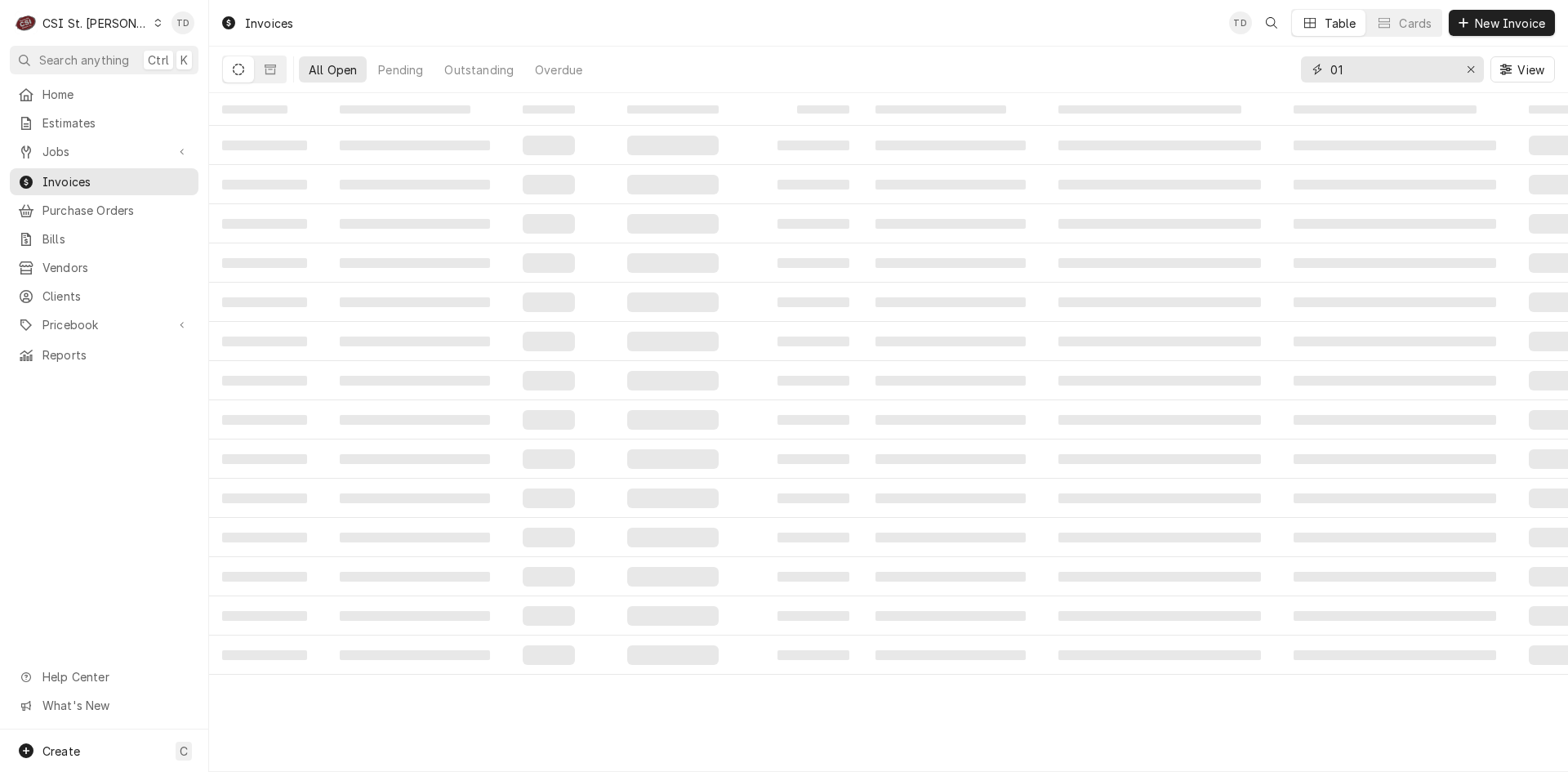
type input "0"
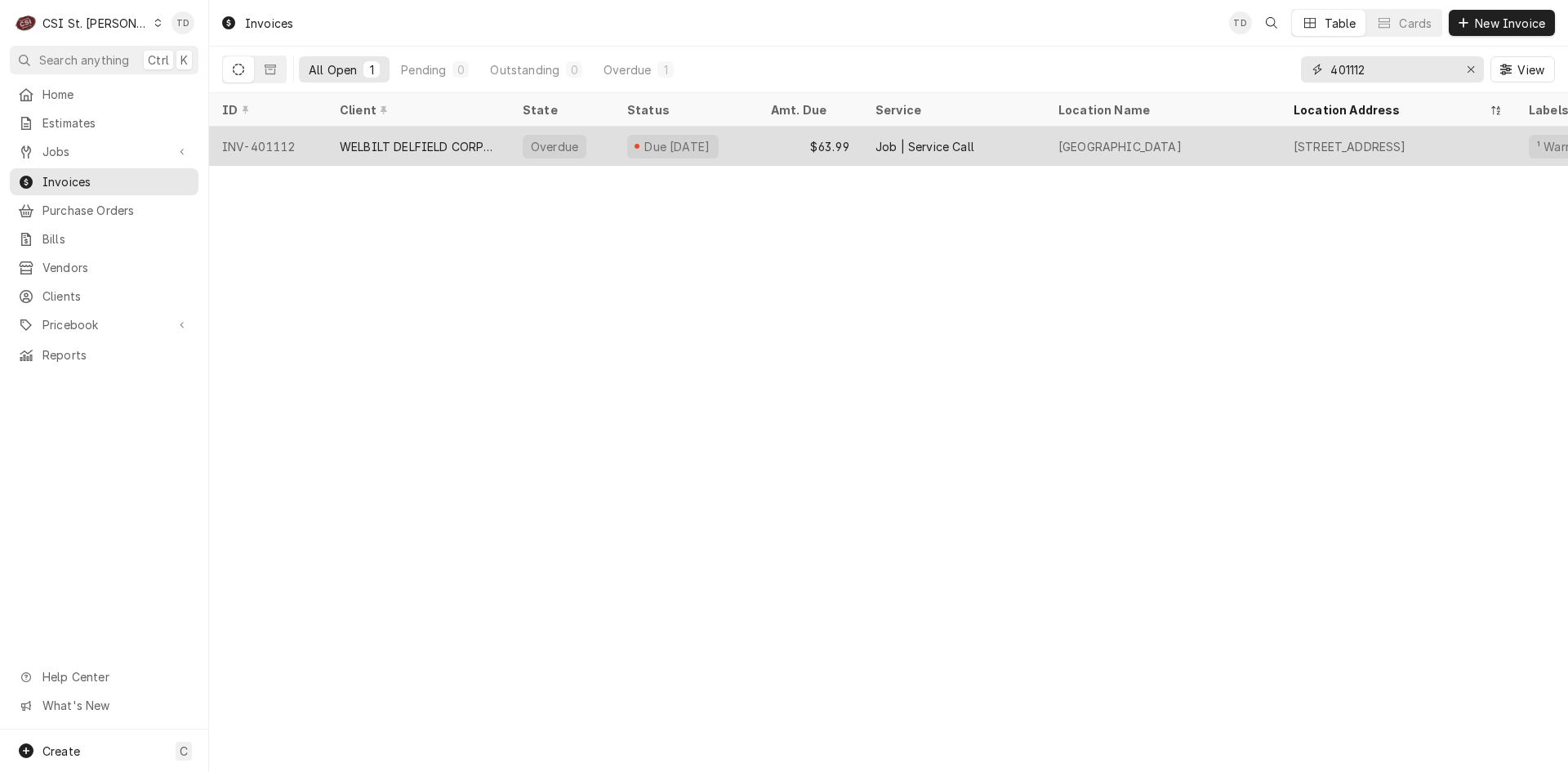
type input "401112"
click at [795, 142] on div "$63.99" at bounding box center [809, 145] width 104 height 39
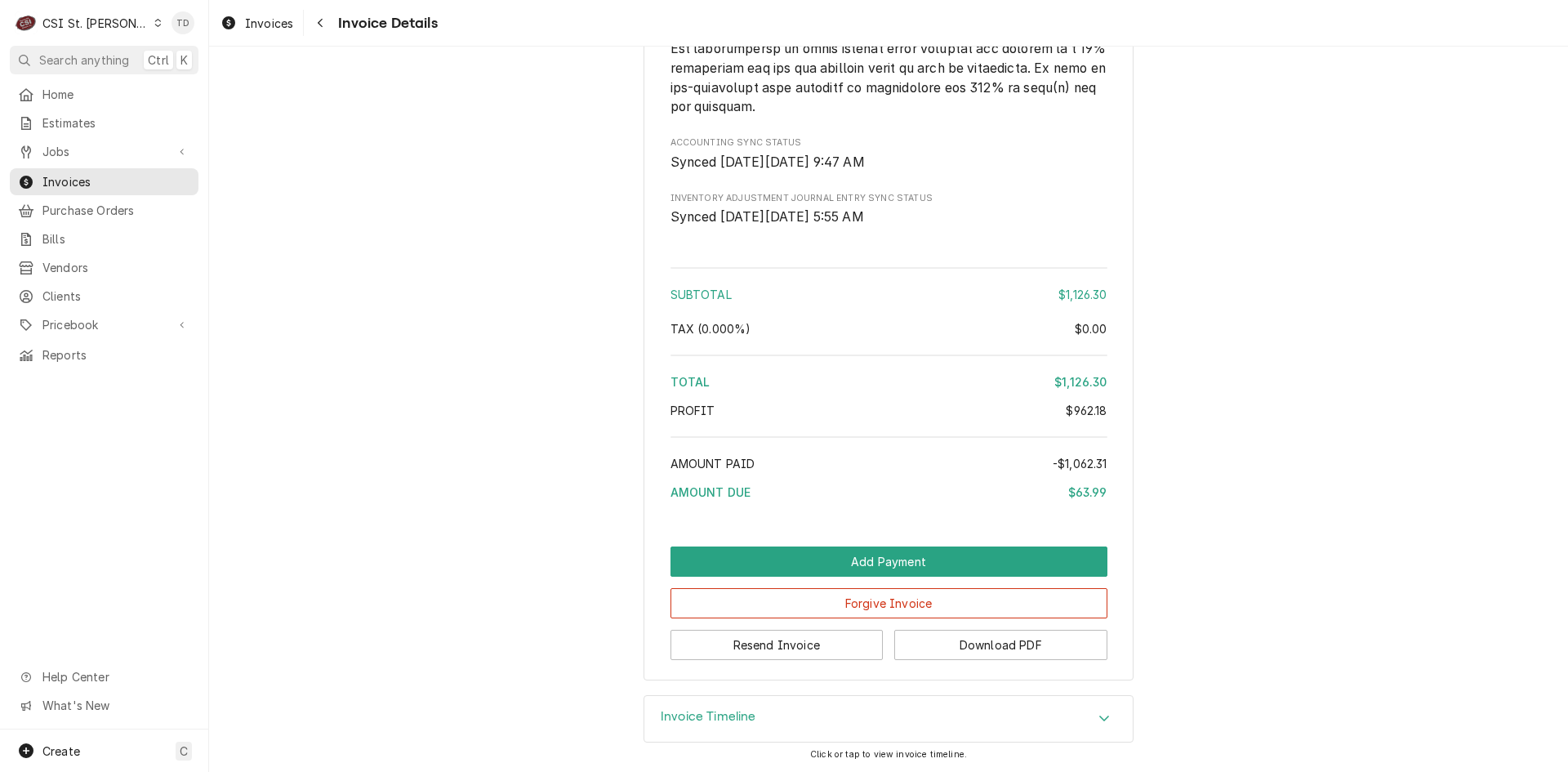
scroll to position [3935, 0]
click at [805, 604] on button "Forgive Invoice" at bounding box center [888, 603] width 436 height 30
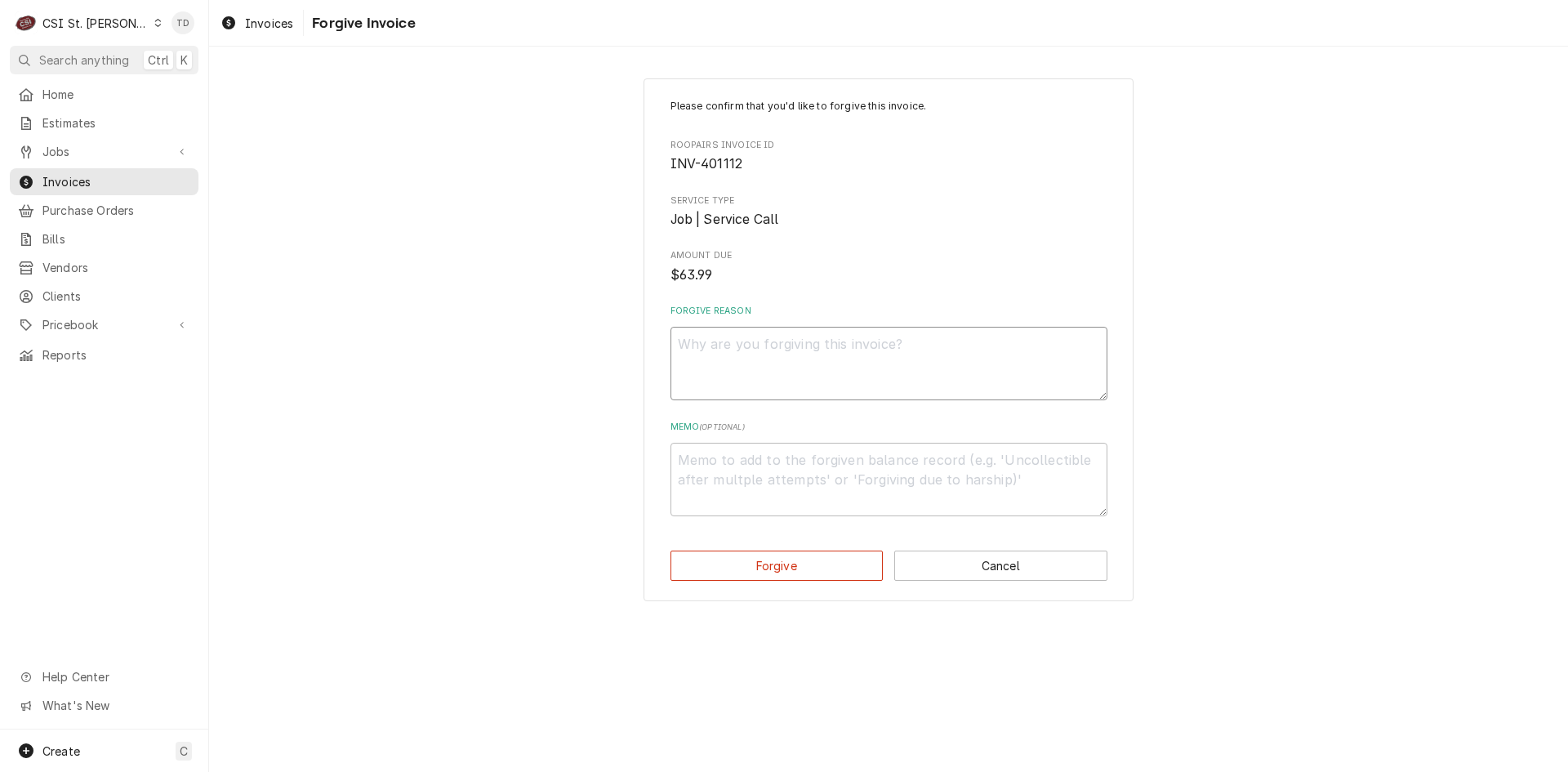
click at [739, 363] on textarea "Forgive Reason" at bounding box center [888, 363] width 436 height 74
paste textarea "credit - td"
type textarea "x"
type textarea "credit - td"
click at [731, 468] on textarea "Memo ( optional )" at bounding box center [888, 480] width 436 height 74
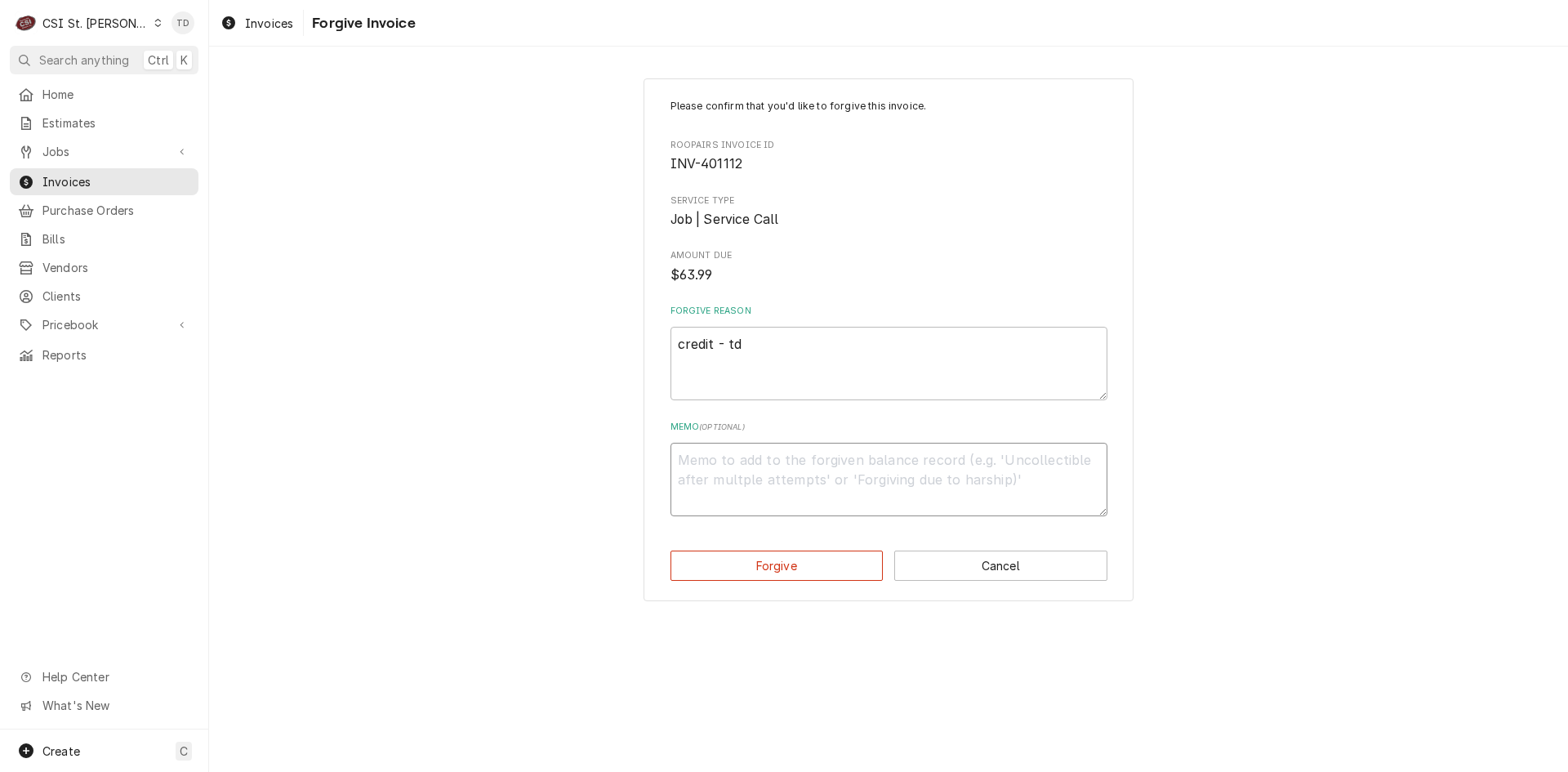
paste textarea "credit - td"
type textarea "x"
type textarea "credit - td"
click at [736, 580] on button "Forgive" at bounding box center [777, 565] width 213 height 30
type textarea "x"
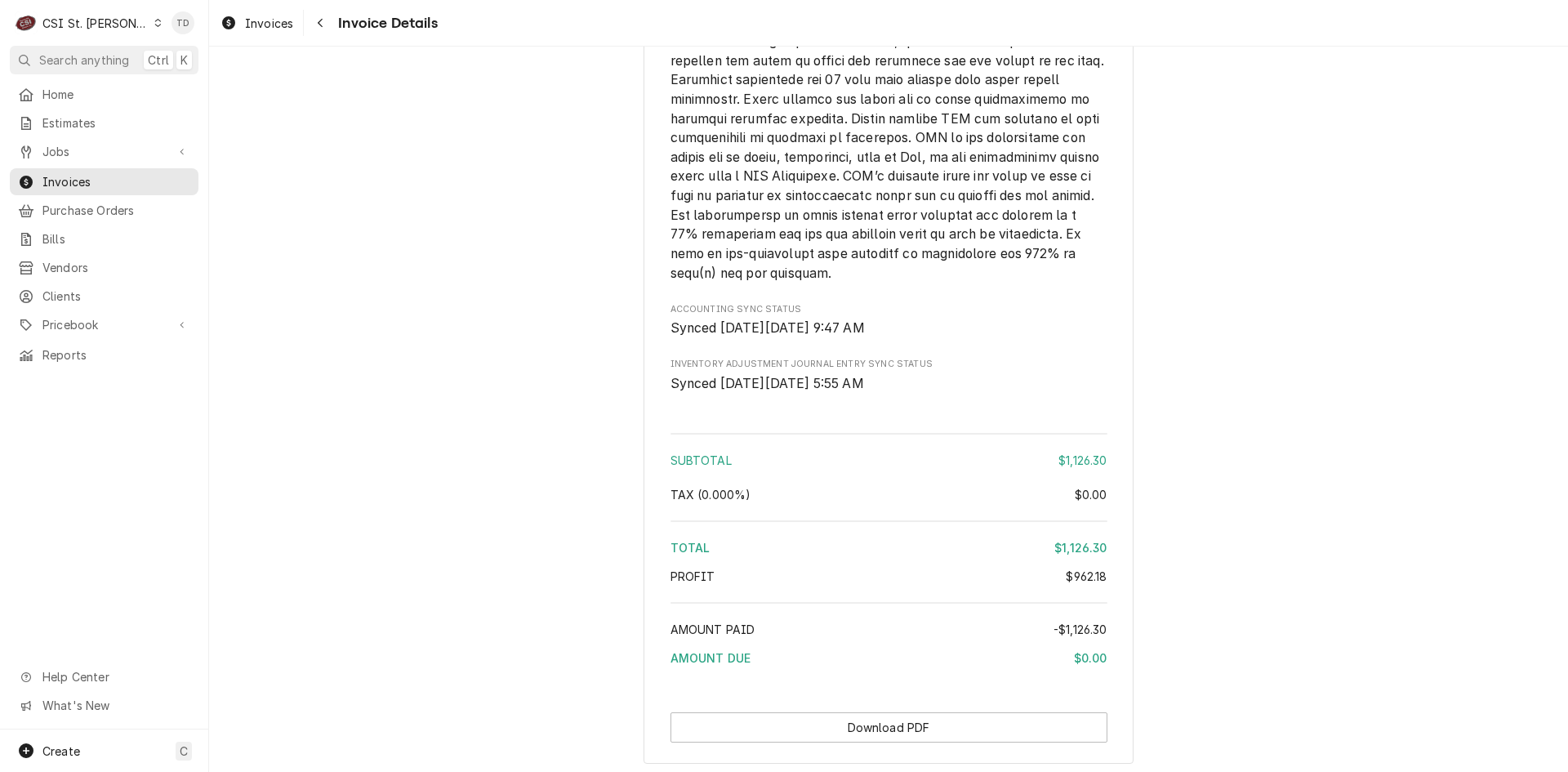
scroll to position [4053, 0]
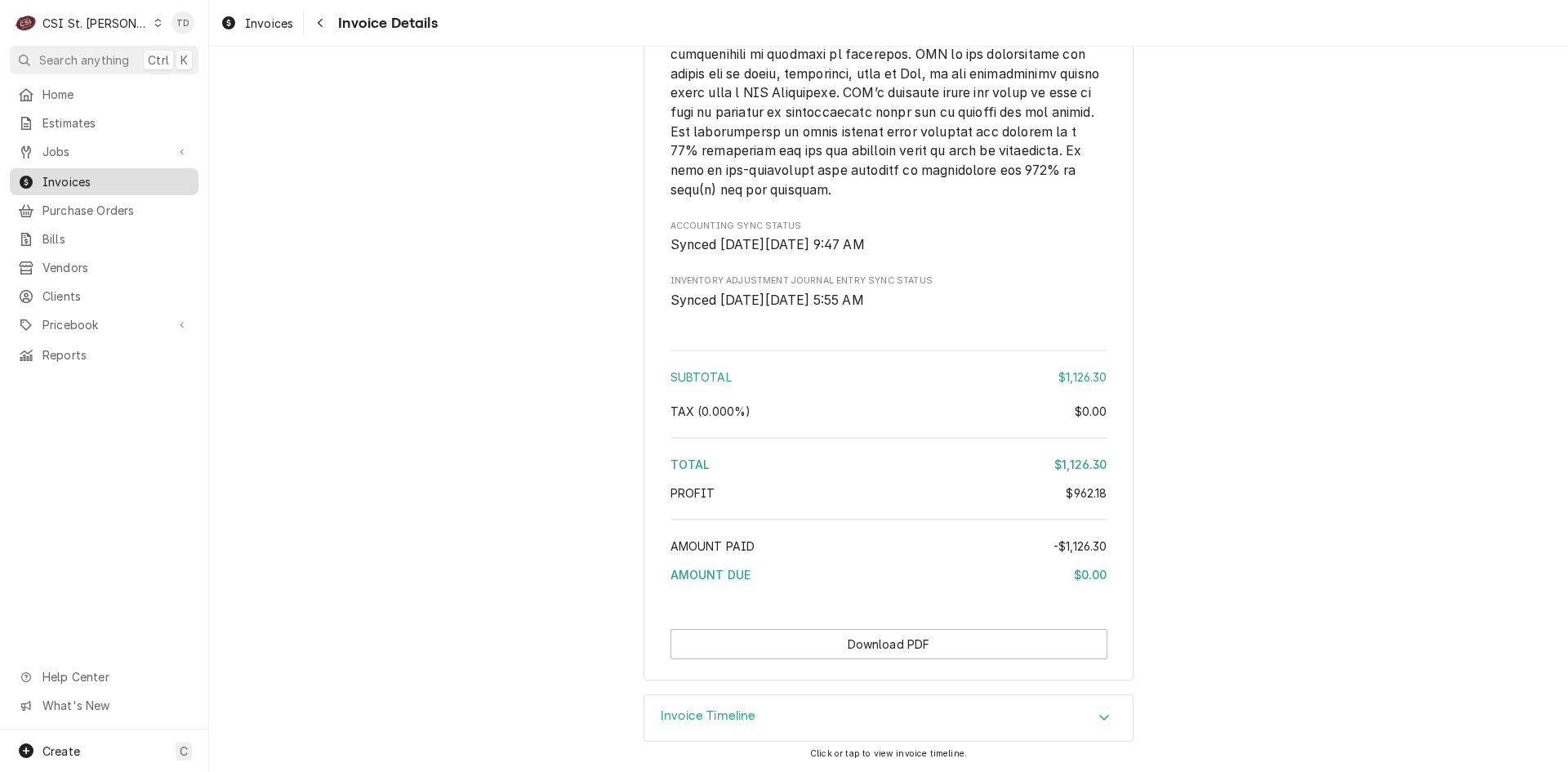
click at [95, 173] on span "Invoices" at bounding box center [116, 181] width 148 height 17
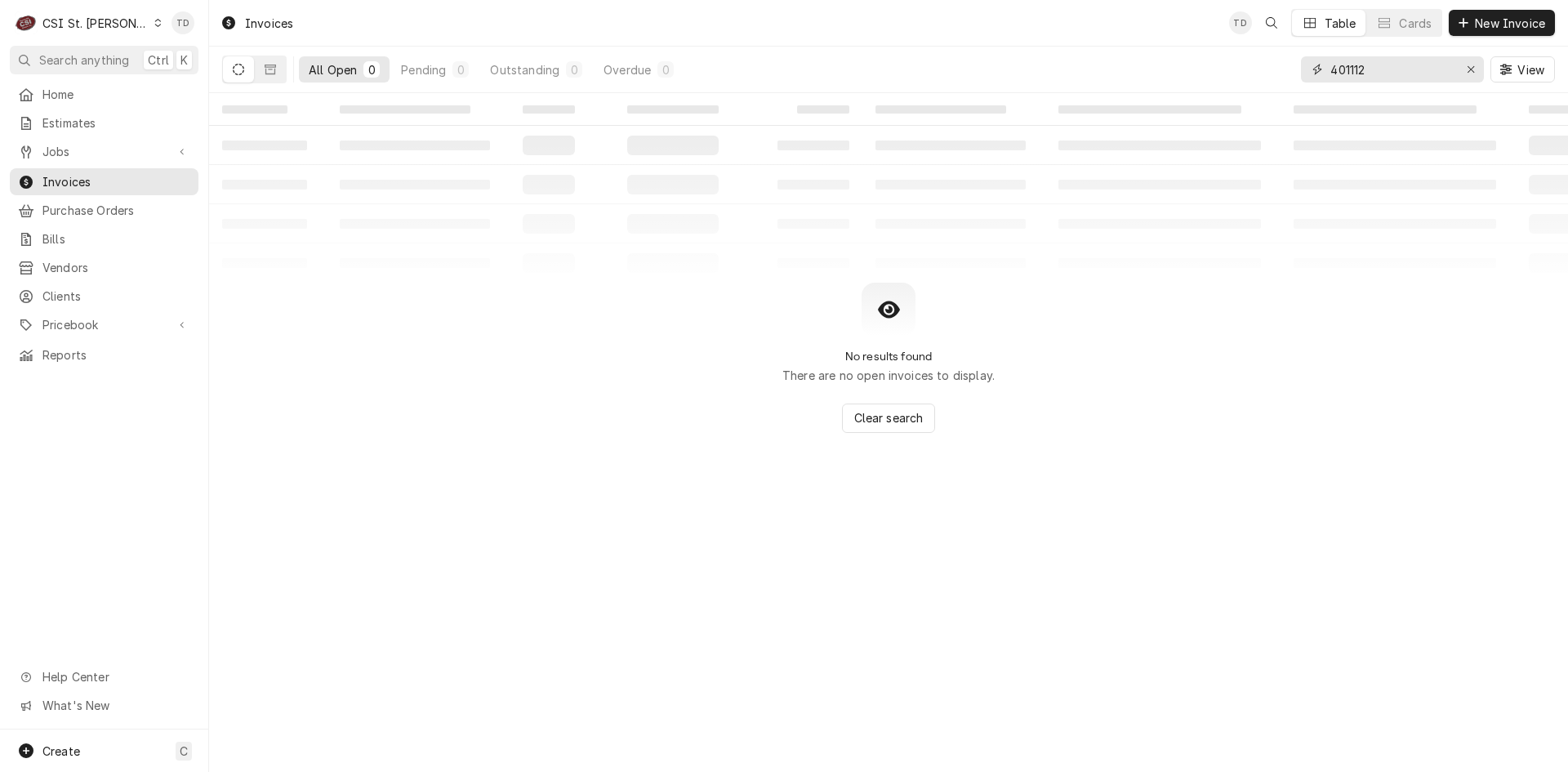
click at [1380, 67] on input "401112" at bounding box center [1391, 70] width 122 height 26
click at [1380, 66] on input "401112" at bounding box center [1391, 70] width 122 height 26
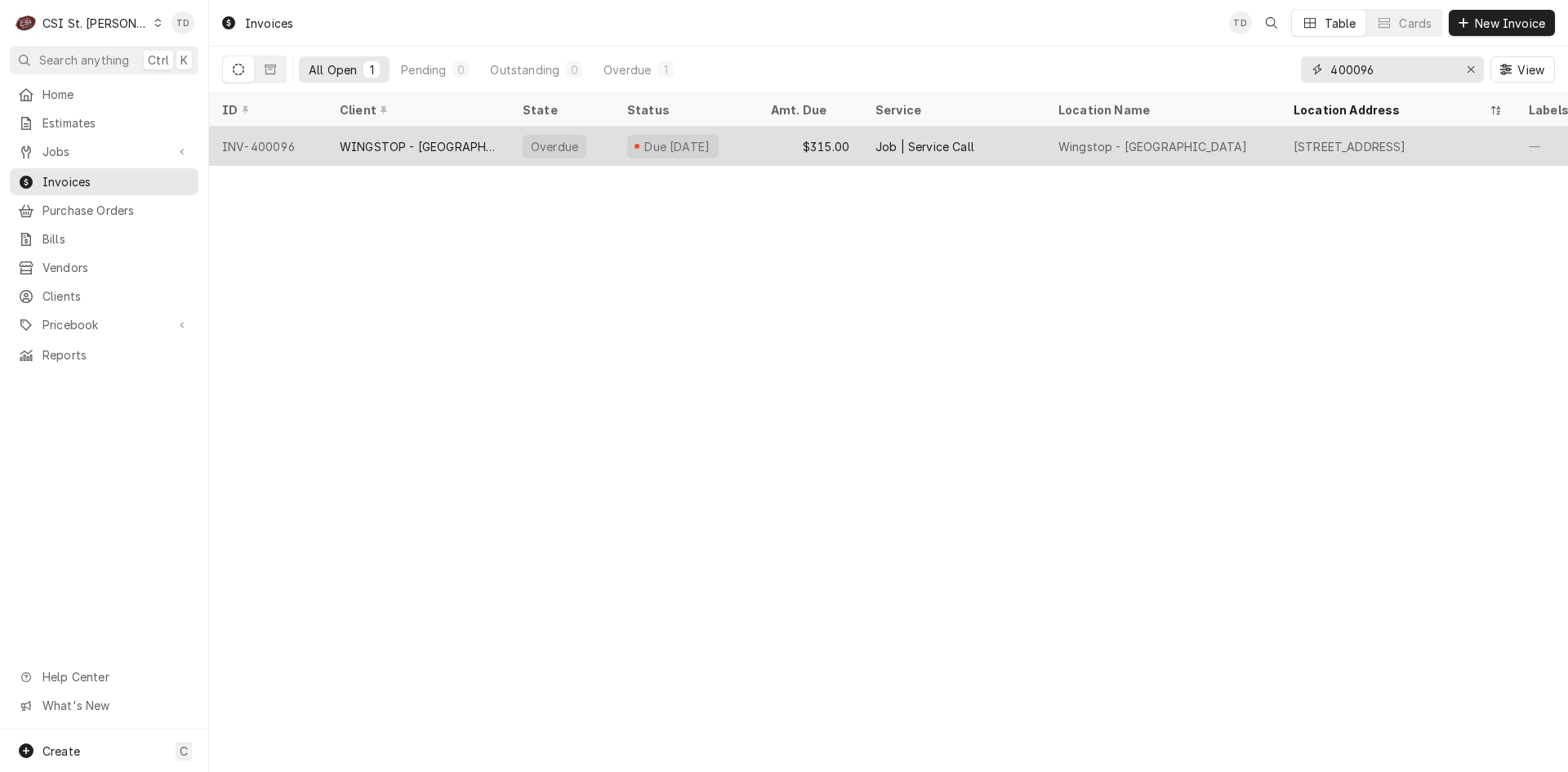
type input "400096"
click at [381, 157] on div "WINGSTOP - [GEOGRAPHIC_DATA]" at bounding box center [418, 145] width 183 height 39
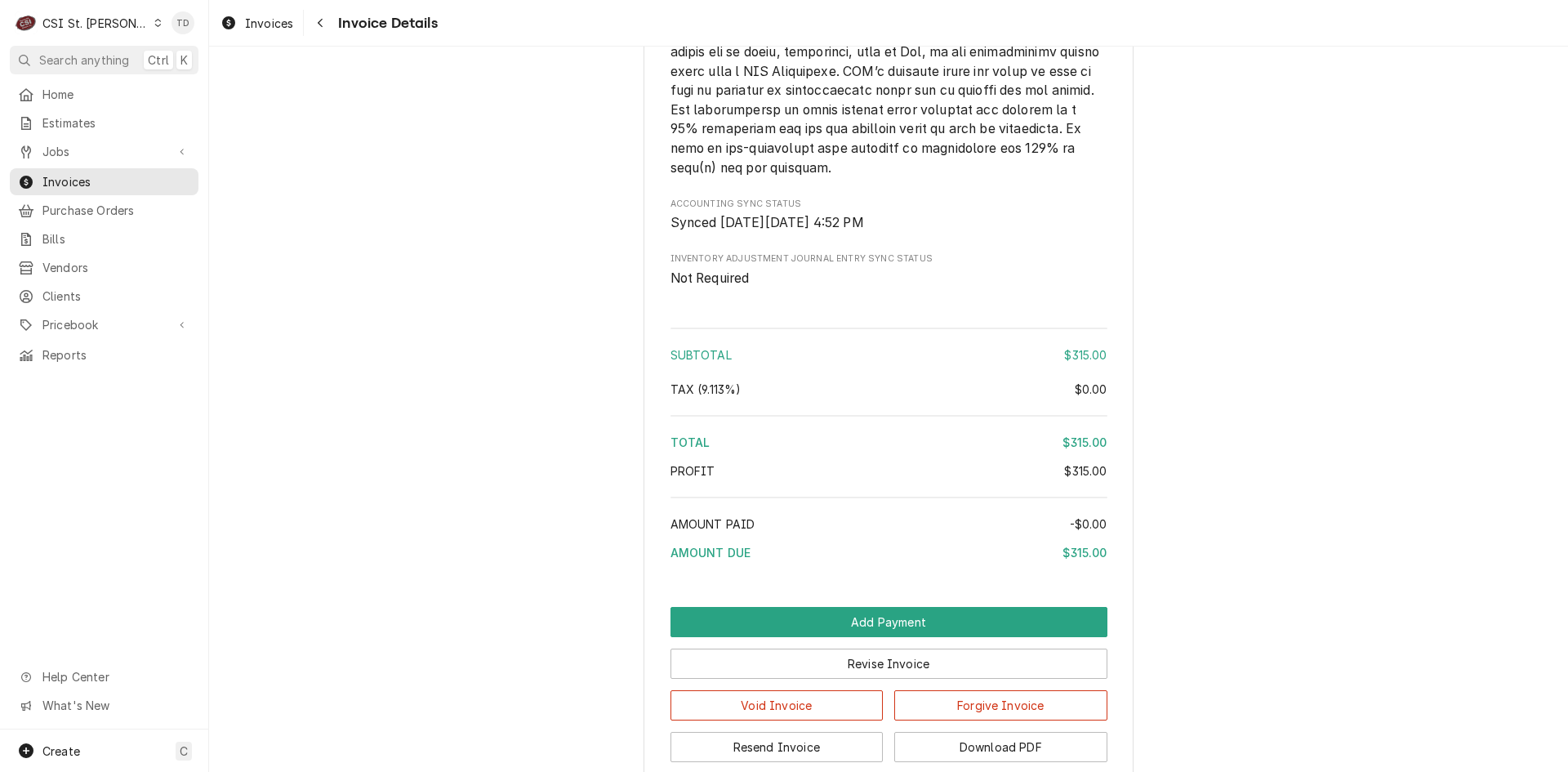
scroll to position [3102, 0]
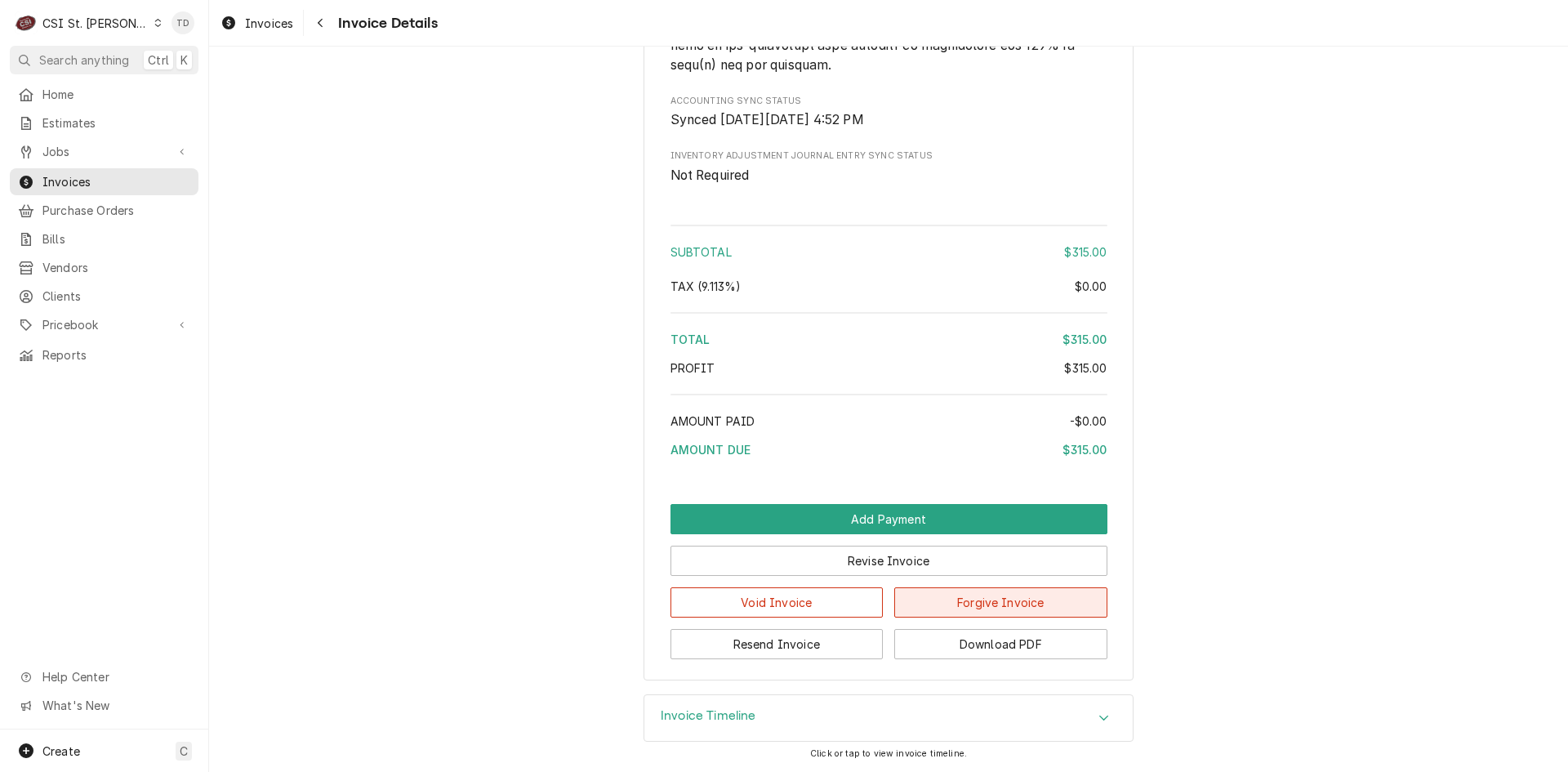
click at [975, 602] on button "Forgive Invoice" at bounding box center [1000, 602] width 213 height 30
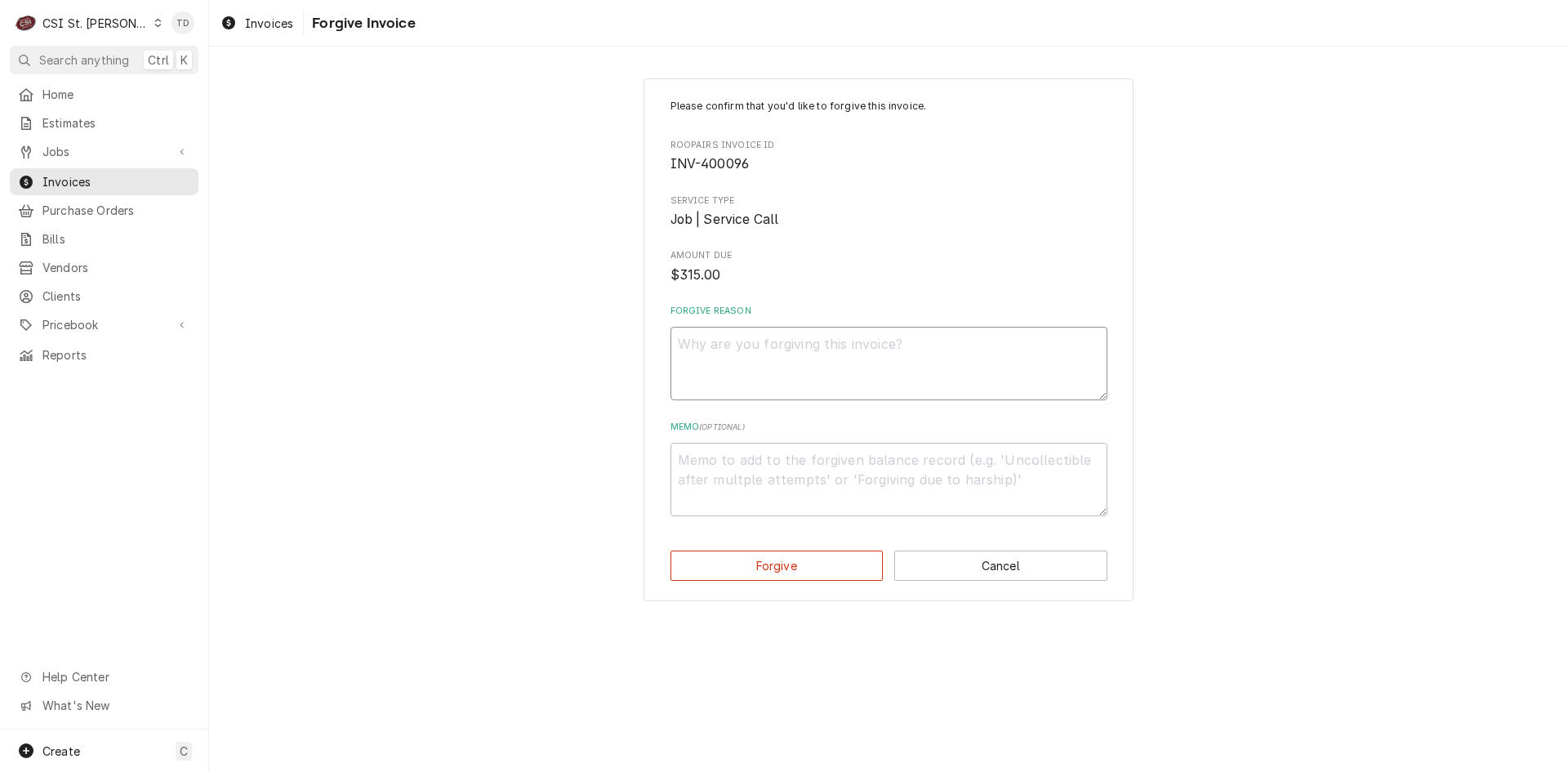
click at [756, 354] on textarea "Forgive Reason" at bounding box center [888, 363] width 436 height 74
paste textarea "credit - td"
type textarea "x"
type textarea "credit - td"
click at [751, 474] on textarea "Memo ( optional )" at bounding box center [888, 480] width 436 height 74
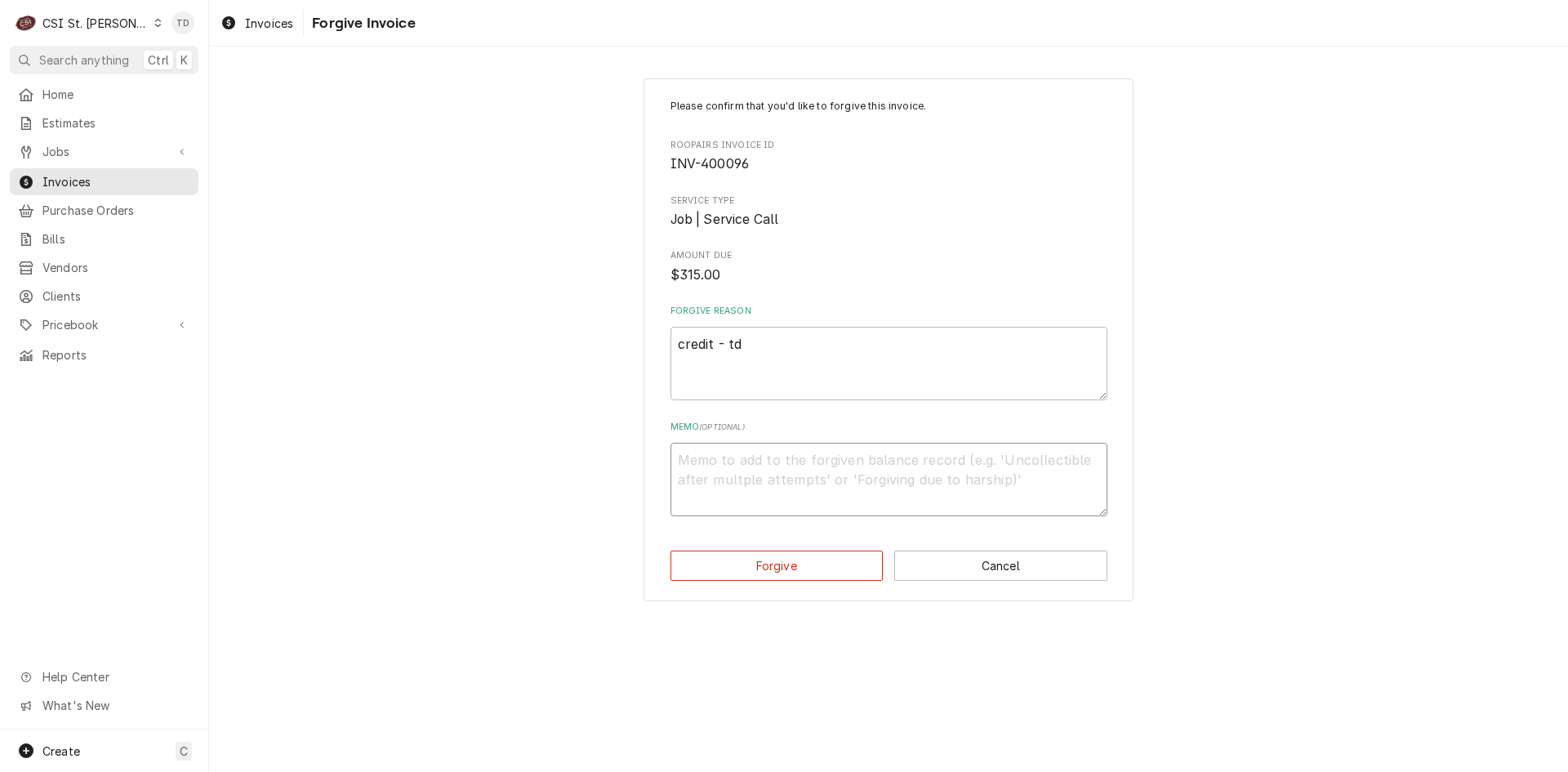
paste textarea "credit - td"
type textarea "x"
type textarea "credit - td"
click at [807, 584] on div "Please confirm that you'd like to forgive this invoice. Roopairs Invoice ID INV…" at bounding box center [888, 340] width 490 height 523
click at [803, 568] on button "Forgive" at bounding box center [777, 565] width 213 height 30
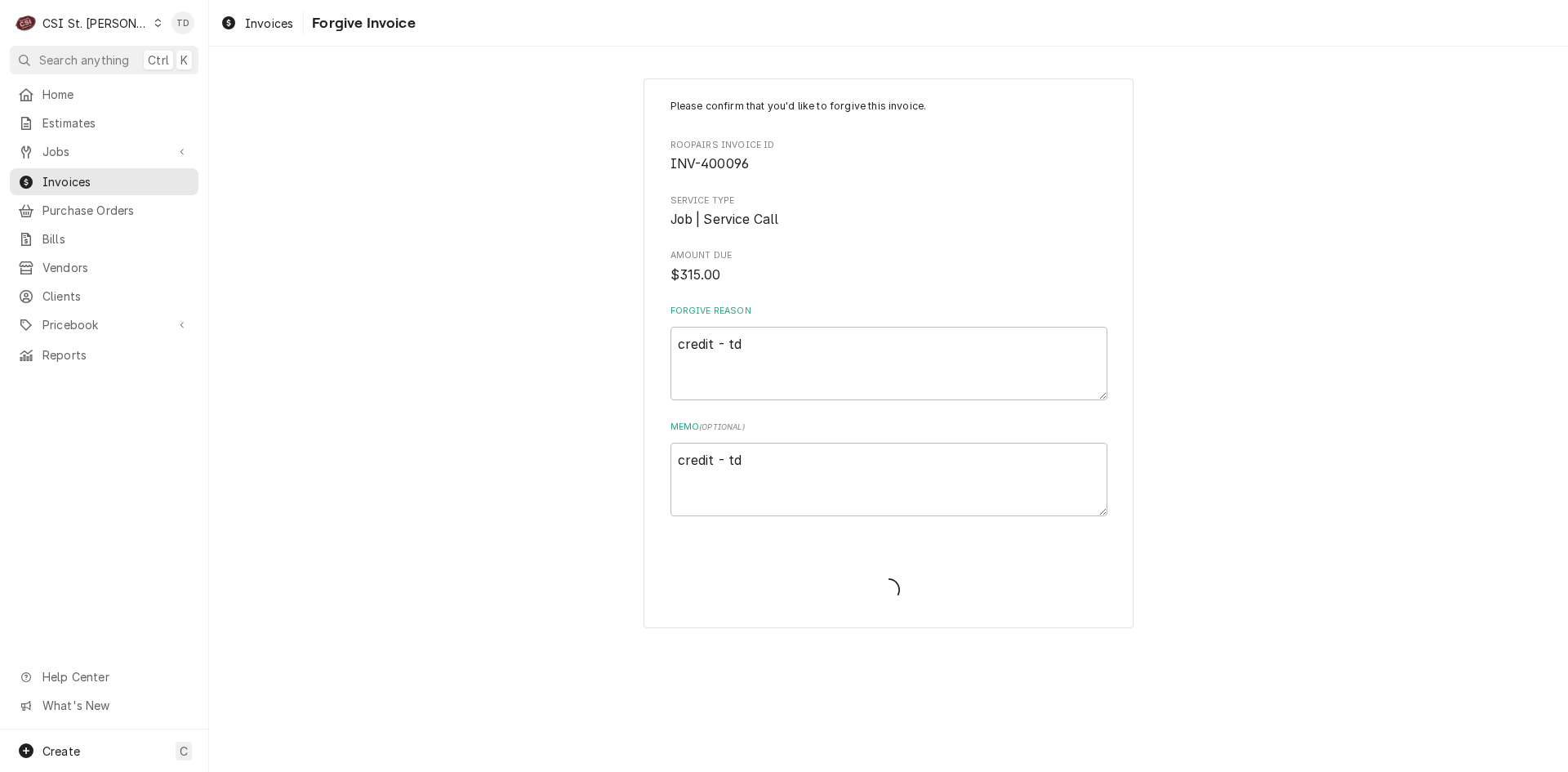
type textarea "x"
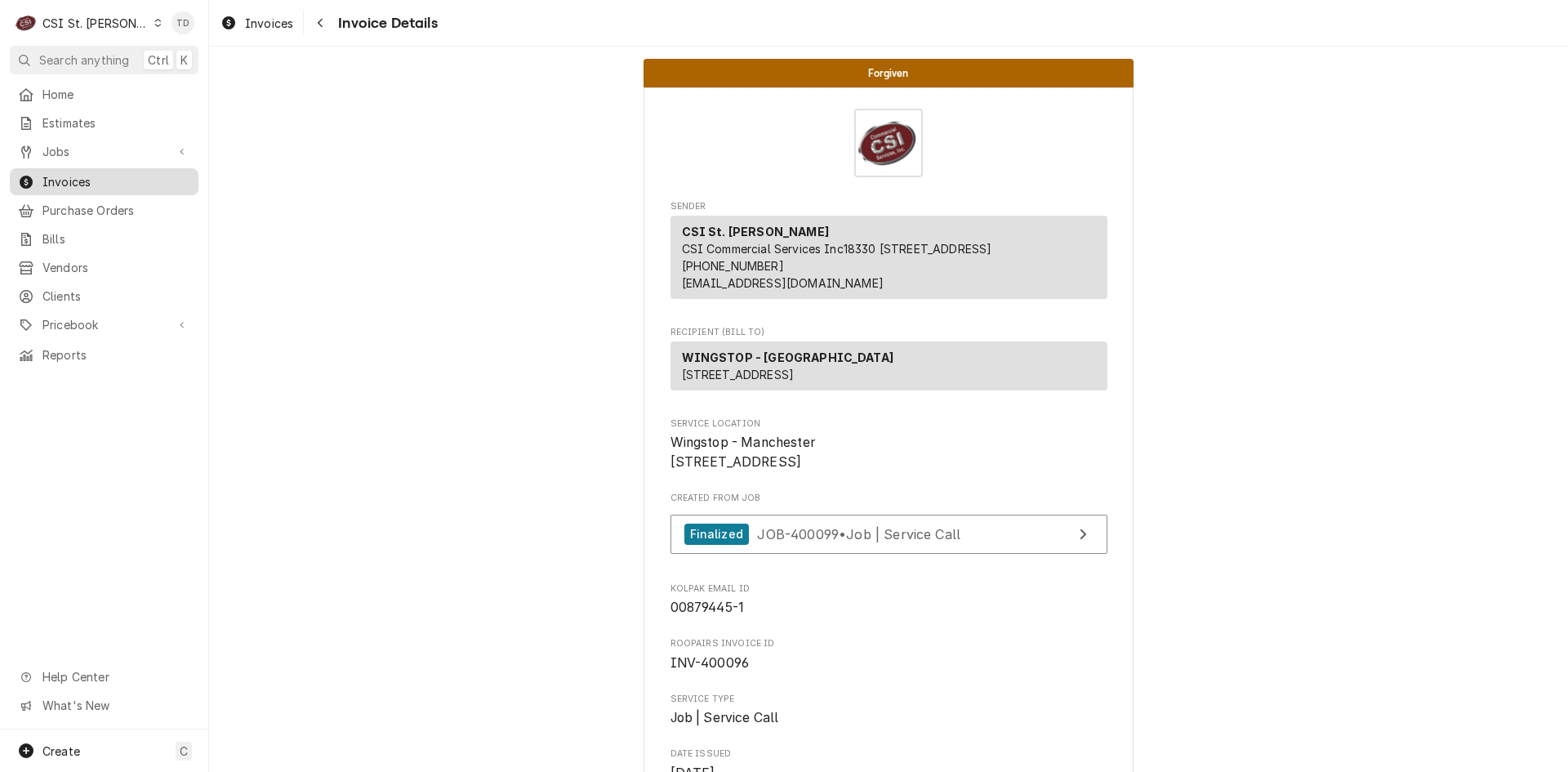
click at [109, 176] on span "Invoices" at bounding box center [116, 181] width 148 height 17
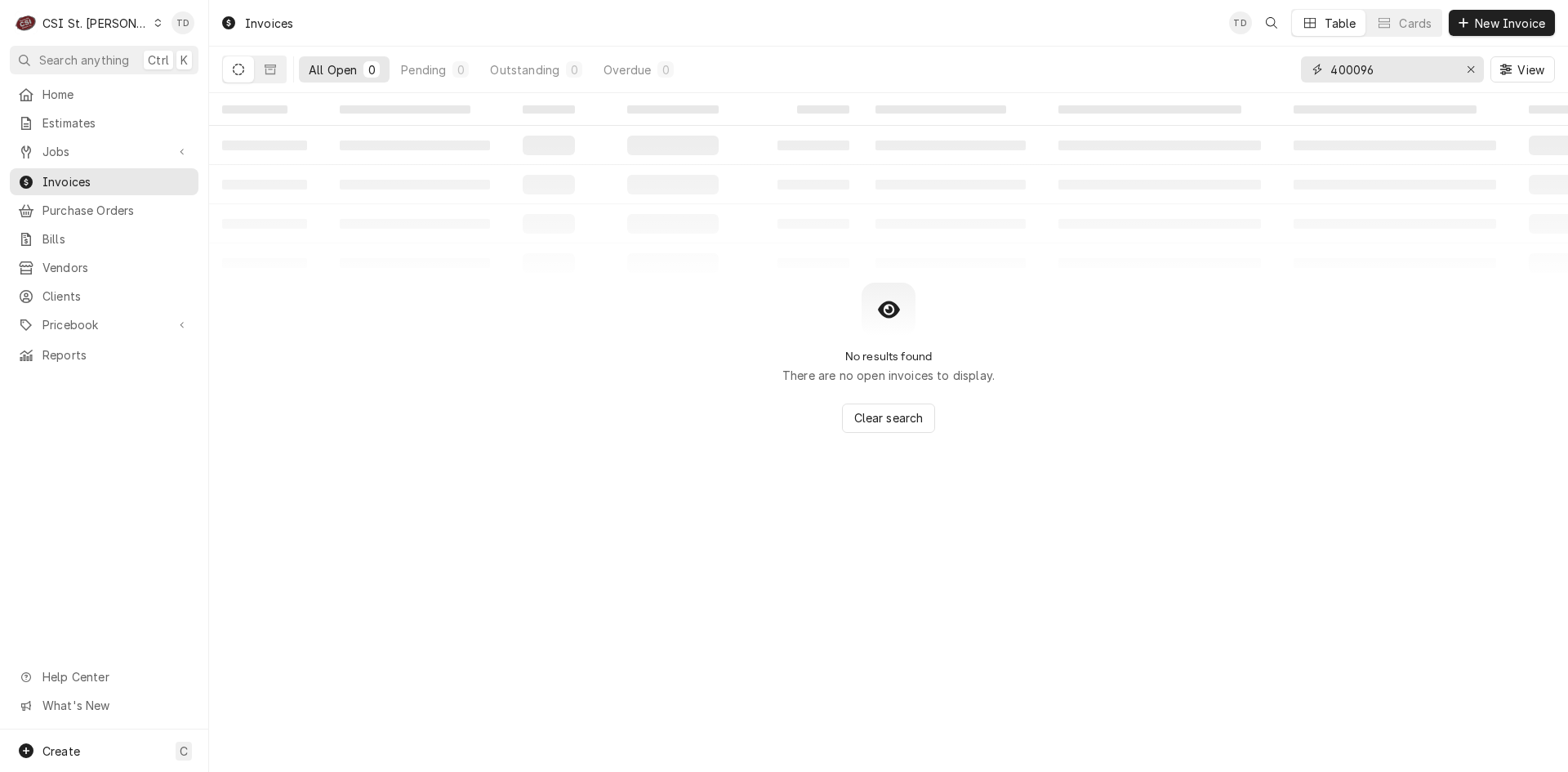
click at [1399, 66] on input "400096" at bounding box center [1391, 70] width 122 height 26
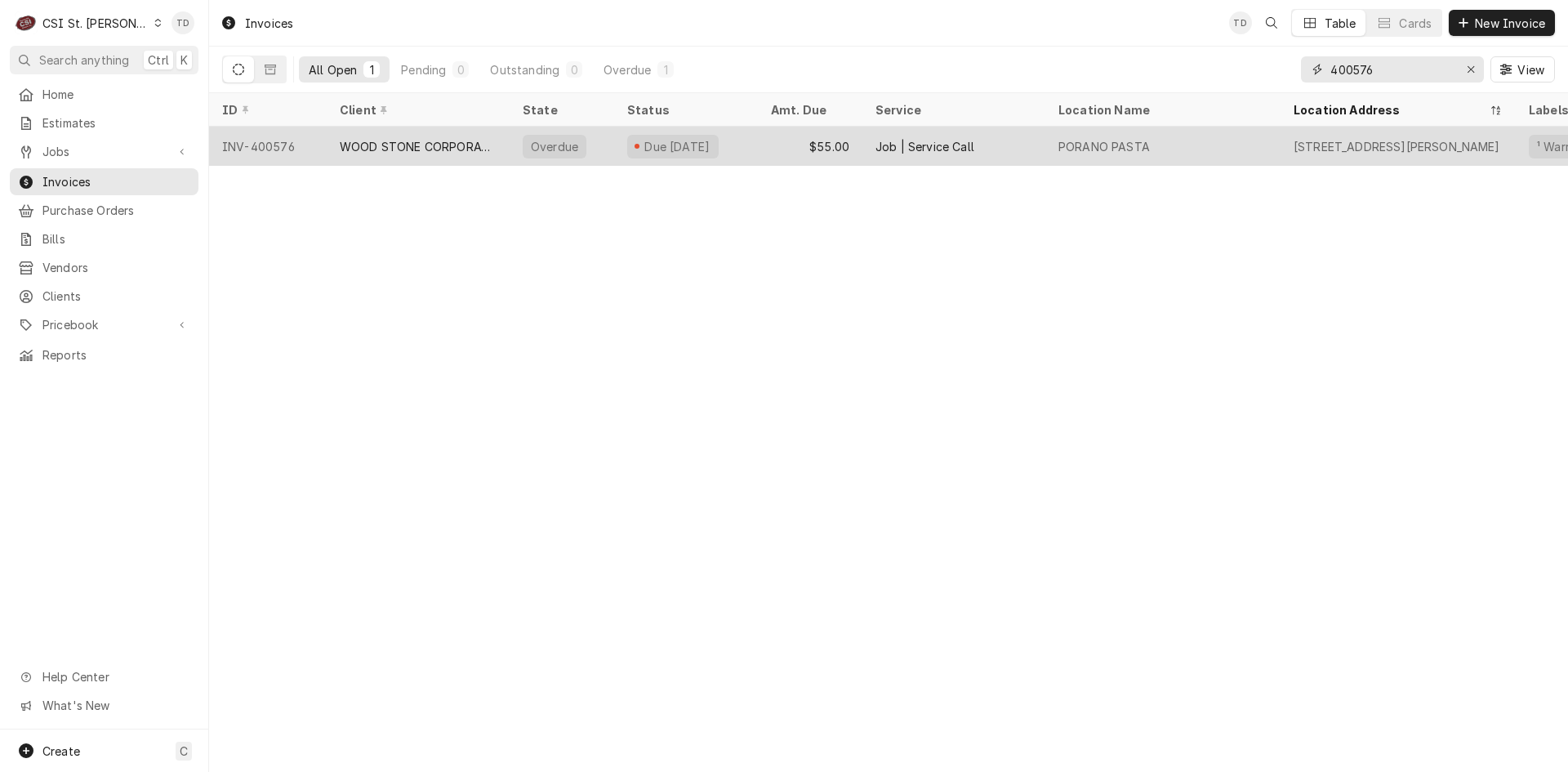
type input "400576"
click at [343, 144] on div "WOOD STONE CORPORATION" at bounding box center [419, 146] width 157 height 17
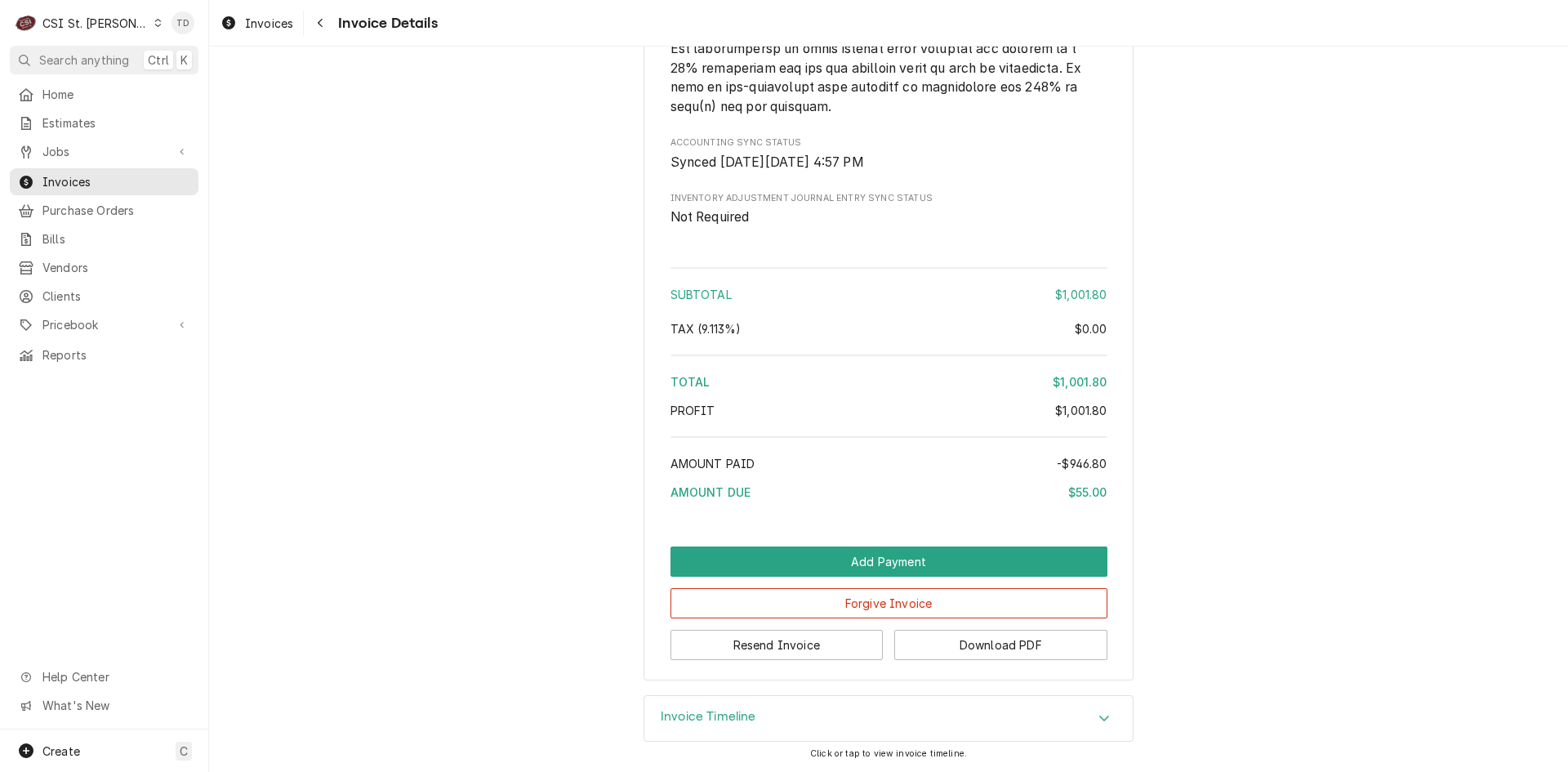
scroll to position [3236, 0]
click at [756, 599] on button "Forgive Invoice" at bounding box center [888, 603] width 436 height 30
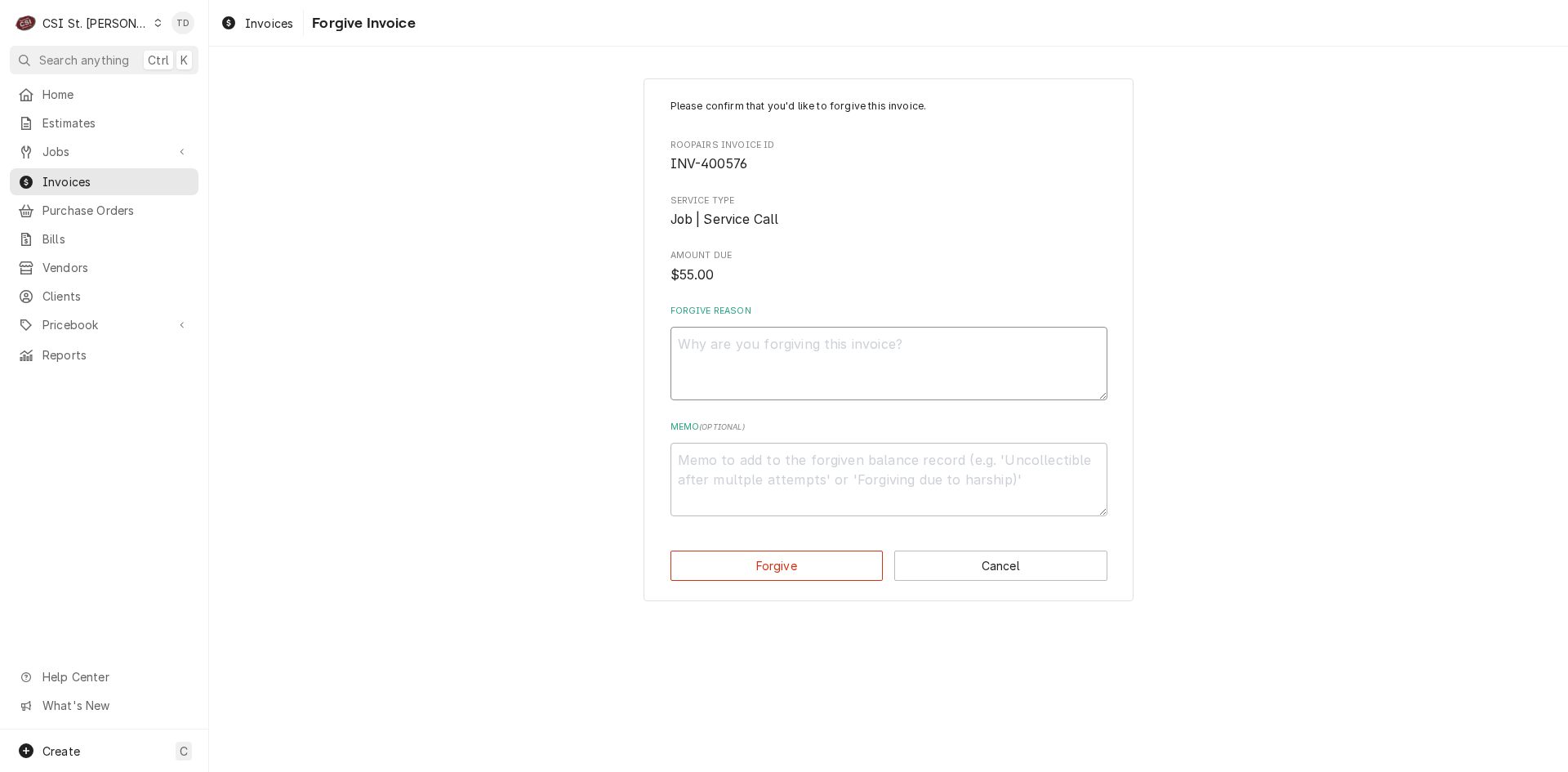
click at [753, 372] on textarea "Forgive Reason" at bounding box center [888, 363] width 436 height 74
paste textarea "credit - td"
type textarea "x"
type textarea "credit - td"
click at [719, 460] on textarea "Memo ( optional )" at bounding box center [888, 480] width 436 height 74
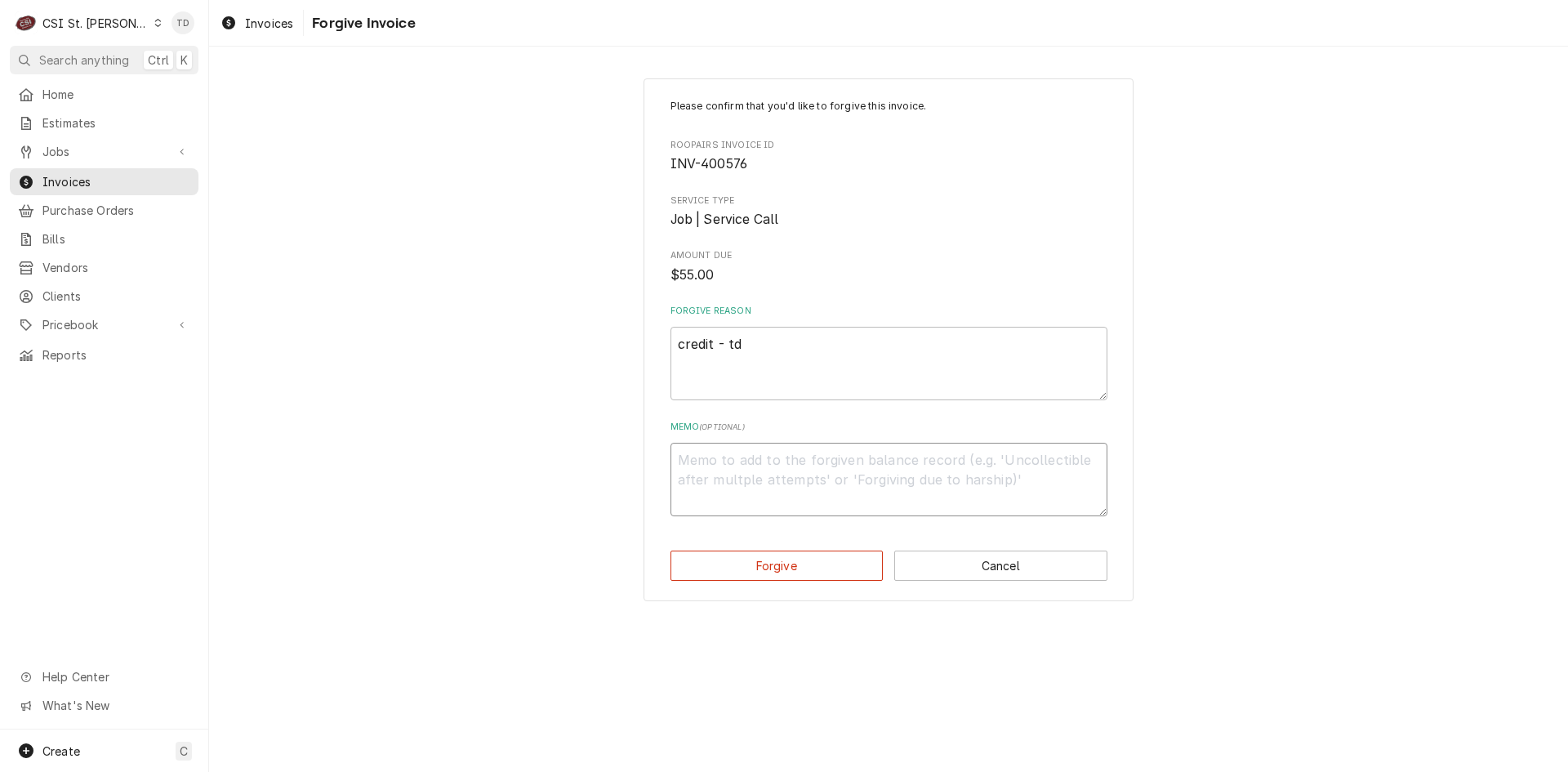
paste textarea "credit - td"
type textarea "x"
type textarea "credit - td"
click at [679, 564] on button "Forgive" at bounding box center [777, 565] width 213 height 30
type textarea "x"
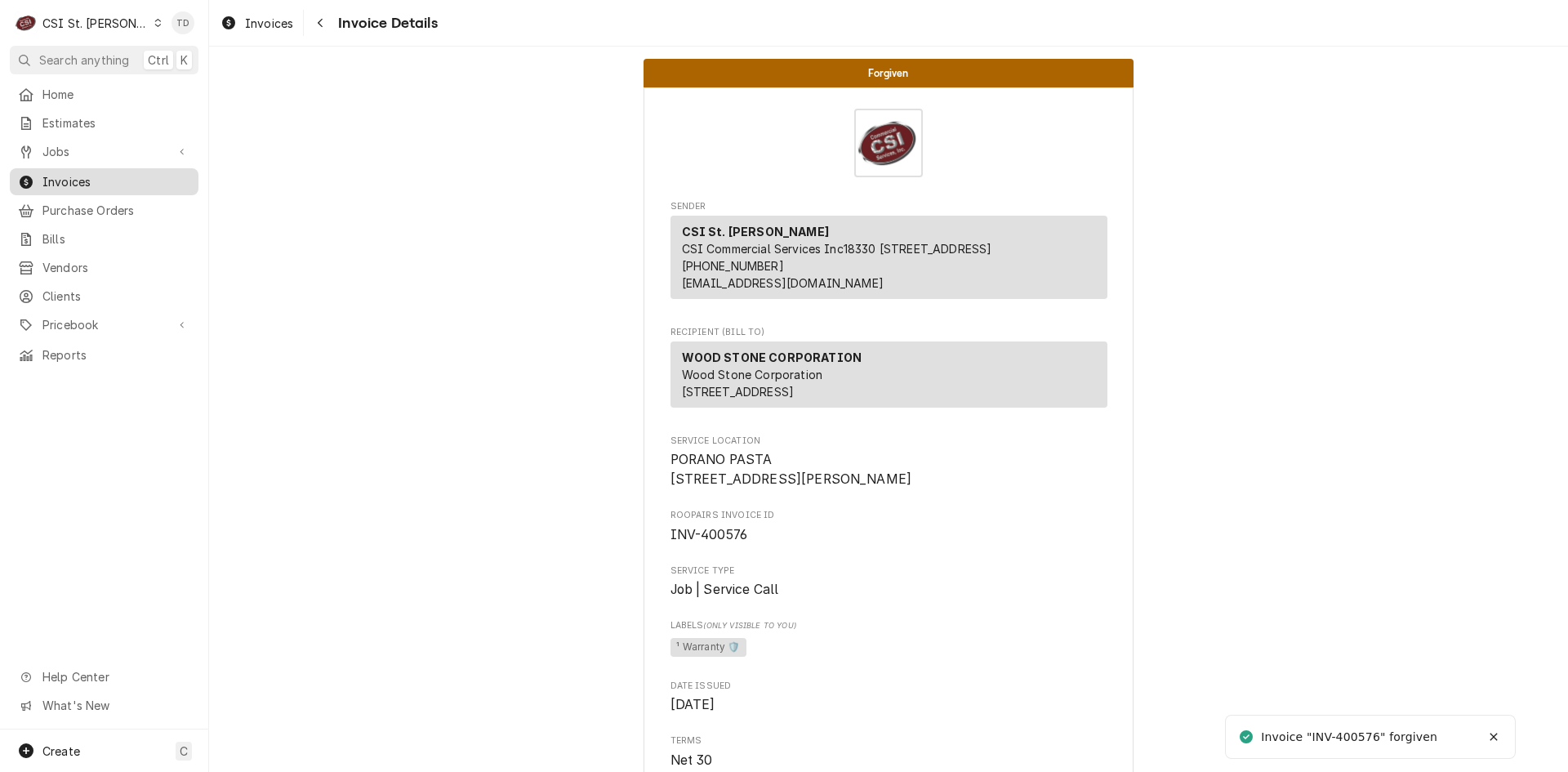
click at [111, 178] on span "Invoices" at bounding box center [116, 181] width 148 height 17
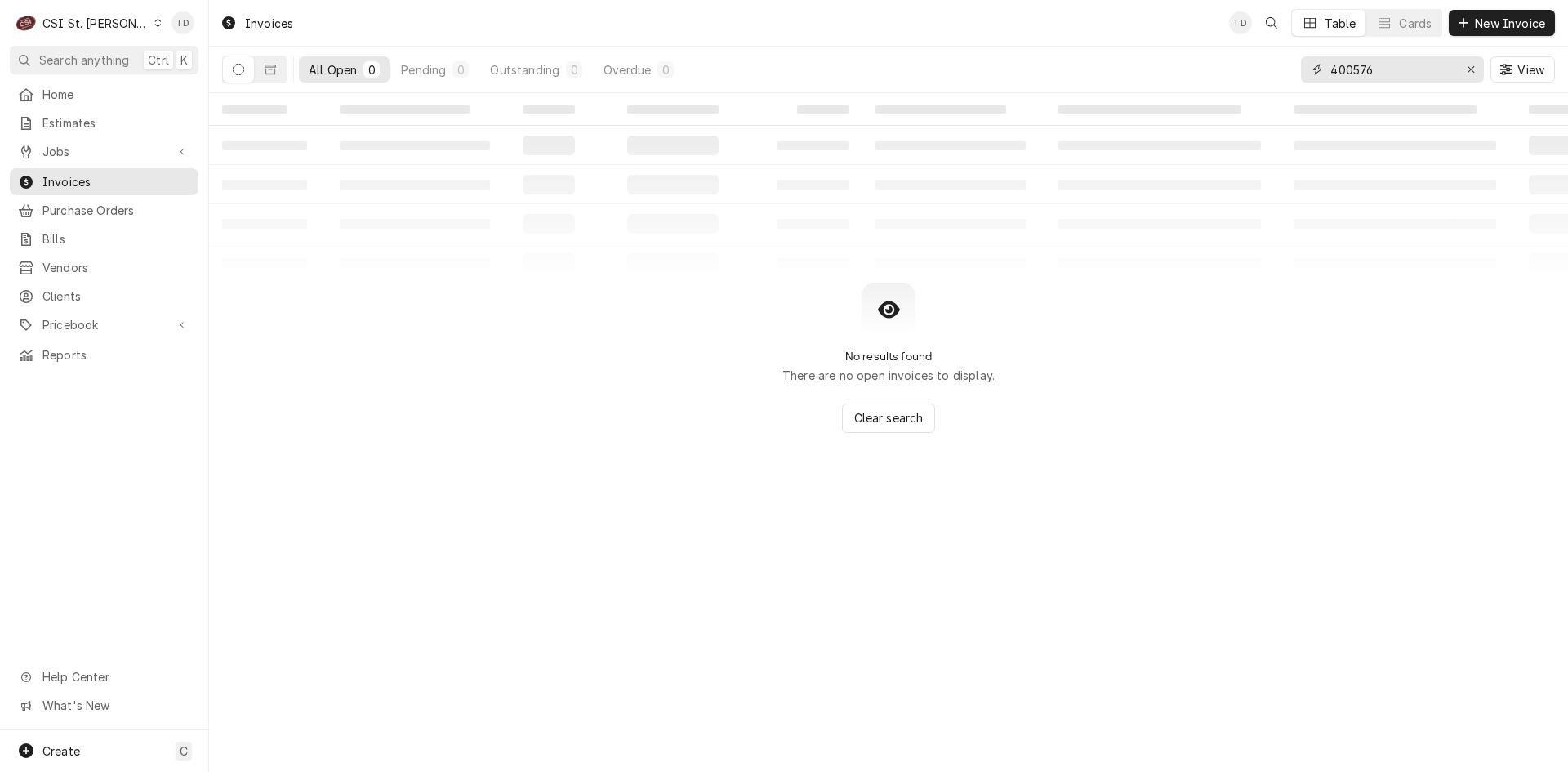
click at [1406, 67] on input "400576" at bounding box center [1391, 70] width 122 height 26
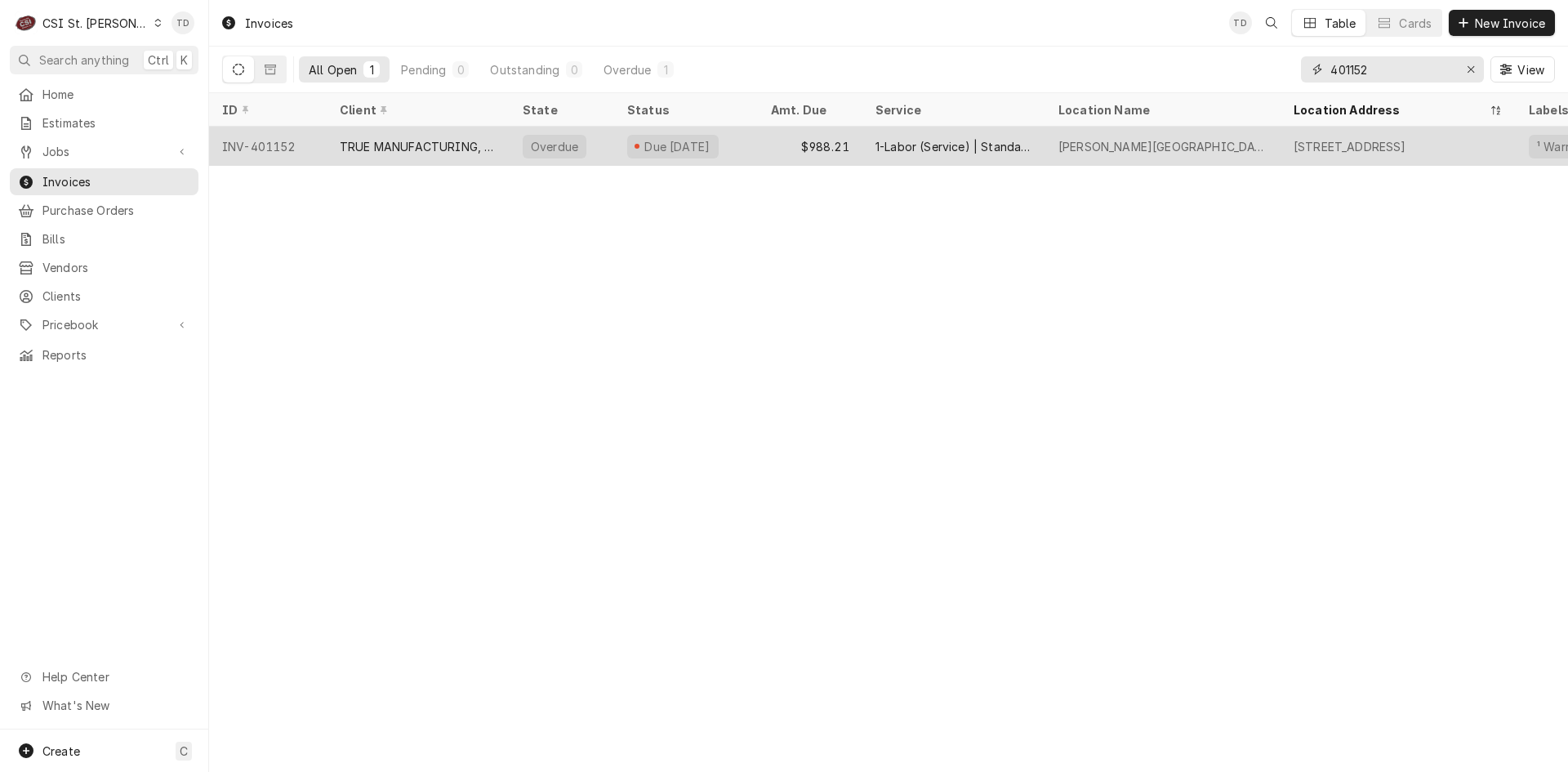
type input "401152"
click at [370, 145] on div "TRUE MANUFACTURING, INC." at bounding box center [419, 146] width 157 height 17
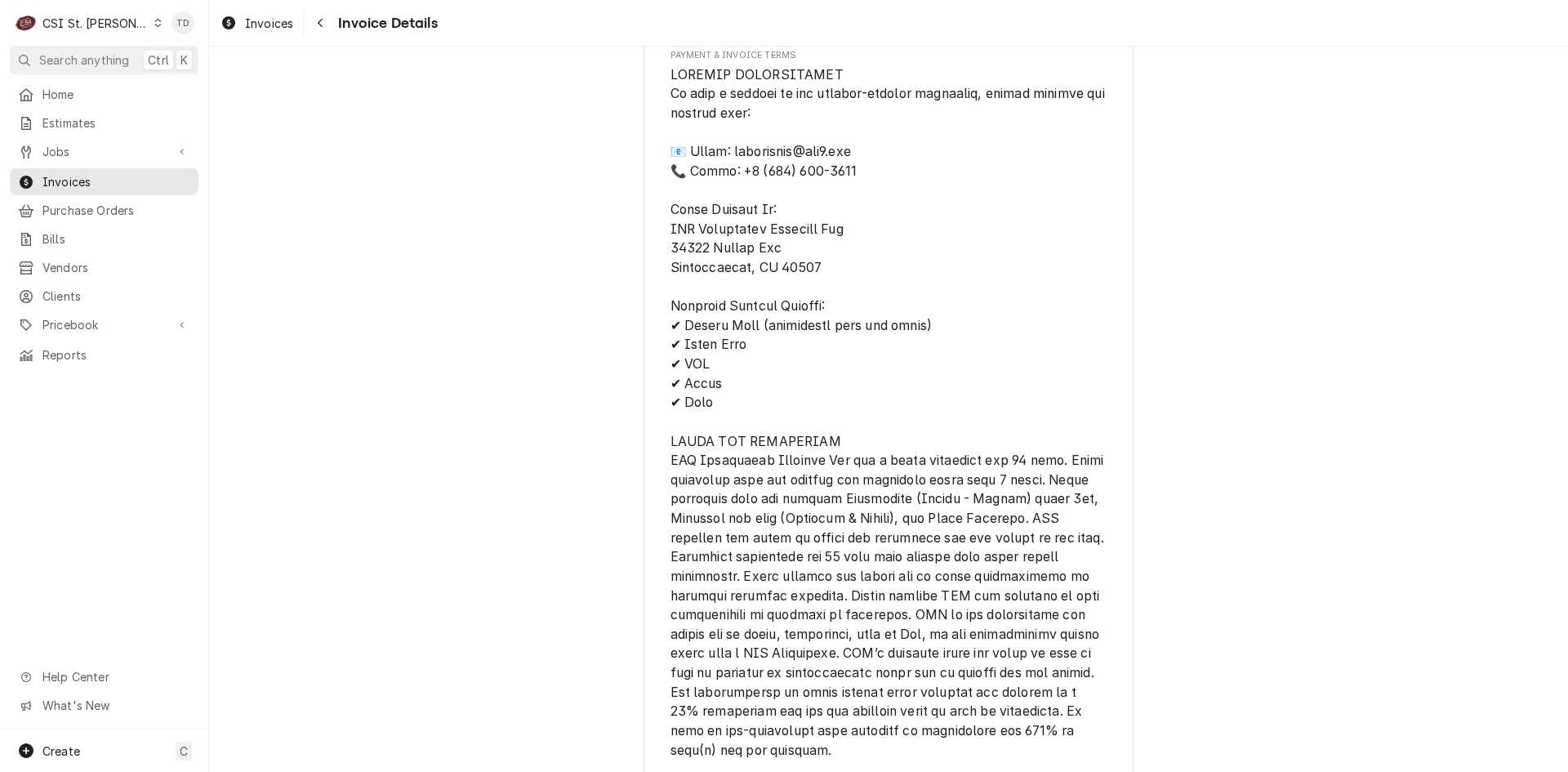
scroll to position [3400, 0]
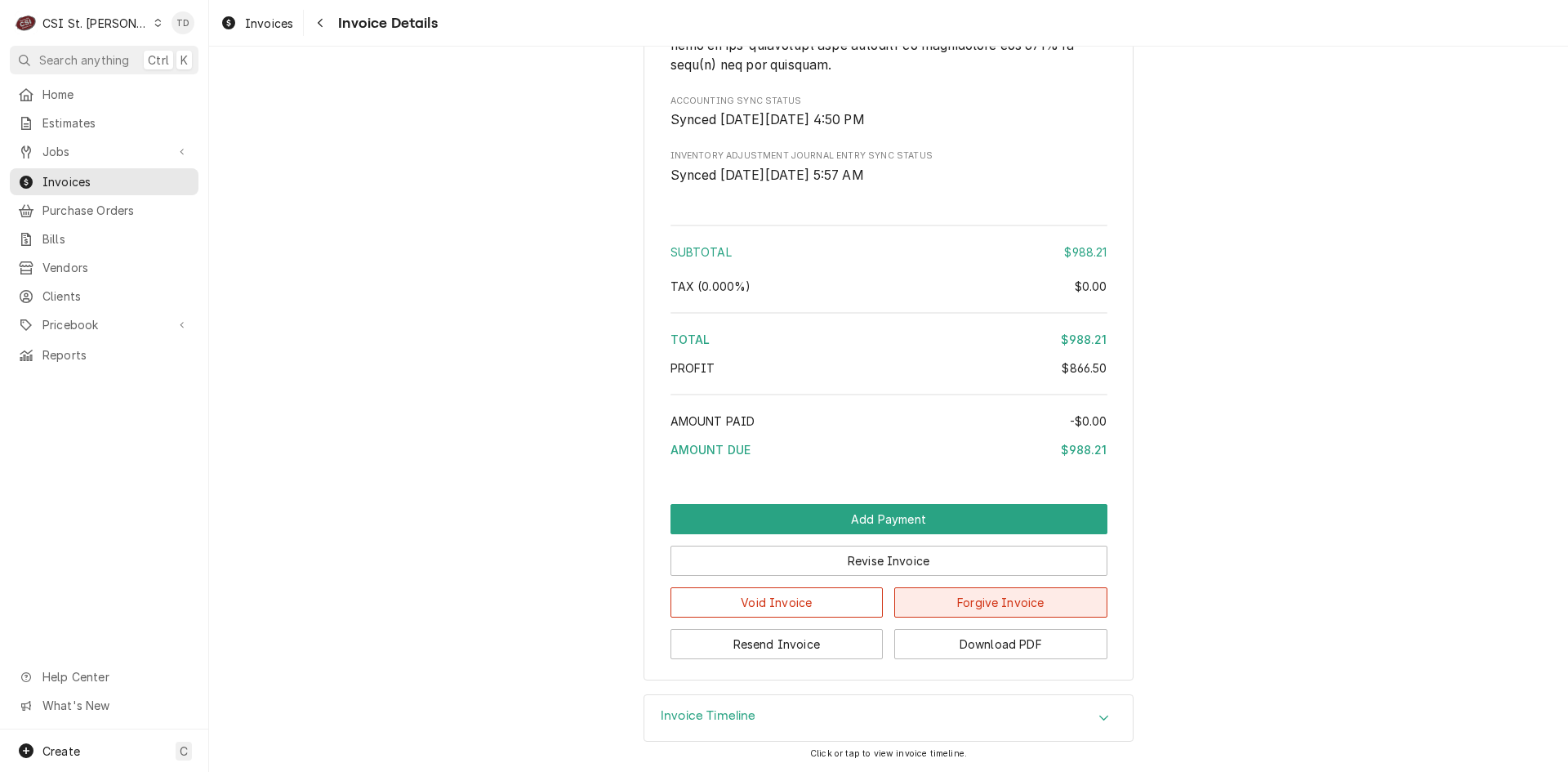
click at [960, 603] on button "Forgive Invoice" at bounding box center [1000, 602] width 213 height 30
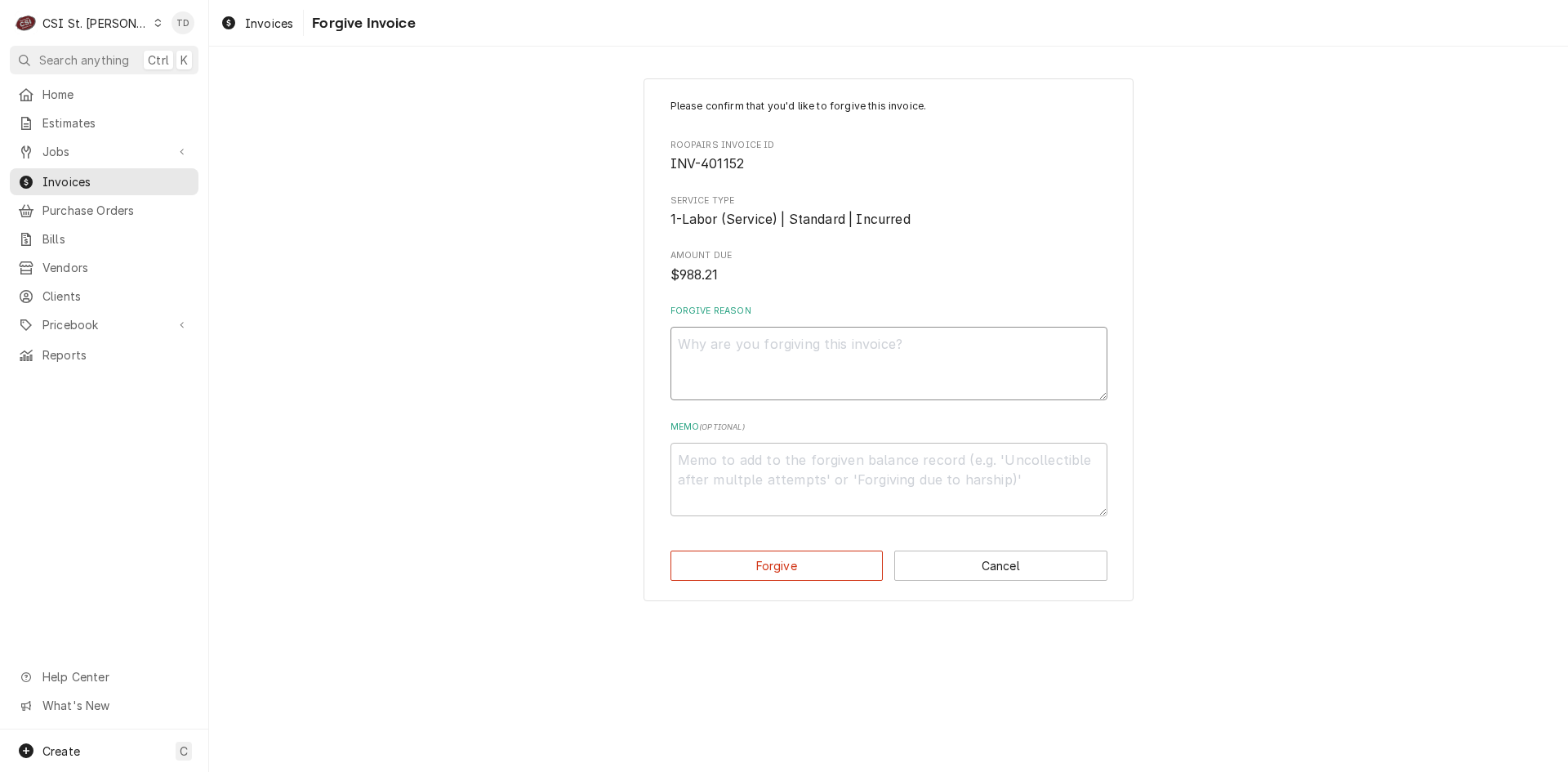
click at [719, 348] on textarea "Forgive Reason" at bounding box center [888, 363] width 436 height 74
paste textarea "credit - td"
type textarea "x"
type textarea "credit - td"
click at [722, 467] on textarea "Memo ( optional )" at bounding box center [888, 480] width 436 height 74
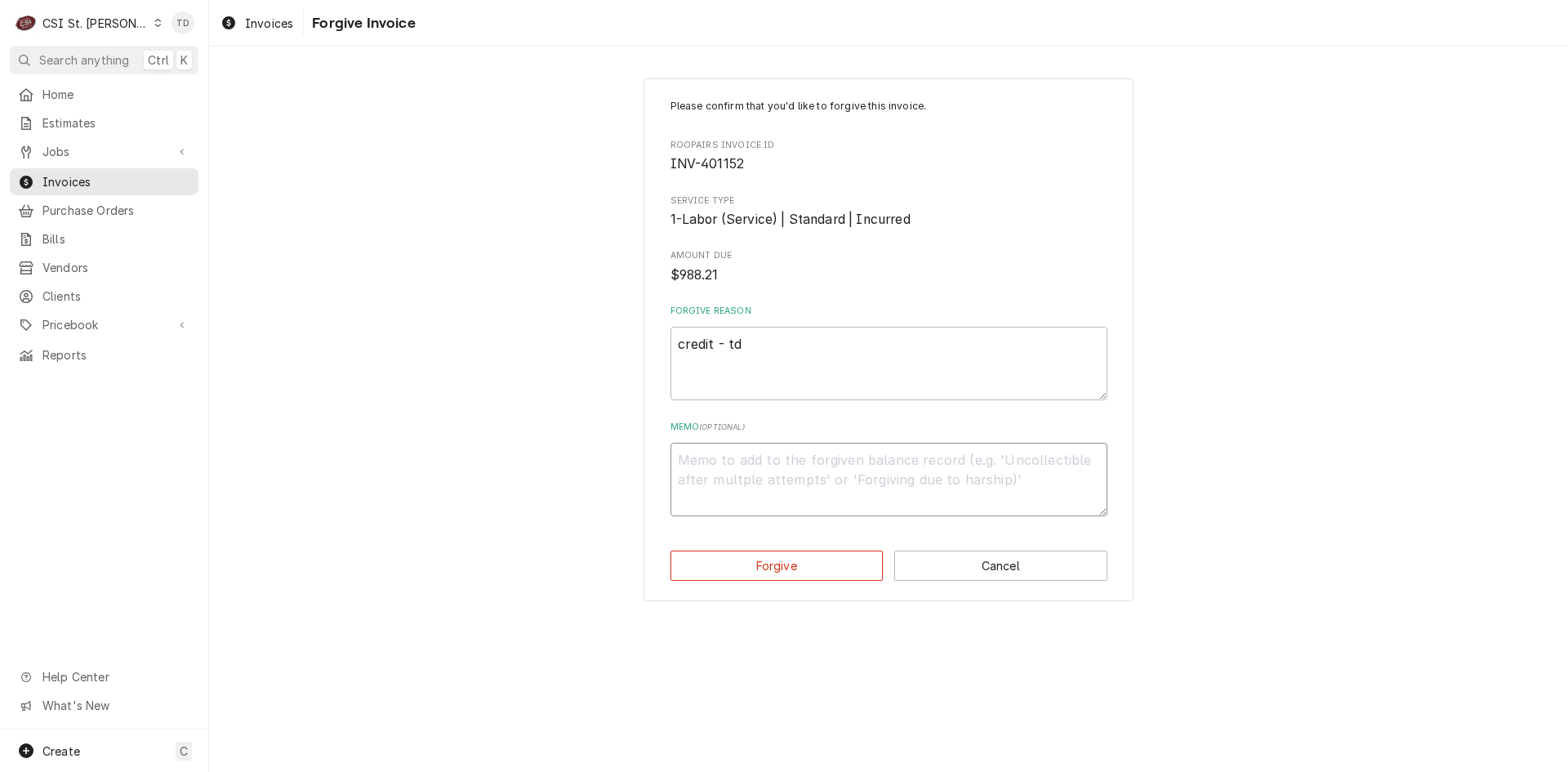
paste textarea "credit - td"
type textarea "x"
type textarea "credit - td"
click at [711, 564] on button "Forgive" at bounding box center [777, 565] width 213 height 30
type textarea "x"
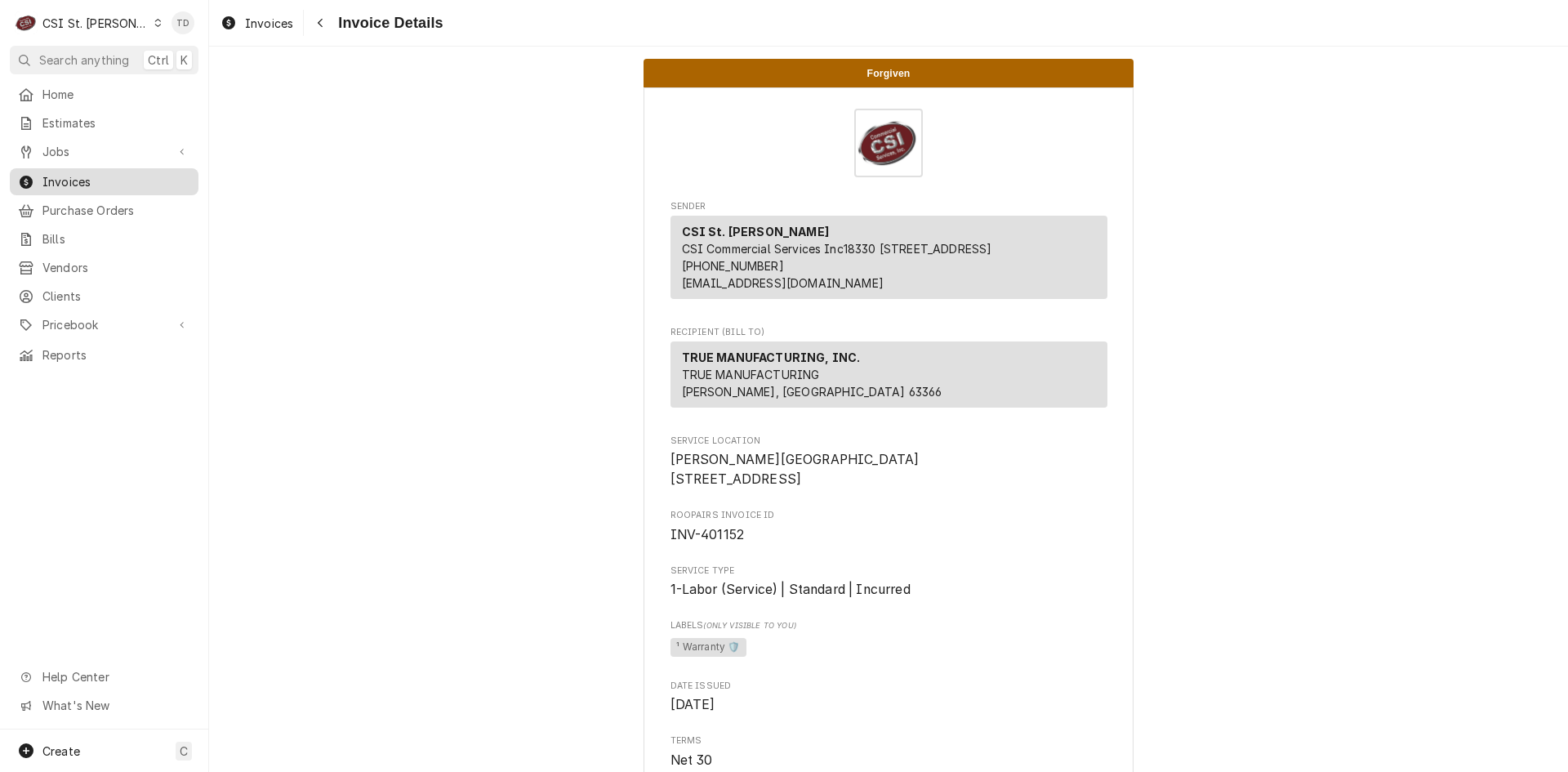
click at [149, 174] on span "Invoices" at bounding box center [116, 181] width 148 height 17
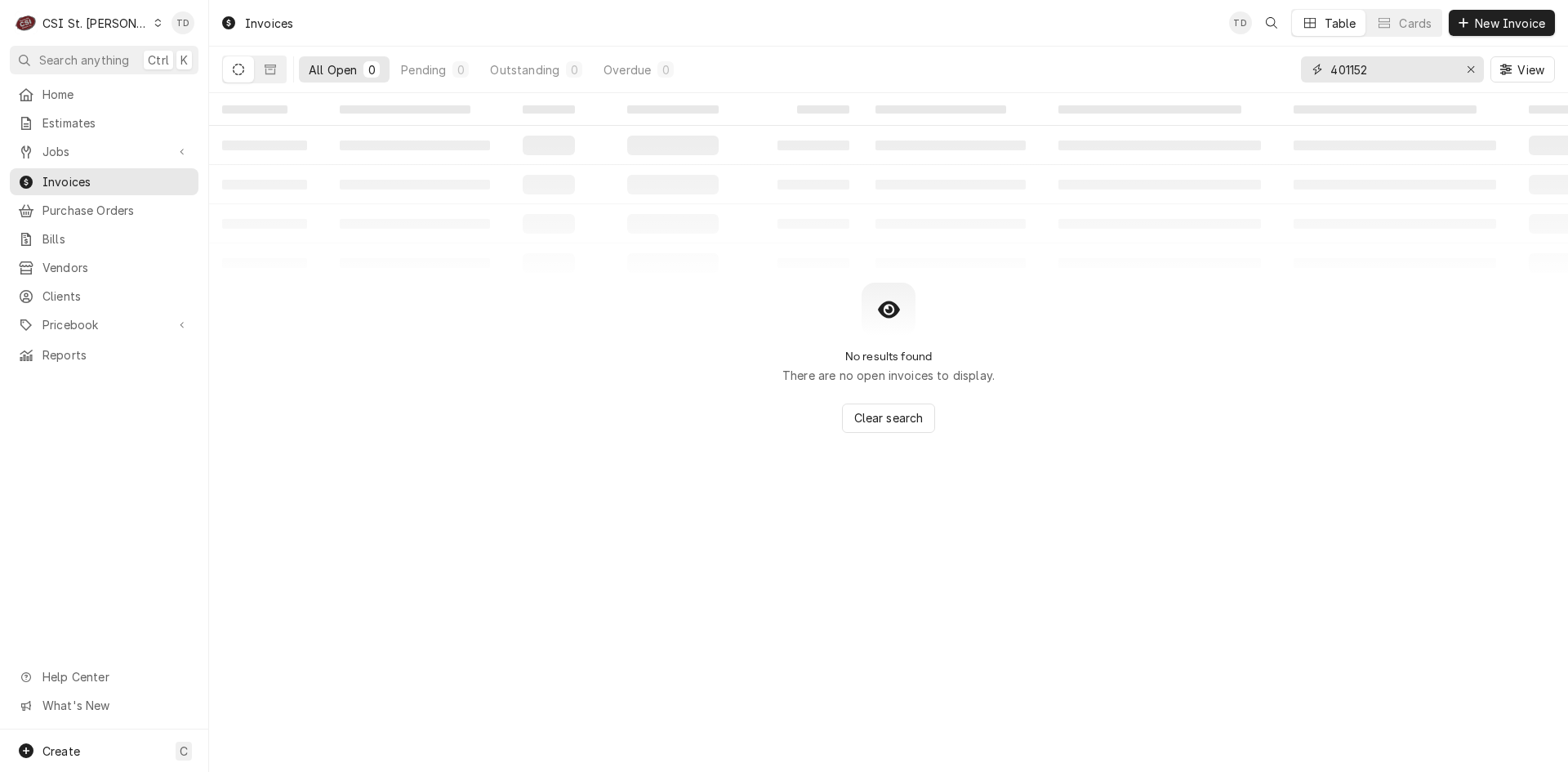
click at [1377, 72] on input "401152" at bounding box center [1391, 70] width 122 height 26
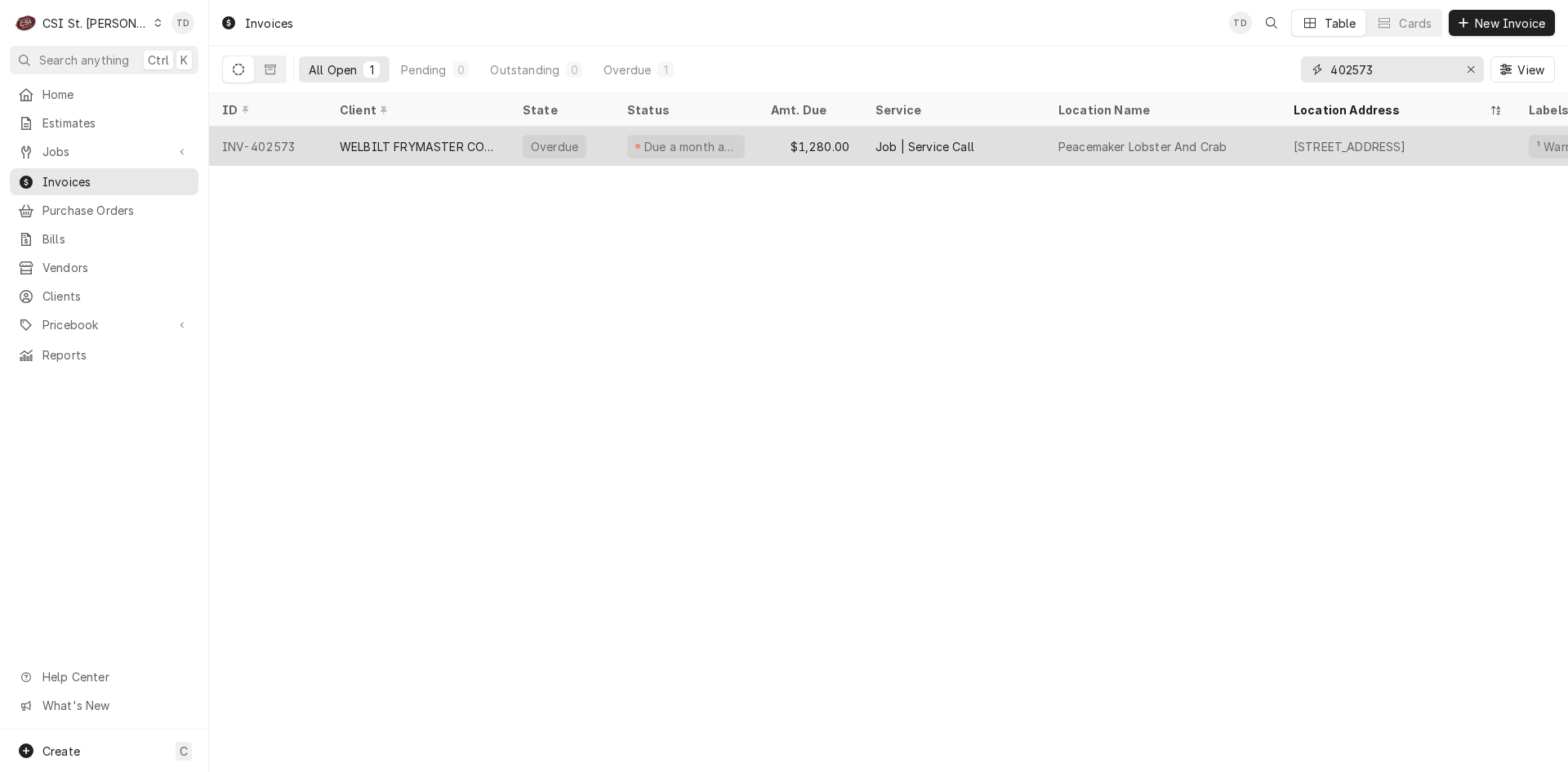
type input "402573"
click at [456, 146] on div "WELBILT FRYMASTER CORPORATION" at bounding box center [419, 146] width 157 height 17
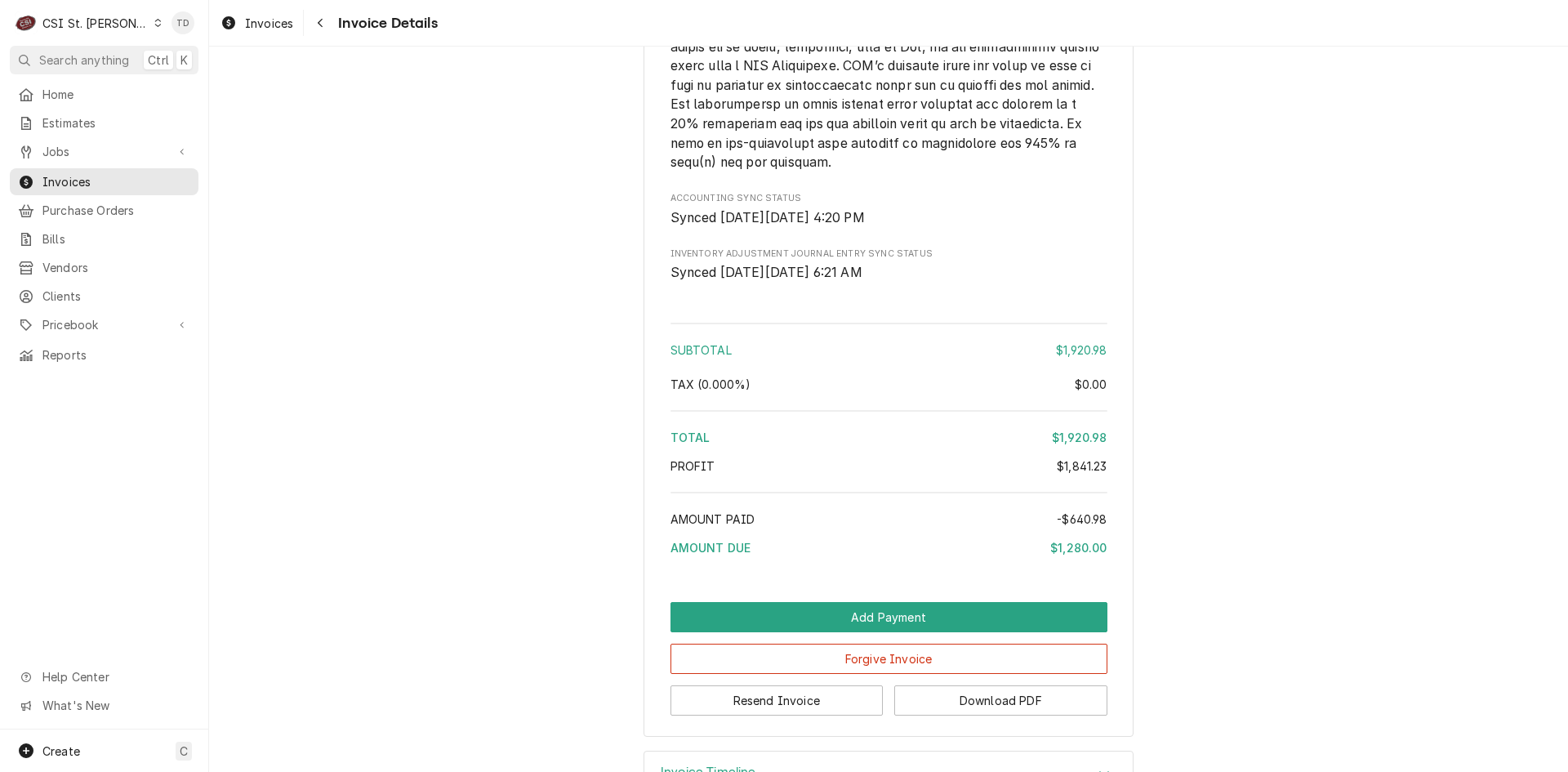
scroll to position [4141, 0]
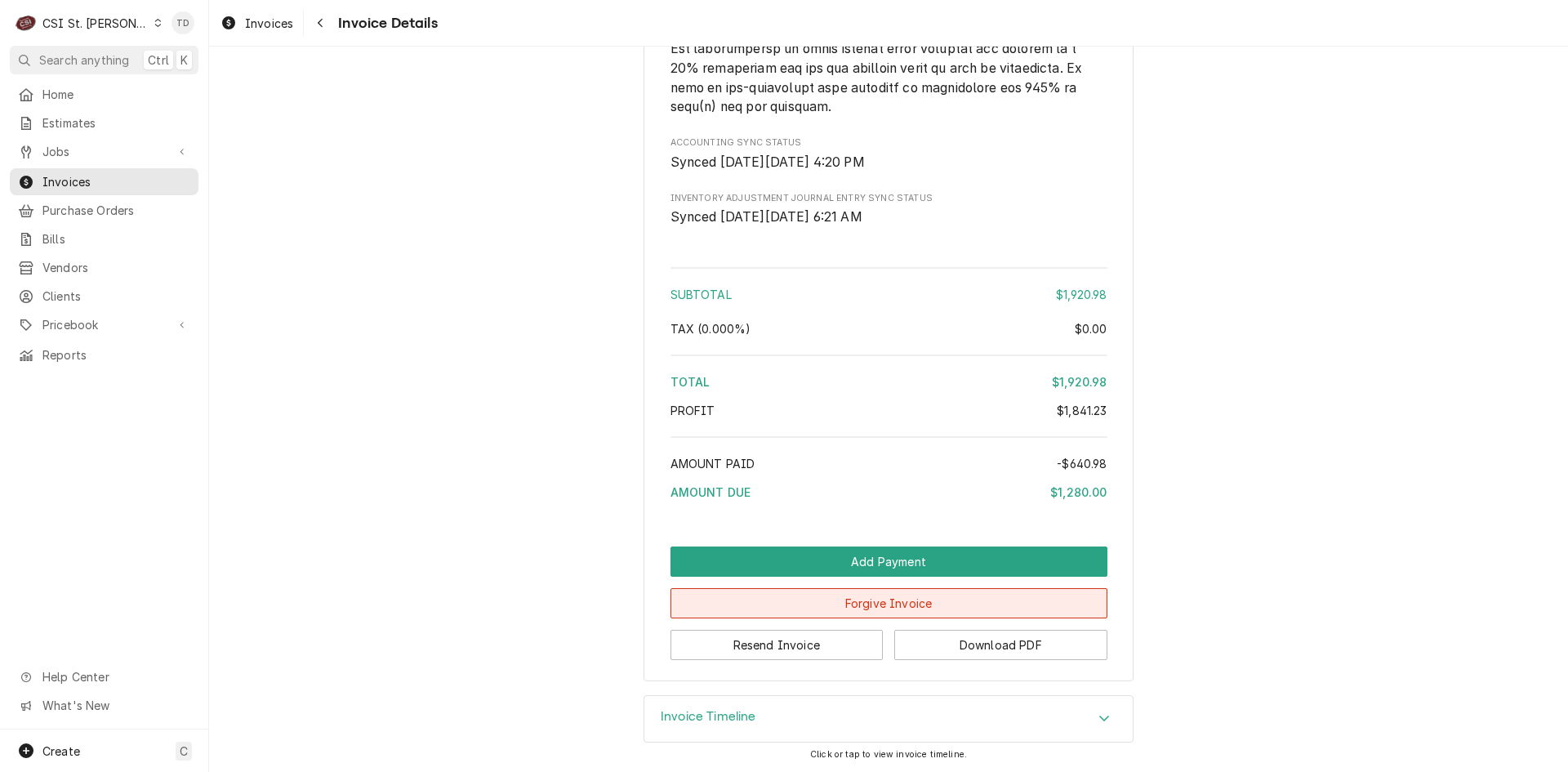
click at [732, 598] on button "Forgive Invoice" at bounding box center [888, 603] width 436 height 30
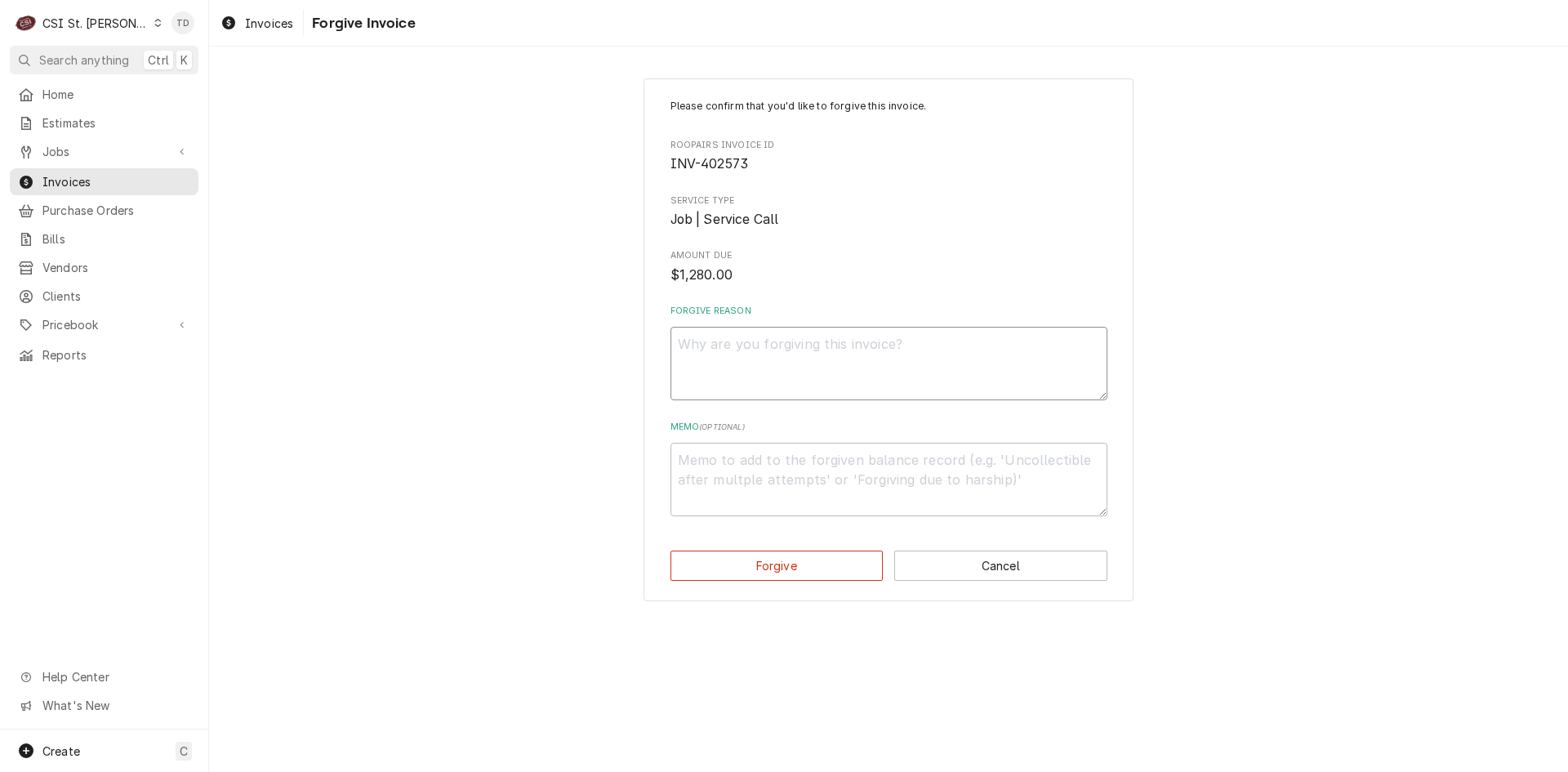
click at [699, 360] on textarea "Forgive Reason" at bounding box center [888, 363] width 436 height 74
paste textarea "credit - td"
type textarea "x"
type textarea "credit - td"
click at [714, 478] on textarea "Memo ( optional )" at bounding box center [888, 480] width 436 height 74
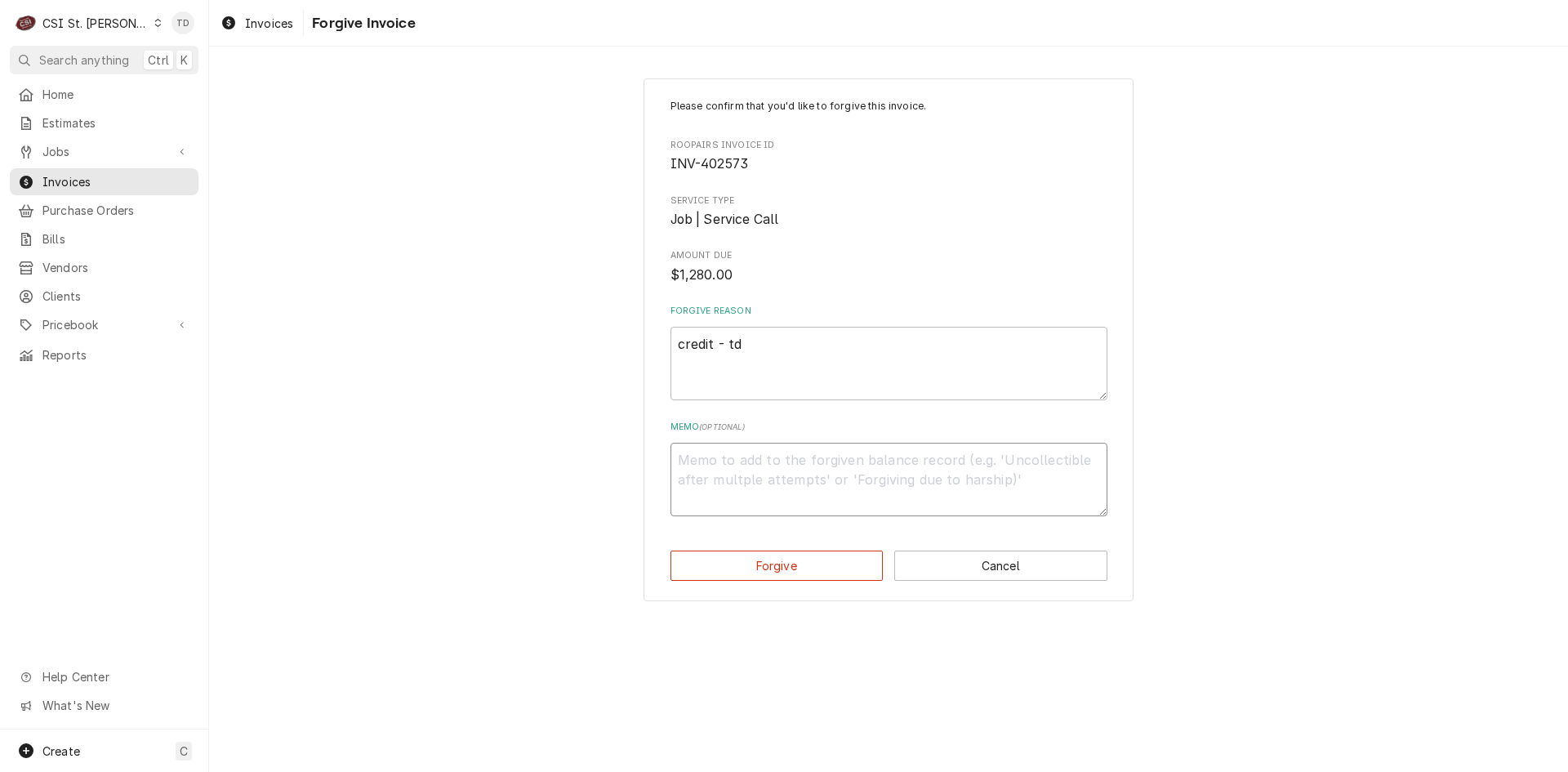
paste textarea "credit - td"
type textarea "x"
type textarea "credit - td"
click at [701, 566] on button "Forgive" at bounding box center [777, 565] width 213 height 30
type textarea "x"
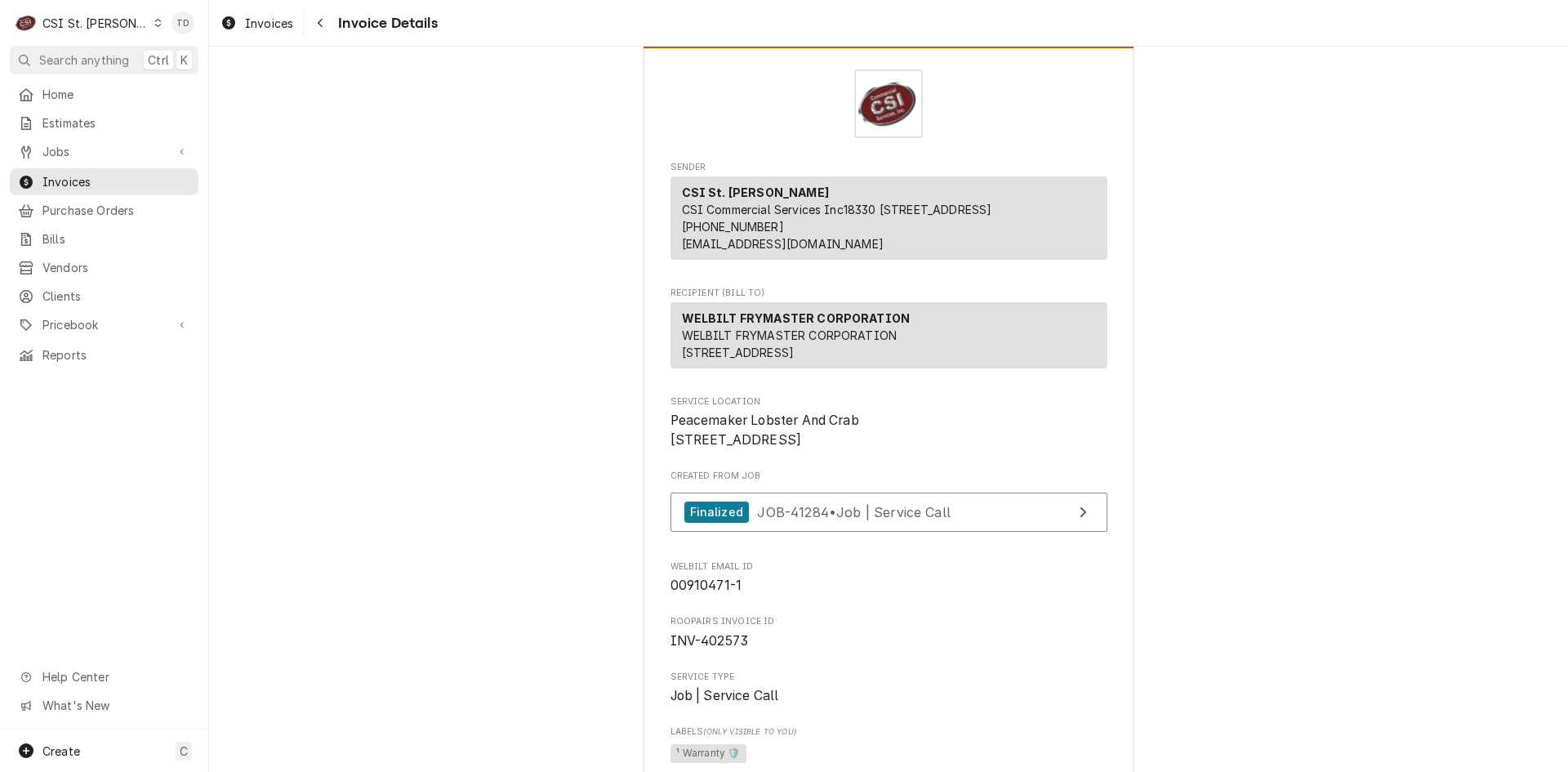
scroll to position [55, 0]
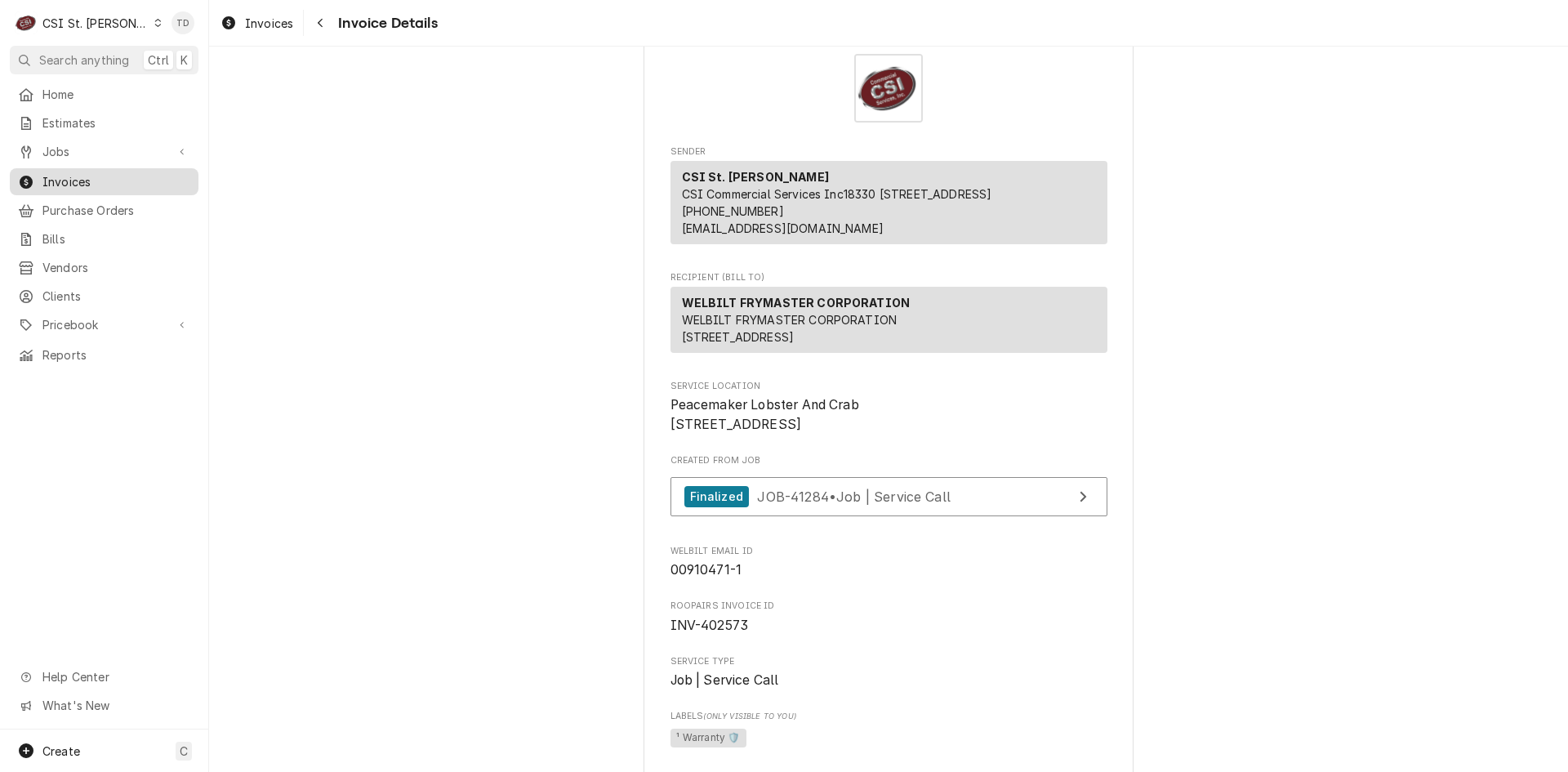
click at [107, 180] on span "Invoices" at bounding box center [116, 181] width 148 height 17
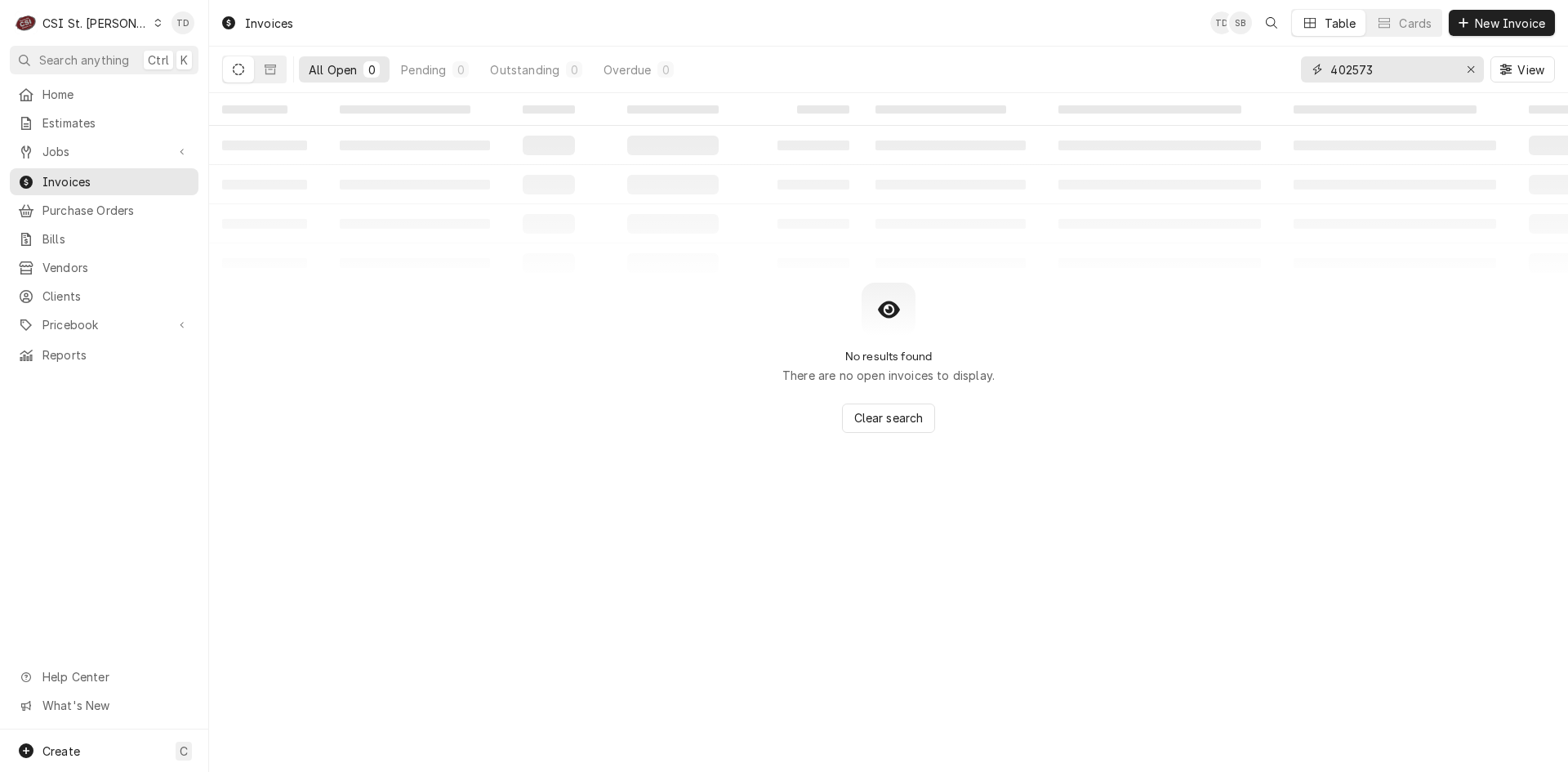
click at [1376, 71] on input "402573" at bounding box center [1391, 70] width 122 height 26
type input "401674"
click at [276, 68] on button "Dynamic Content Wrapper" at bounding box center [269, 70] width 31 height 26
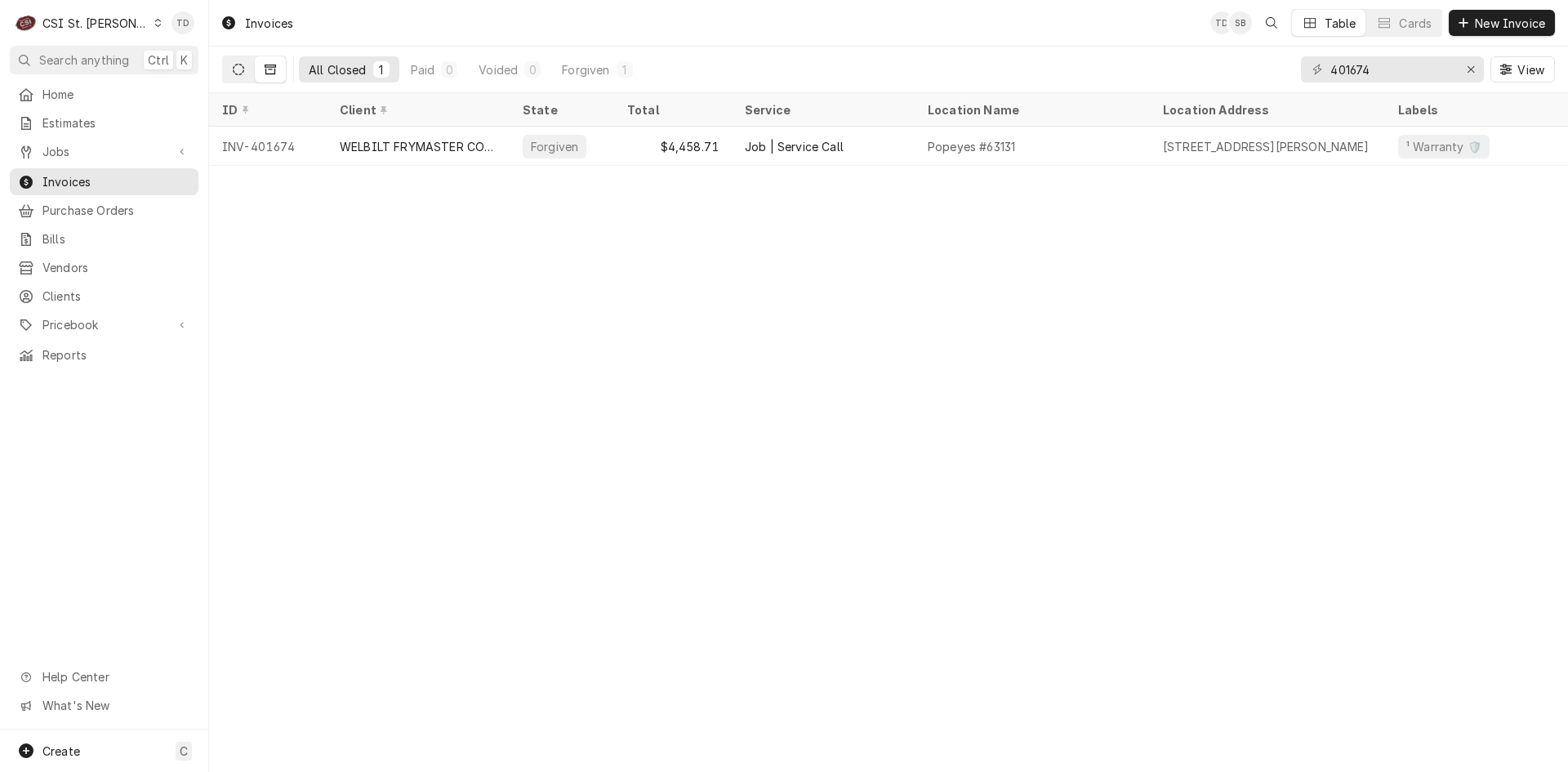
click at [240, 65] on icon "Dynamic Content Wrapper" at bounding box center [238, 69] width 11 height 11
